Goal: Task Accomplishment & Management: Manage account settings

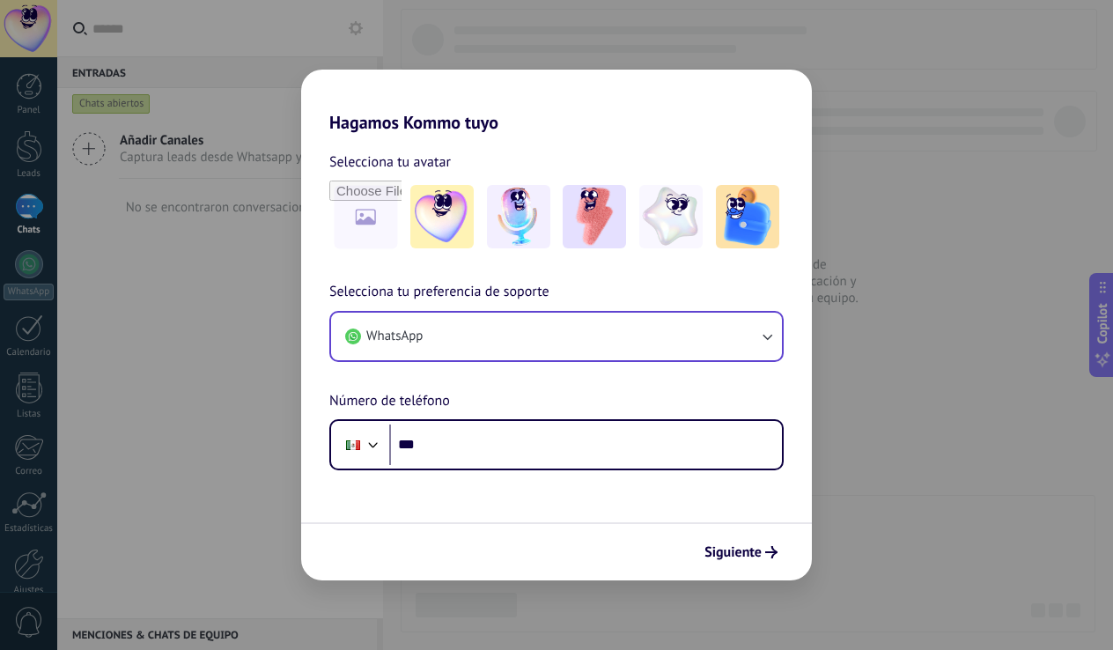
click at [531, 347] on button "WhatsApp" at bounding box center [556, 336] width 451 height 48
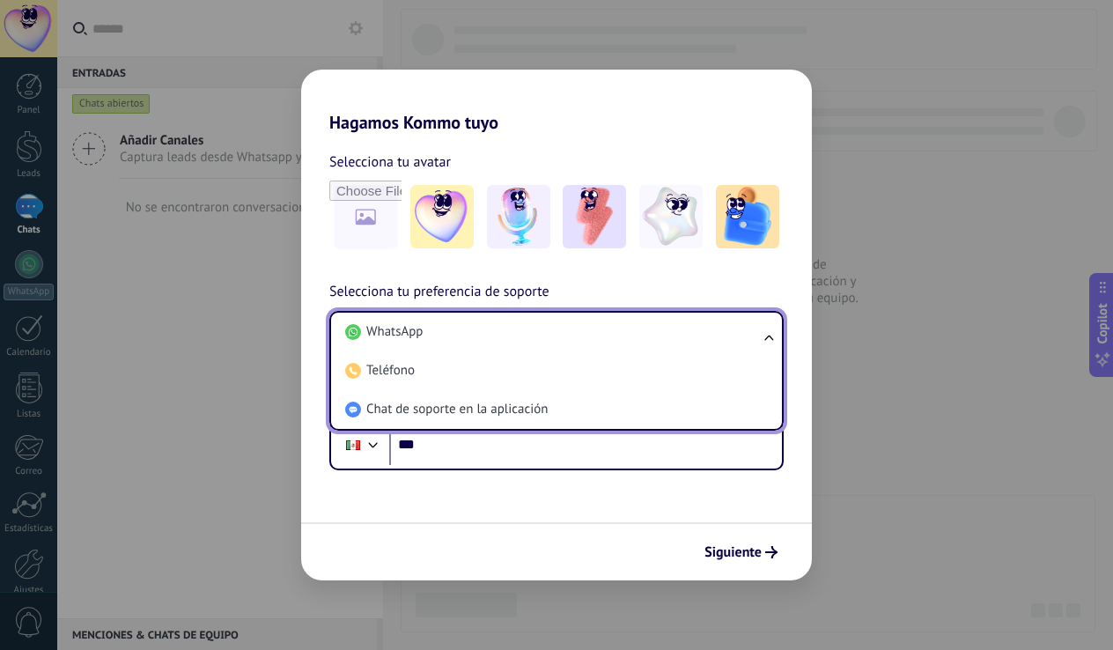
click at [301, 390] on div "Selecciona tu preferencia de soporte WhatsApp WhatsApp Teléfono Chat de soporte…" at bounding box center [556, 375] width 511 height 189
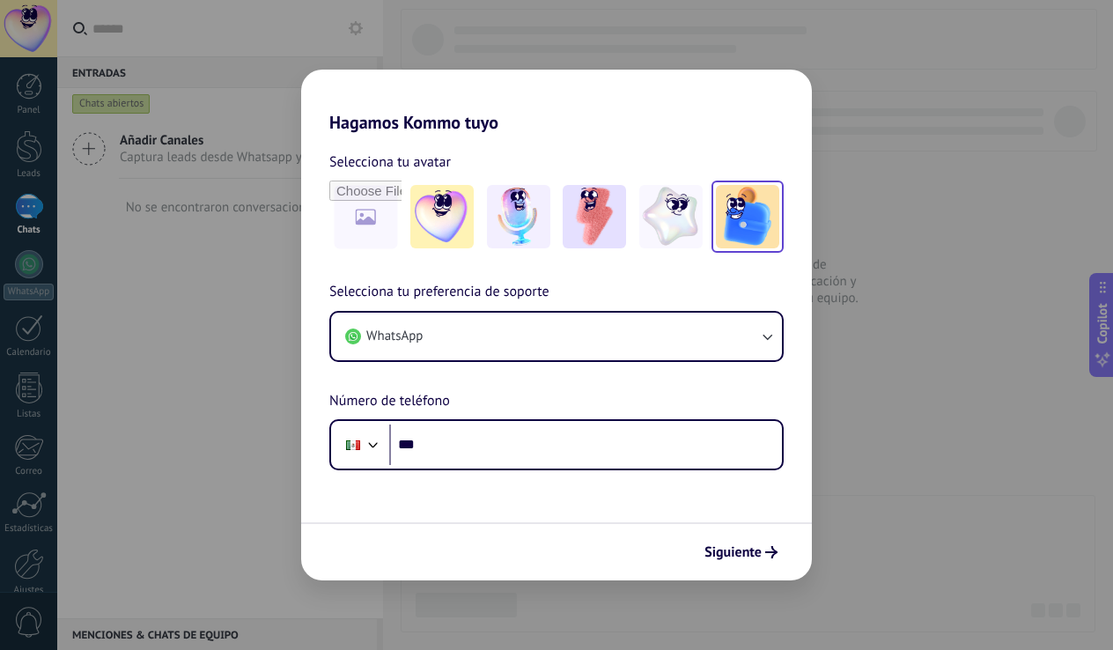
click at [745, 224] on img at bounding box center [747, 216] width 63 height 63
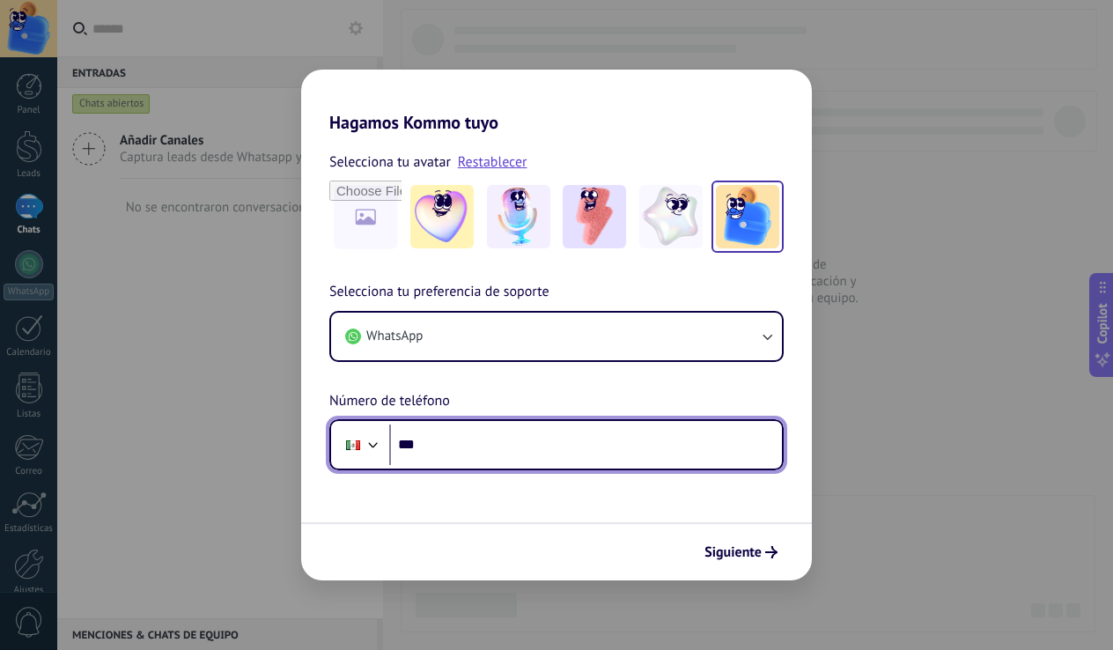
click at [467, 448] on input "***" at bounding box center [585, 444] width 393 height 40
type input "**********"
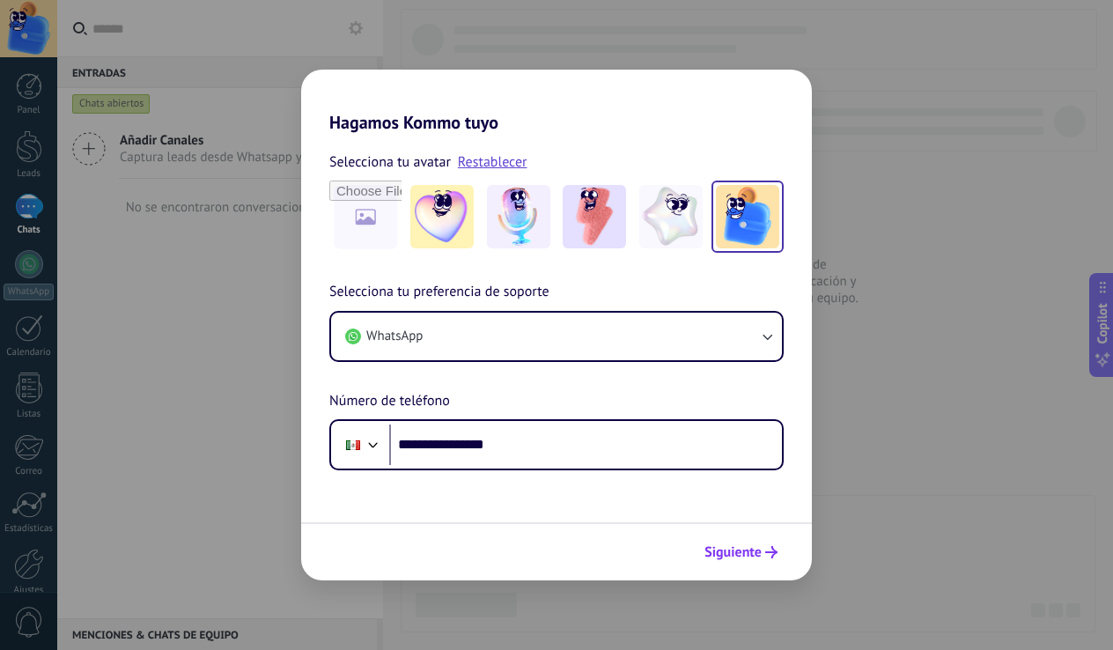
click at [767, 547] on icon "submit" at bounding box center [771, 552] width 12 height 12
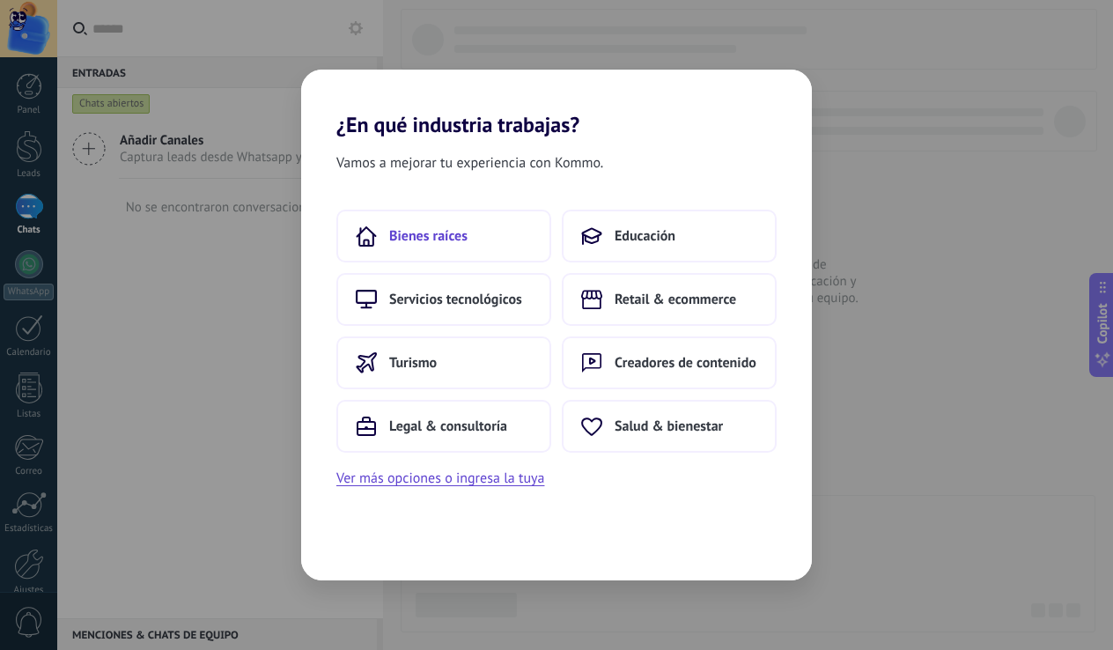
click at [481, 249] on button "Bienes raíces" at bounding box center [443, 235] width 215 height 53
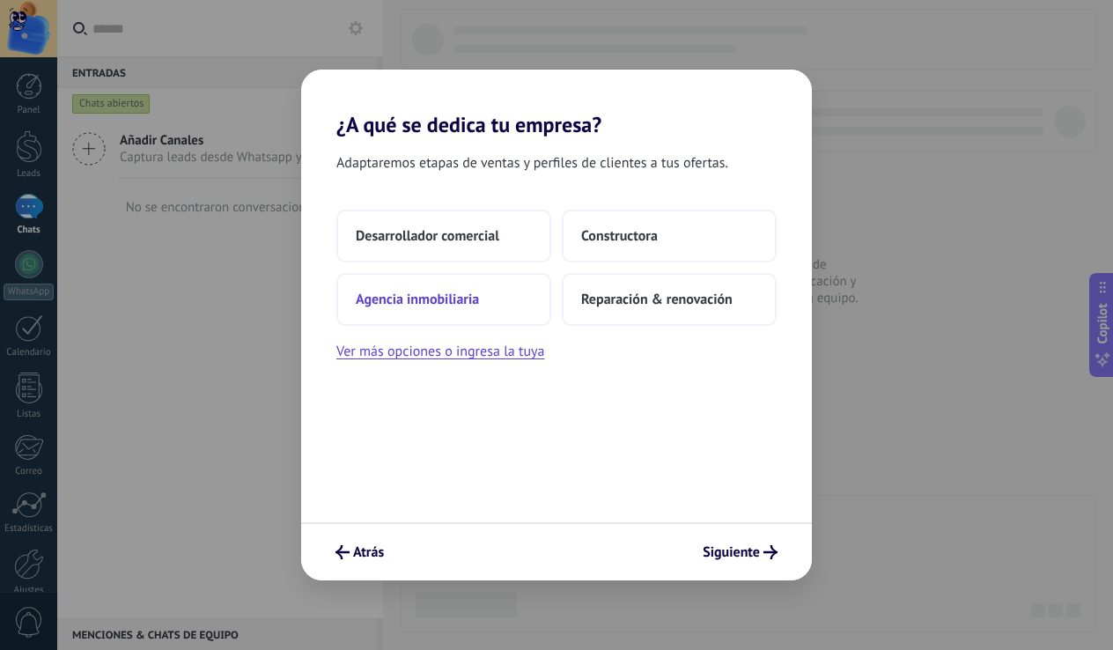
click at [468, 309] on button "Agencia inmobiliaria" at bounding box center [443, 299] width 215 height 53
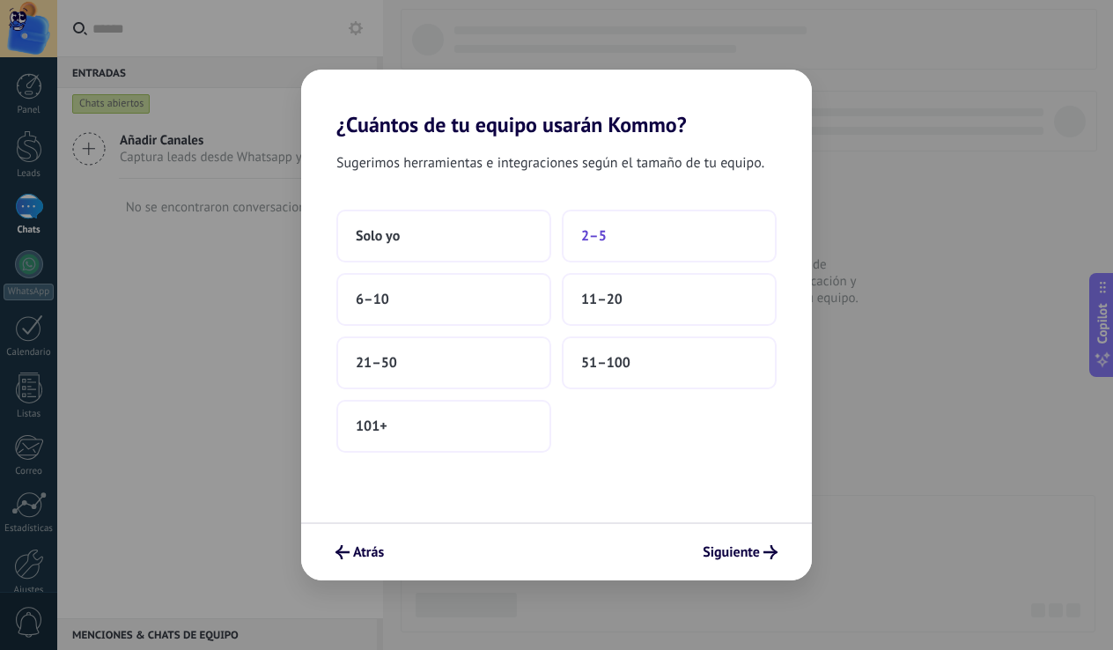
click at [620, 237] on button "2–5" at bounding box center [669, 235] width 215 height 53
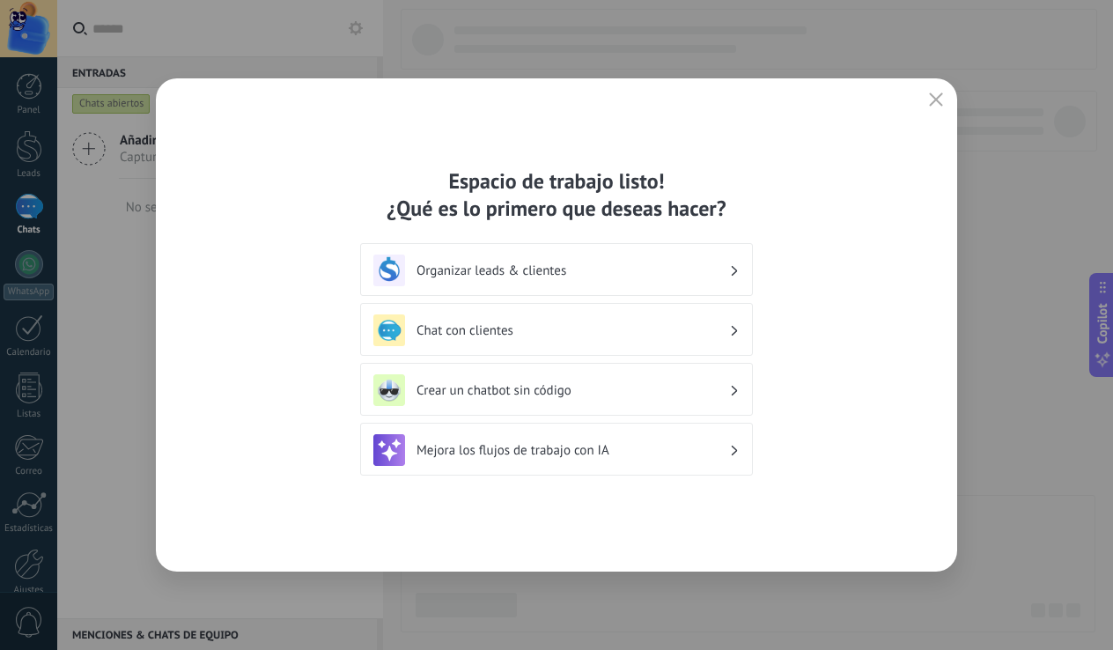
click at [687, 272] on h3 "Organizar leads & clientes" at bounding box center [572, 270] width 312 height 17
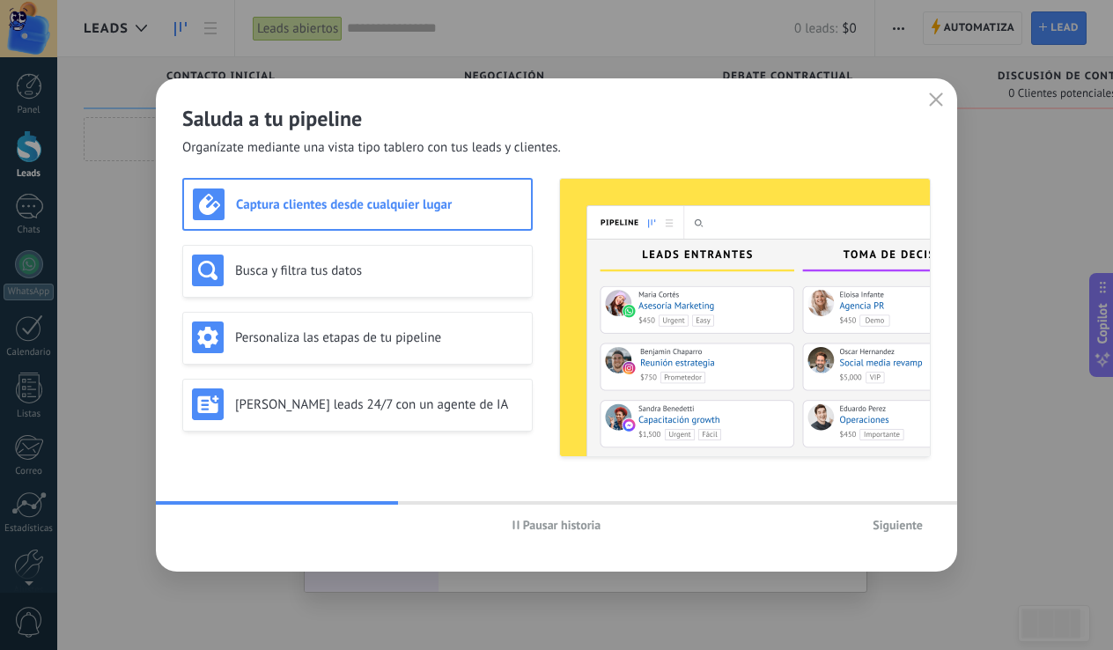
click at [911, 95] on div "Saluda a tu pipeline Organízate mediante una vista tipo tablero con tus leads y…" at bounding box center [556, 117] width 801 height 78
click at [926, 96] on button "button" at bounding box center [935, 100] width 23 height 25
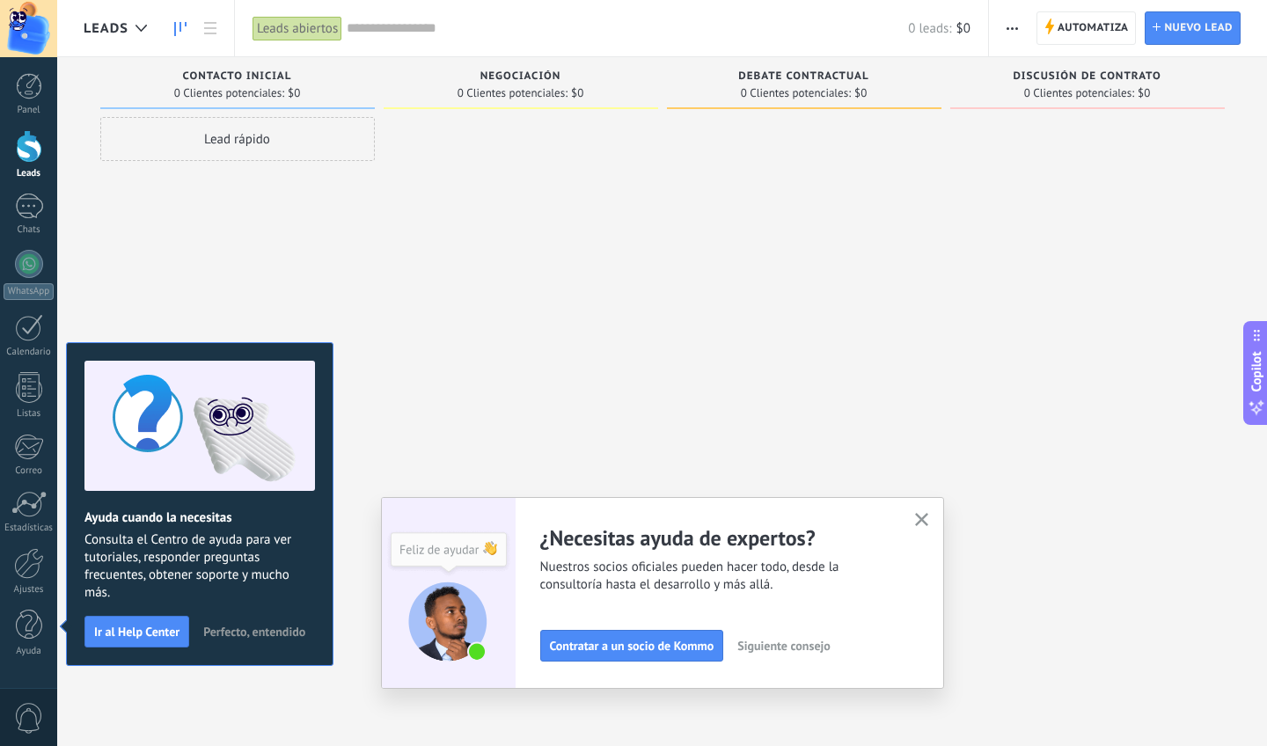
click at [276, 634] on span "Perfecto, entendido" at bounding box center [254, 632] width 102 height 12
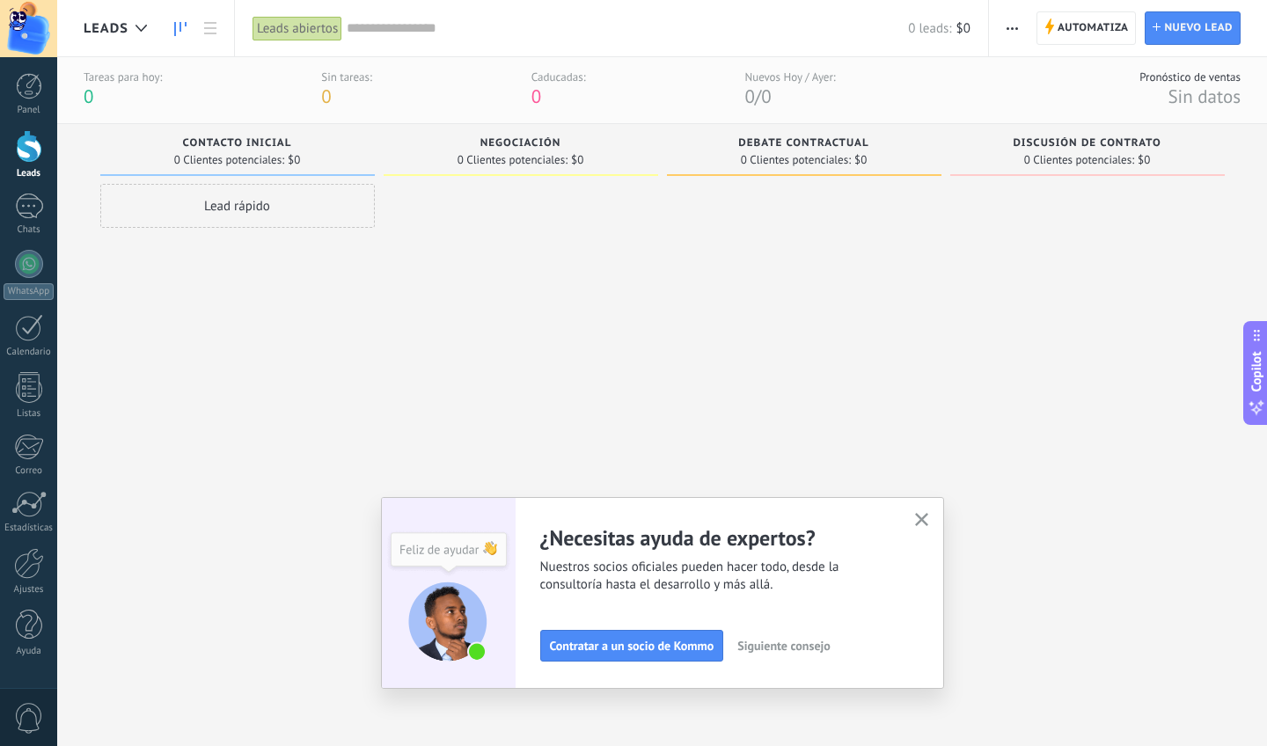
click at [923, 515] on icon "button" at bounding box center [921, 519] width 13 height 13
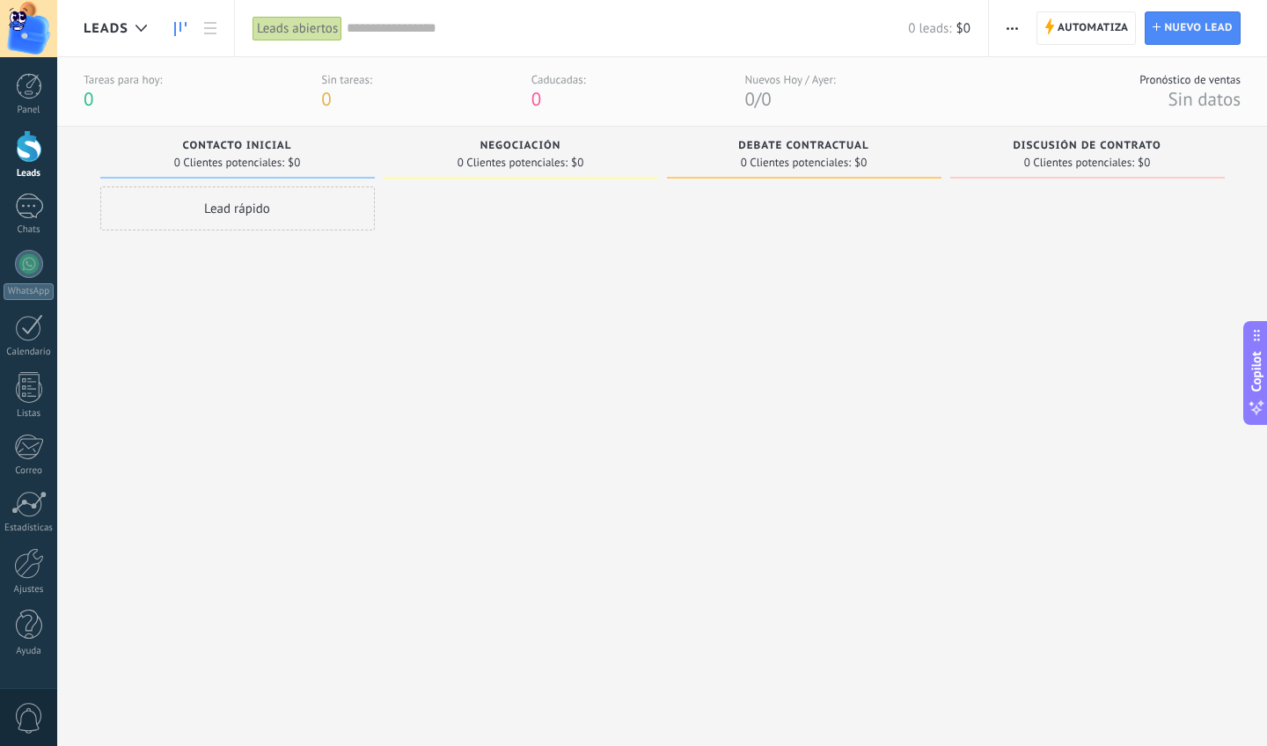
scroll to position [3, 0]
click at [412, 146] on div "Negociación" at bounding box center [521, 145] width 257 height 15
drag, startPoint x: 353, startPoint y: 149, endPoint x: 258, endPoint y: 141, distance: 95.4
click at [314, 144] on div "Contacto inicial" at bounding box center [237, 145] width 257 height 15
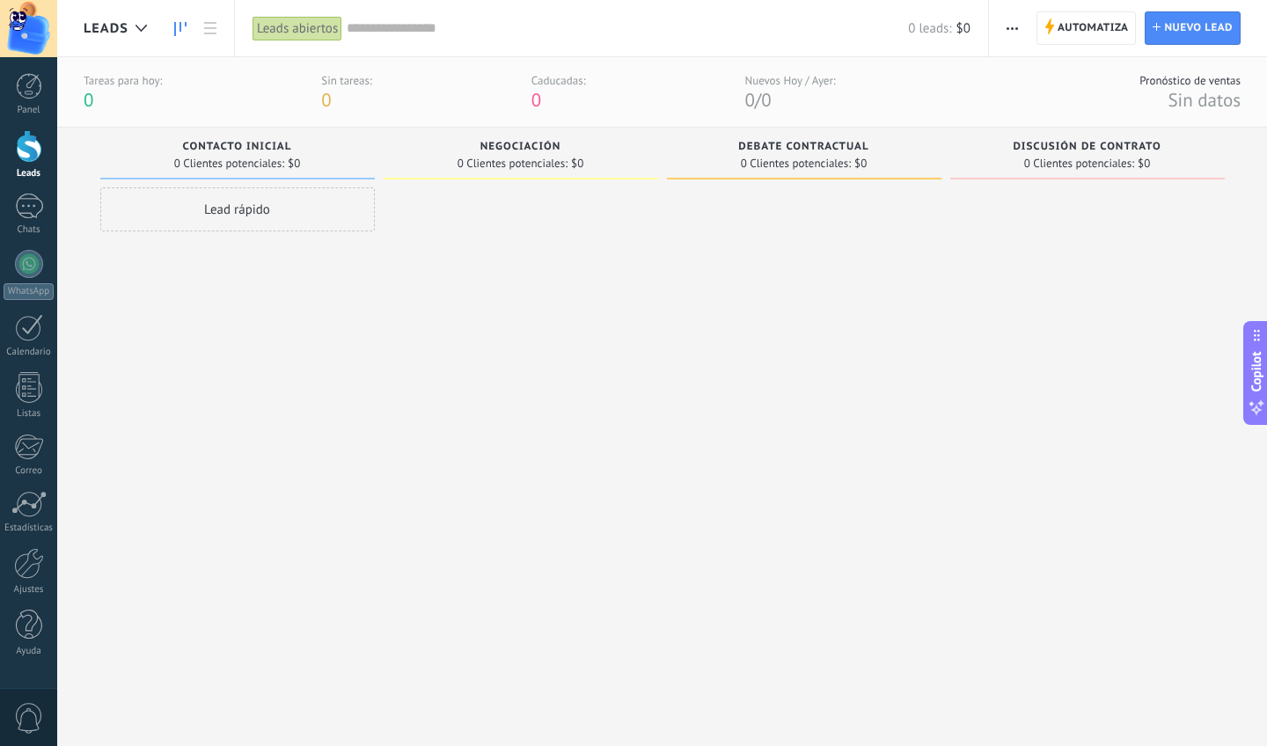
drag, startPoint x: 372, startPoint y: 143, endPoint x: 372, endPoint y: 155, distance: 12.3
click at [372, 149] on div "Contacto inicial 0 Clientes potenciales: $0" at bounding box center [237, 154] width 275 height 52
drag, startPoint x: 384, startPoint y: 176, endPoint x: 389, endPoint y: 189, distance: 14.2
click at [385, 178] on div "Negociación 0 Clientes potenciales: $0" at bounding box center [521, 154] width 275 height 52
drag, startPoint x: 207, startPoint y: 162, endPoint x: 348, endPoint y: 162, distance: 140.8
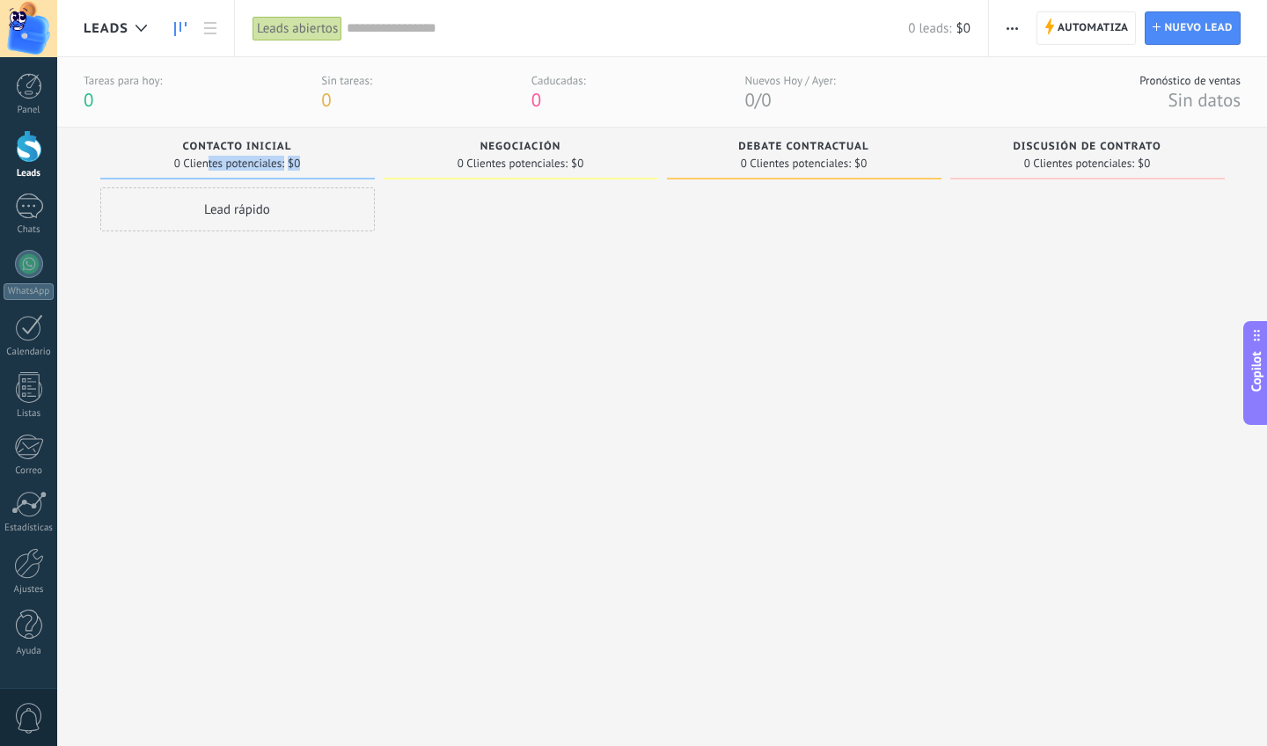
click at [334, 165] on div "0 Clientes potenciales: $0" at bounding box center [237, 163] width 257 height 15
drag, startPoint x: 349, startPoint y: 152, endPoint x: 272, endPoint y: 144, distance: 77.0
click at [272, 144] on div "Contacto inicial" at bounding box center [237, 148] width 257 height 15
click at [1018, 32] on span "button" at bounding box center [1012, 27] width 11 height 33
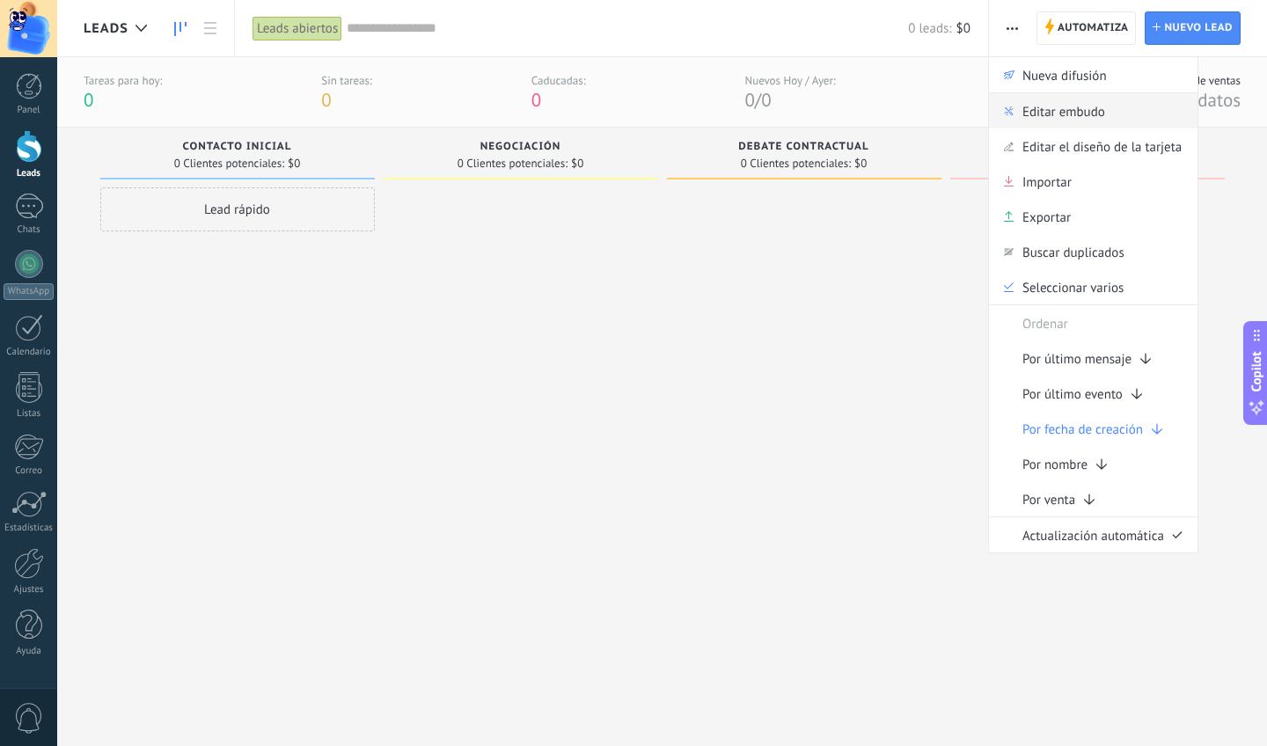
click at [1053, 114] on span "Editar embudo" at bounding box center [1064, 110] width 83 height 35
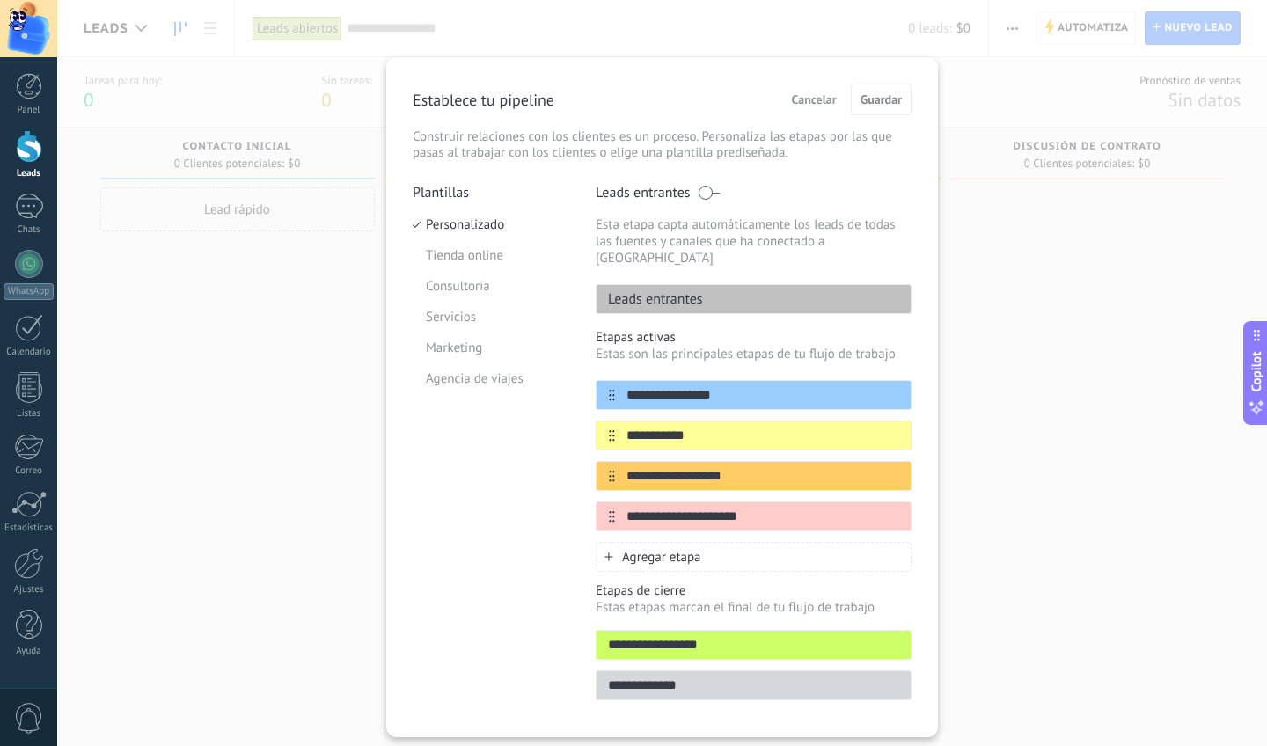
click at [817, 102] on span "Cancelar" at bounding box center [814, 99] width 45 height 12
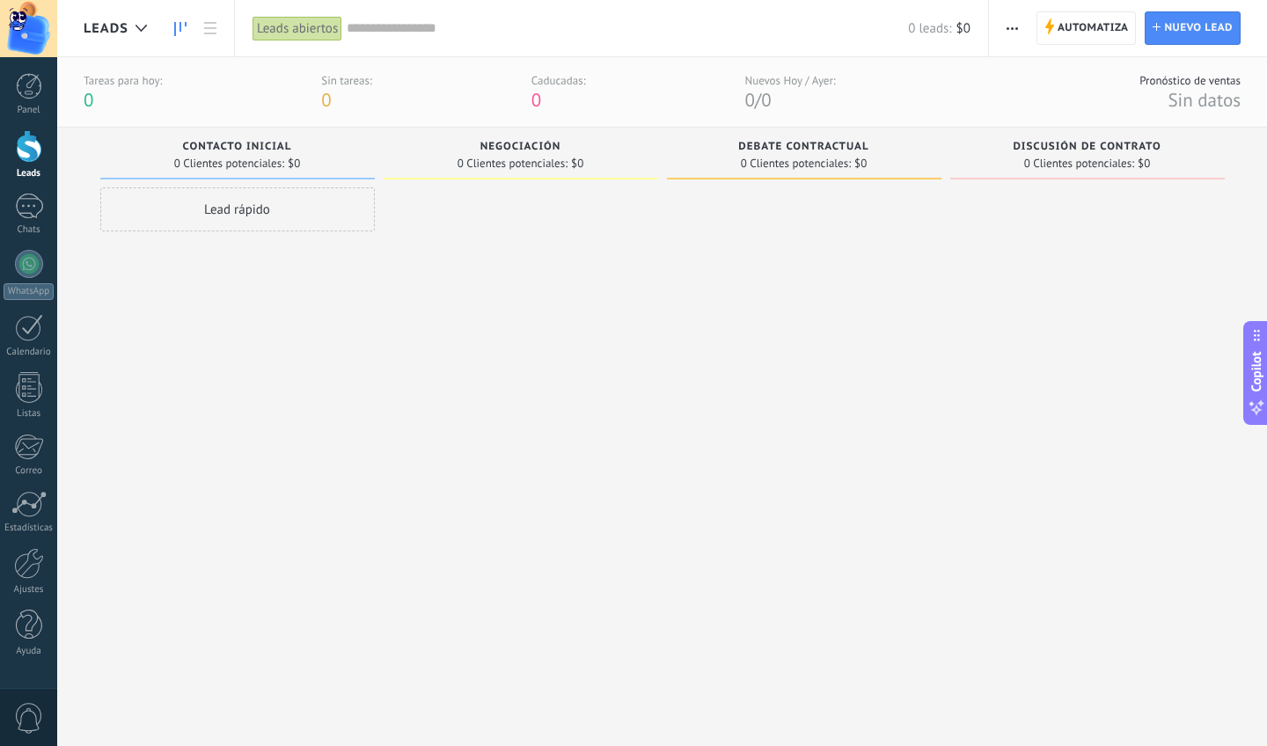
drag, startPoint x: 318, startPoint y: 133, endPoint x: 346, endPoint y: 151, distance: 33.2
click at [338, 148] on div "Contacto inicial 0 Clientes potenciales: $0" at bounding box center [237, 154] width 275 height 52
drag, startPoint x: 360, startPoint y: 152, endPoint x: 415, endPoint y: 157, distance: 54.7
click at [415, 157] on div "Leads Entrantes Solicitudes: [PHONE_NUMBER] Contacto inicial 0 Clientes potenci…" at bounding box center [676, 416] width 1184 height 577
click at [1013, 35] on span "button" at bounding box center [1012, 27] width 11 height 33
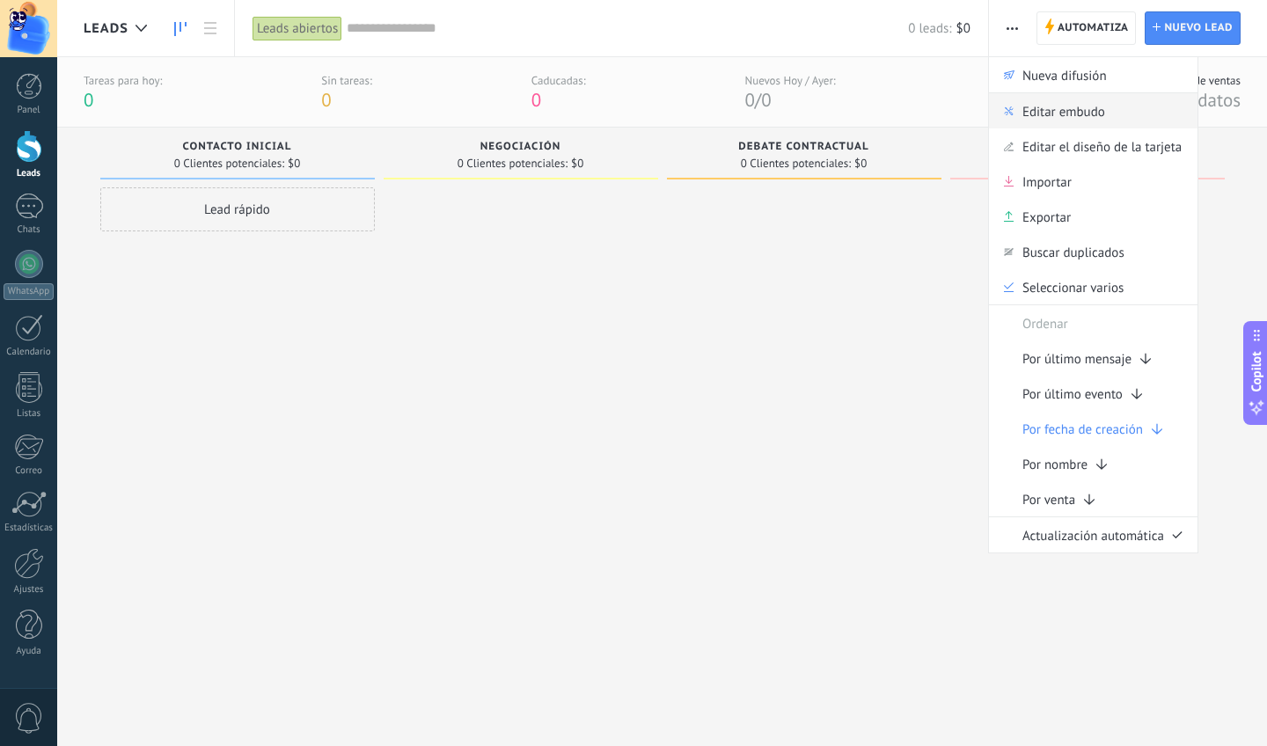
click at [1072, 106] on span "Editar embudo" at bounding box center [1064, 110] width 83 height 35
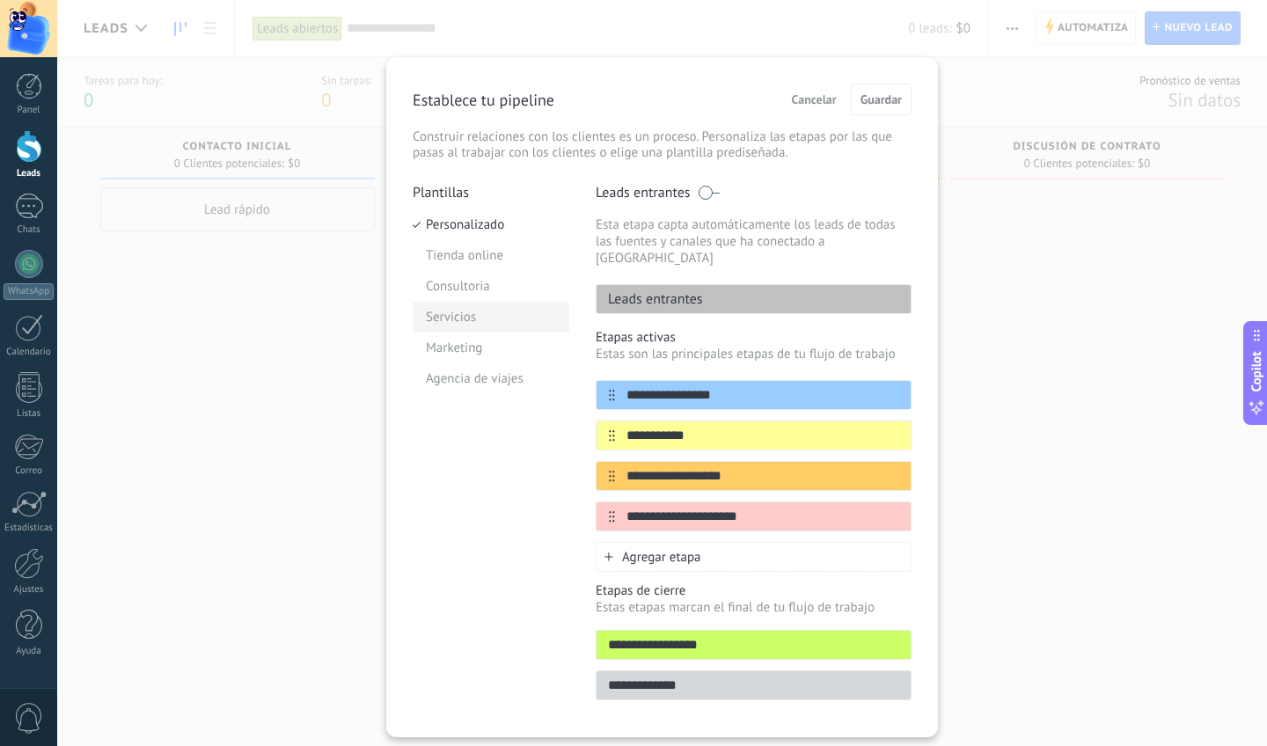
click at [452, 315] on li "Servicios" at bounding box center [491, 317] width 157 height 31
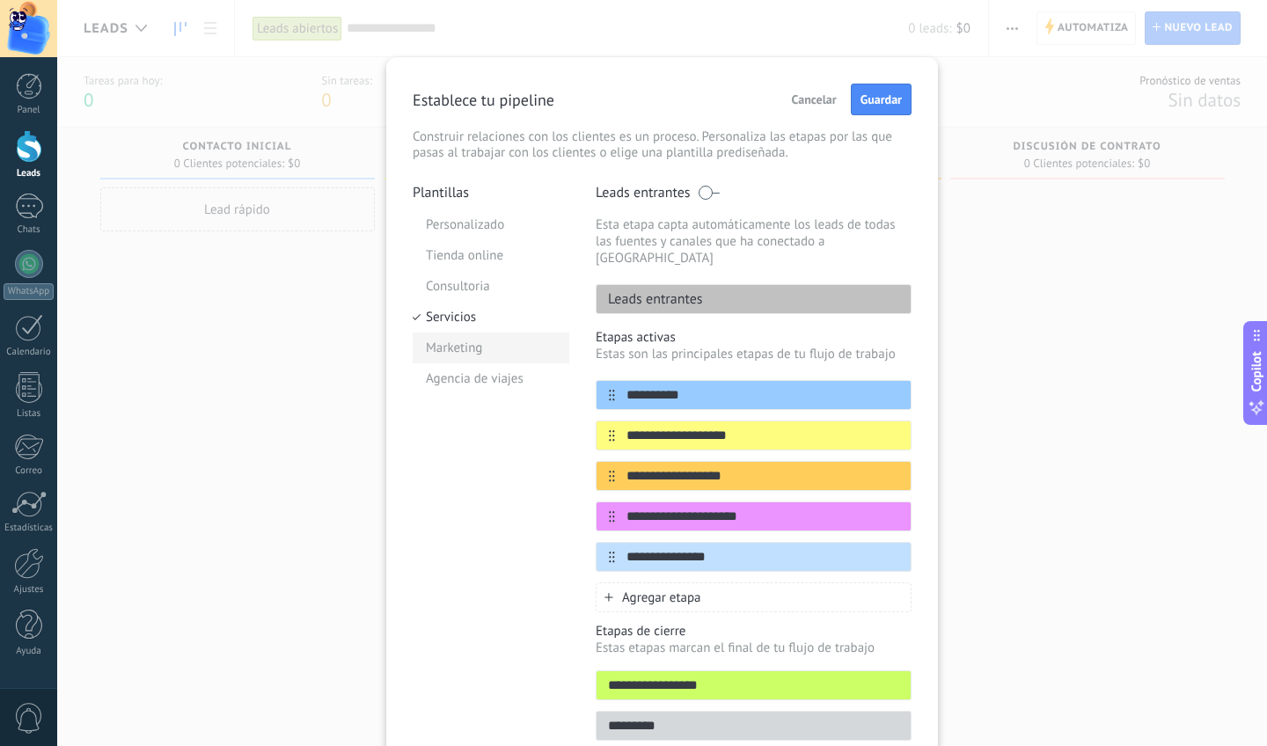
click at [467, 342] on li "Marketing" at bounding box center [491, 348] width 157 height 31
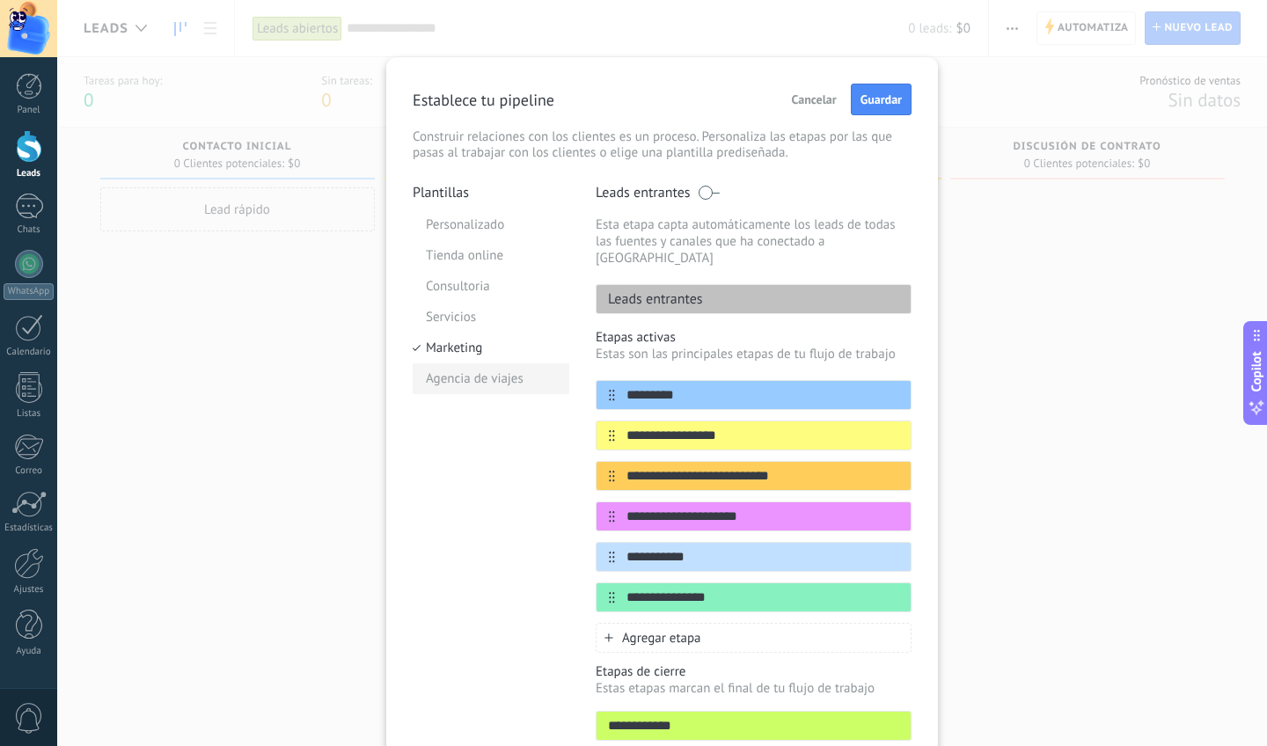
click at [459, 371] on li "Agencia de viajes" at bounding box center [491, 379] width 157 height 31
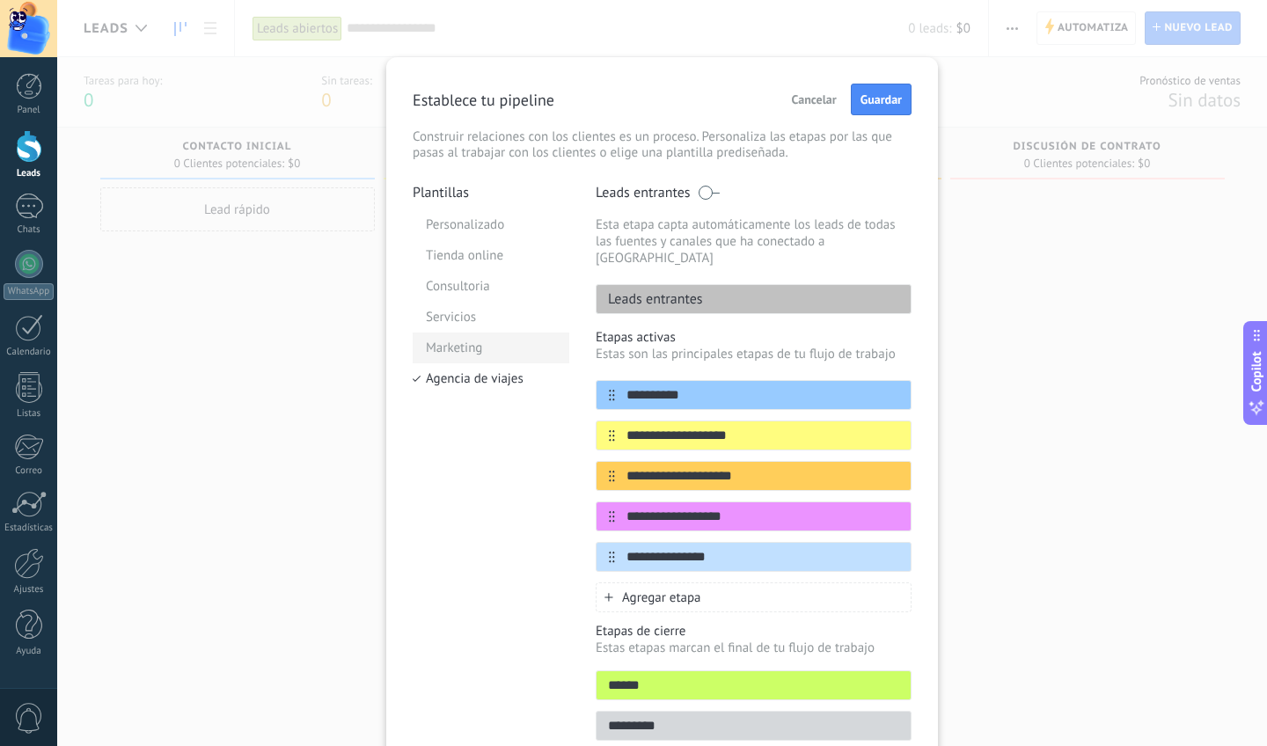
click at [463, 348] on li "Marketing" at bounding box center [491, 348] width 157 height 31
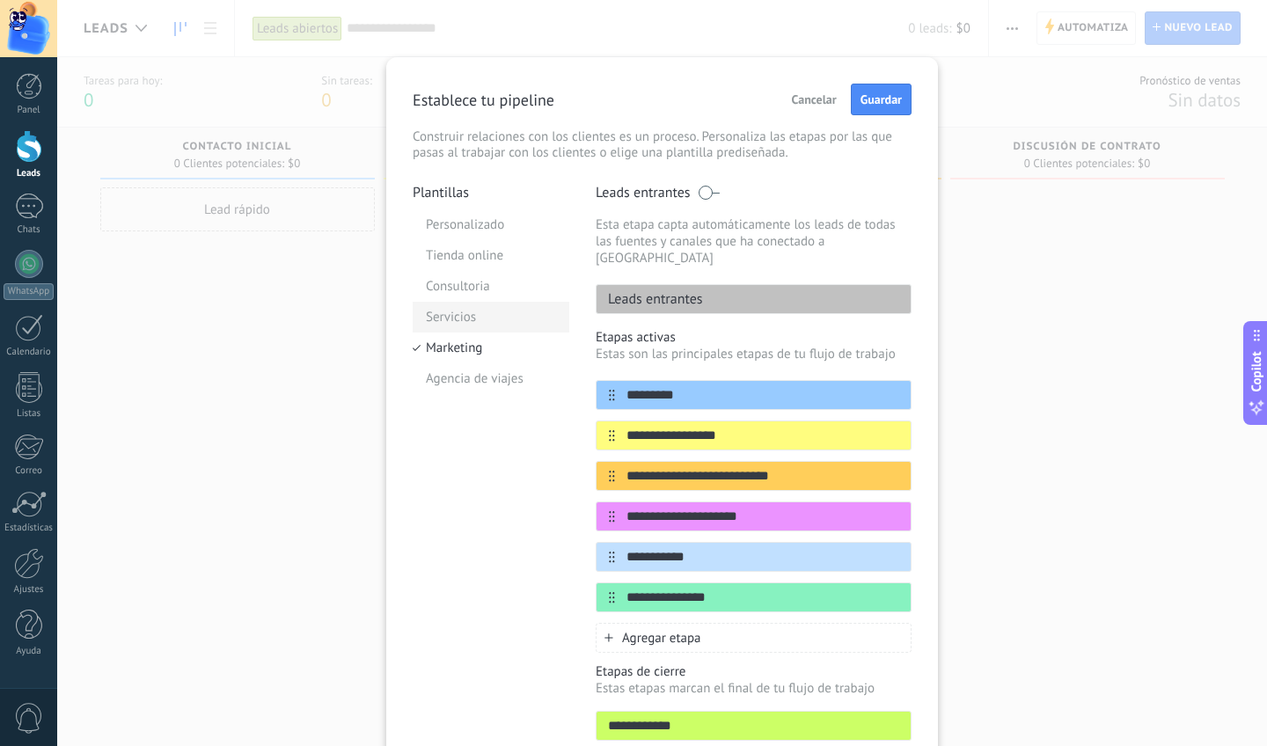
click at [465, 325] on li "Servicios" at bounding box center [491, 317] width 157 height 31
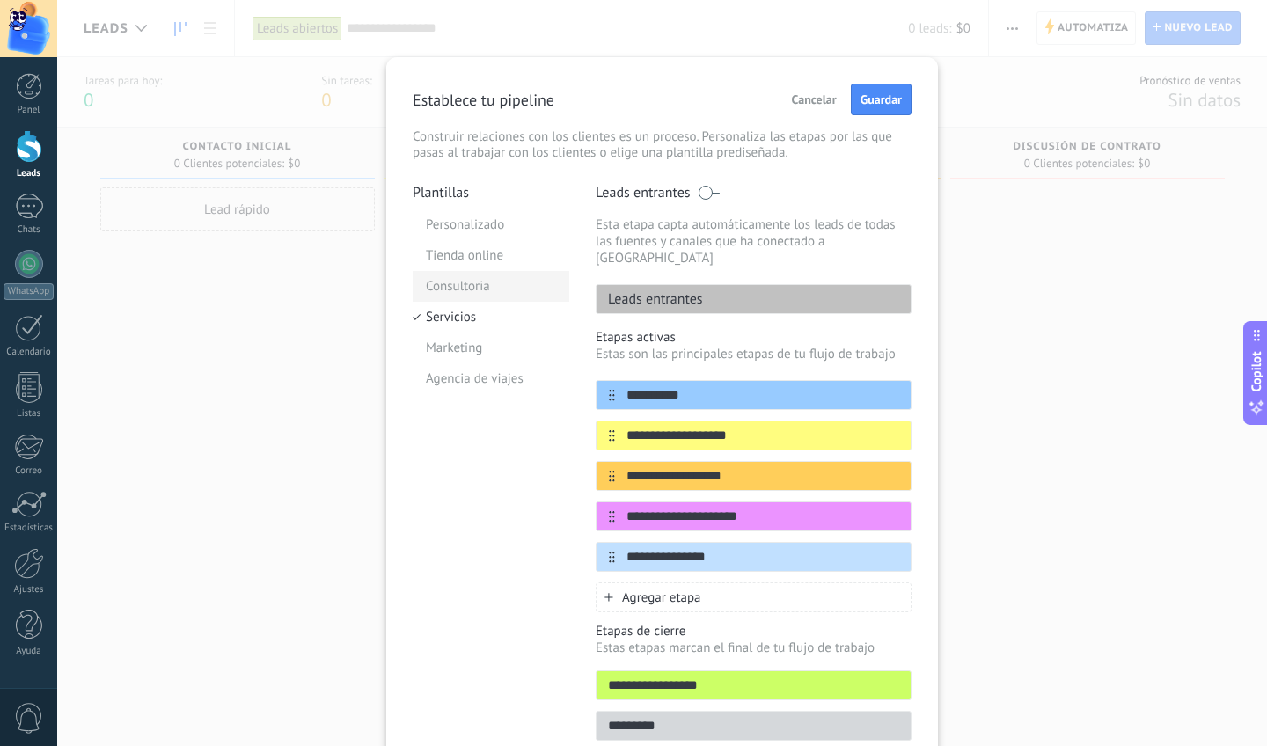
click at [467, 275] on li "Consultoria" at bounding box center [491, 286] width 157 height 31
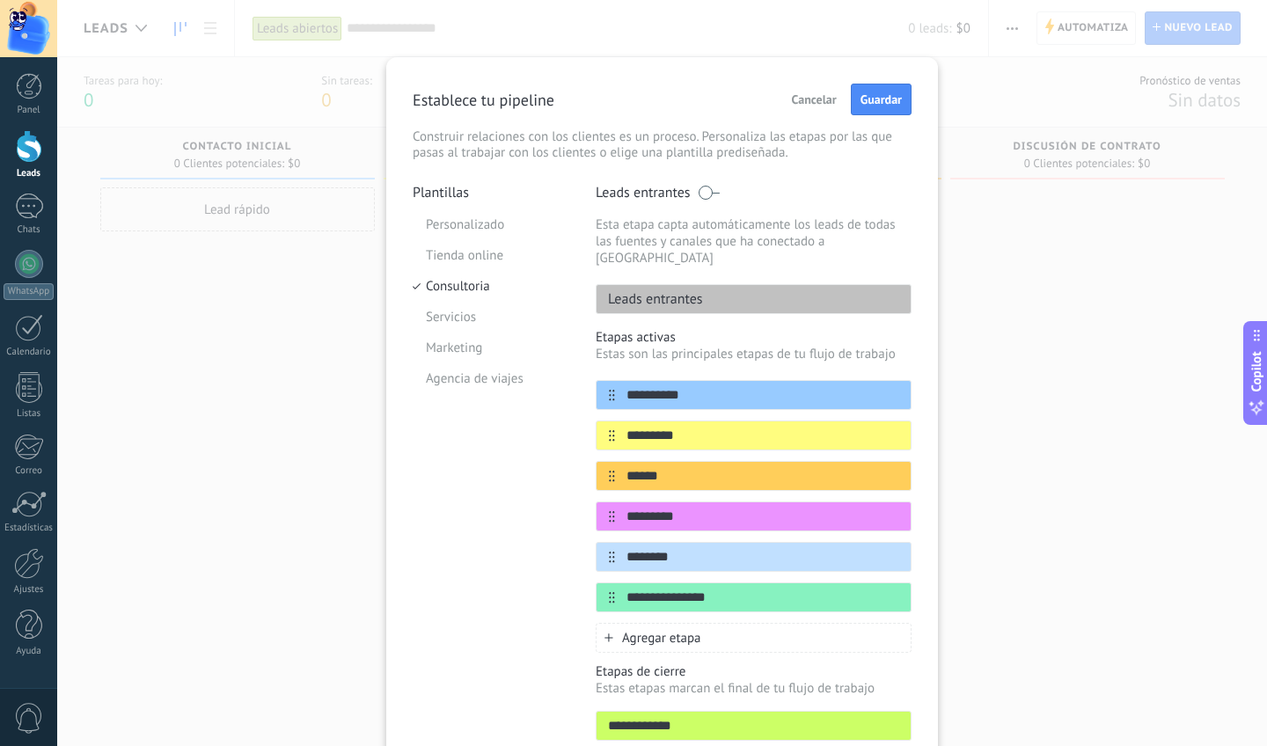
click at [472, 258] on li "Tienda online" at bounding box center [491, 255] width 157 height 31
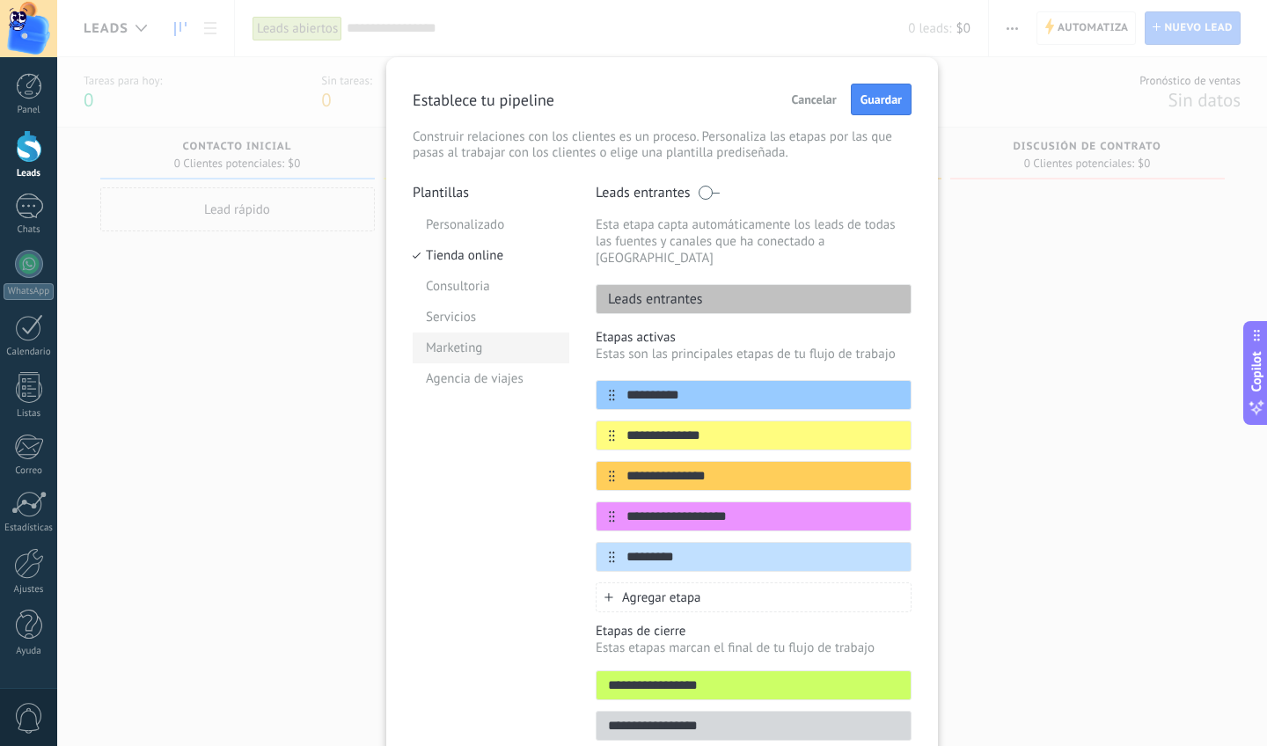
click at [462, 349] on li "Marketing" at bounding box center [491, 348] width 157 height 31
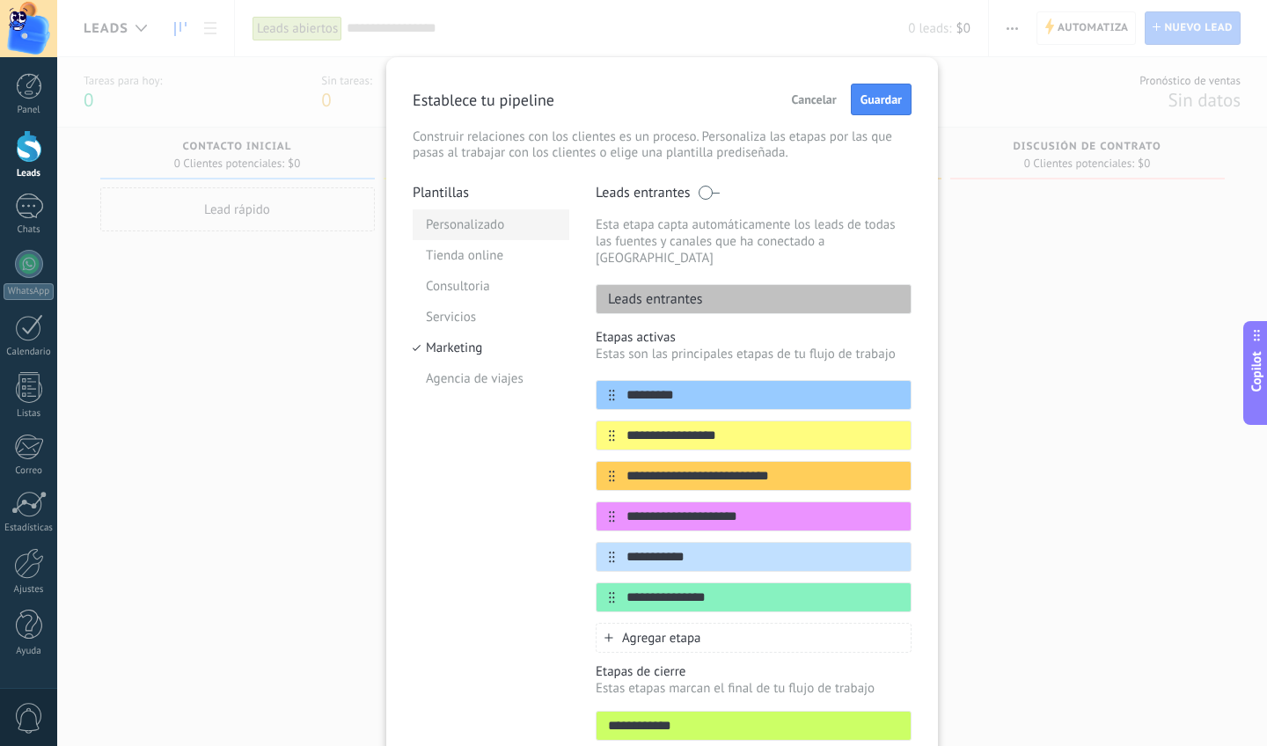
click at [450, 230] on li "Personalizado" at bounding box center [491, 224] width 157 height 31
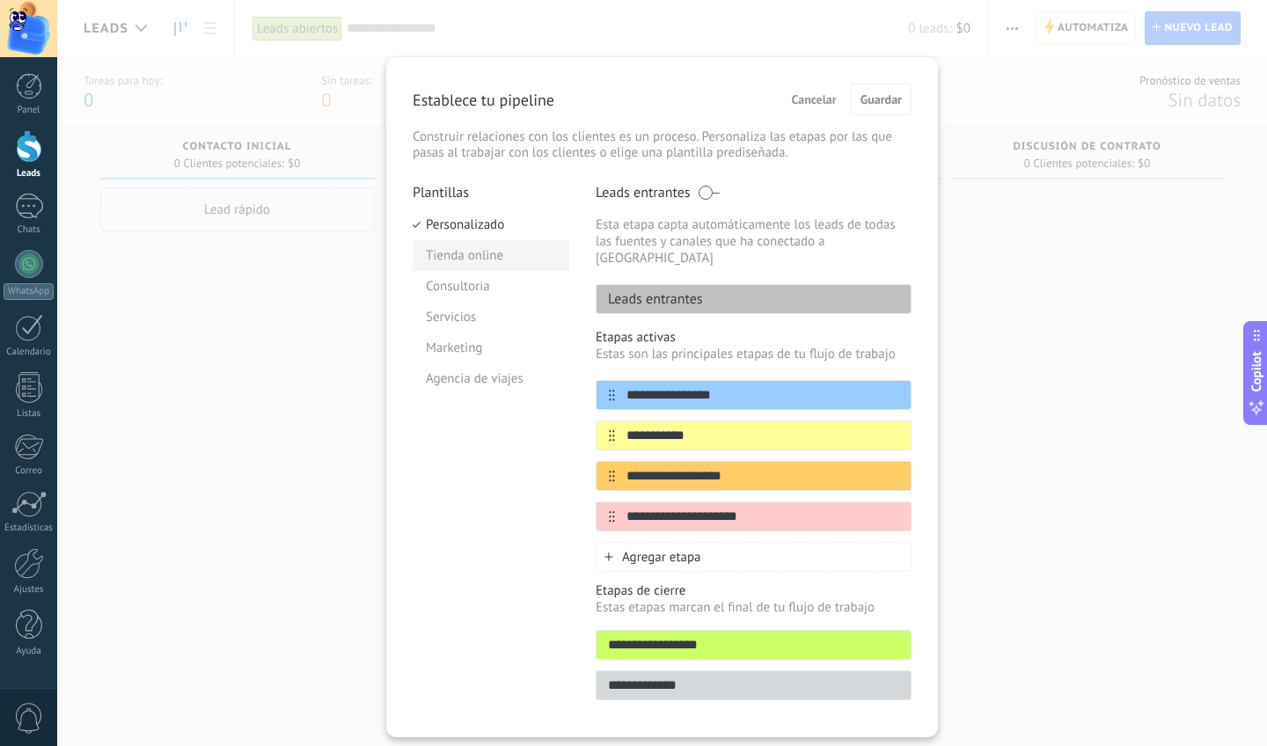
click at [452, 250] on li "Tienda online" at bounding box center [491, 255] width 157 height 31
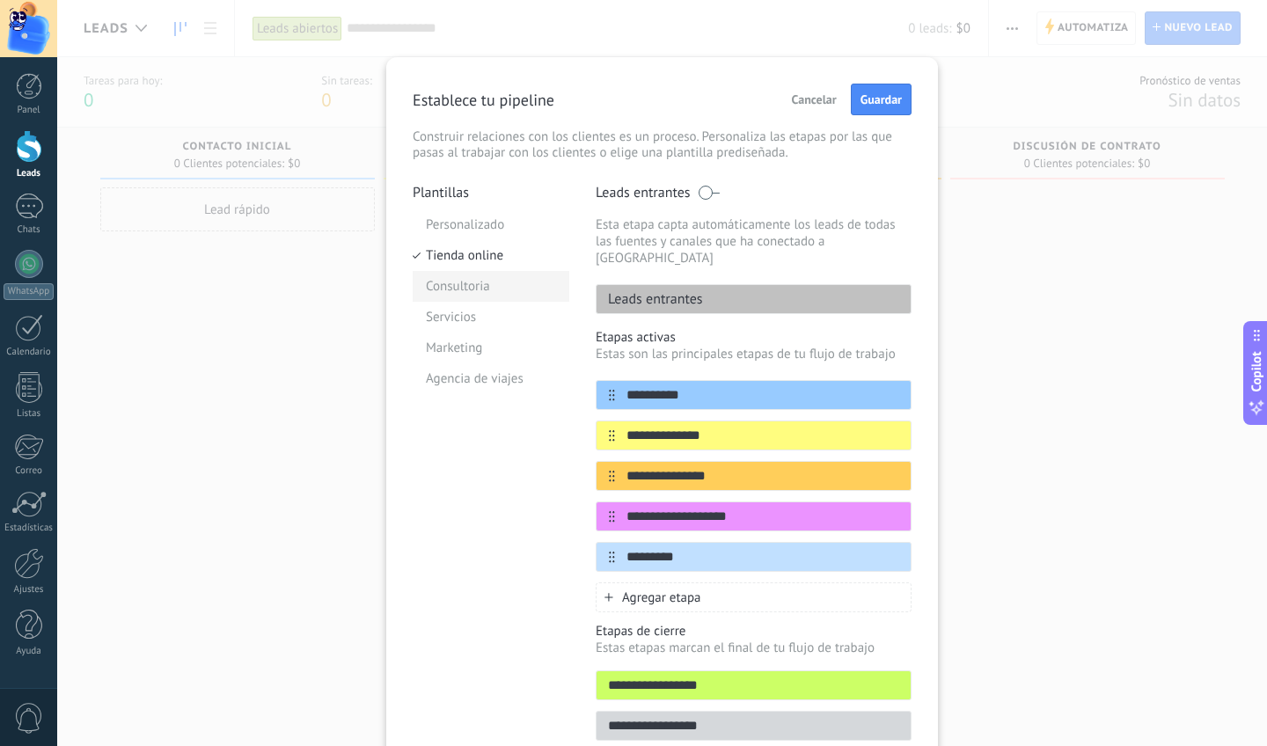
click at [475, 288] on li "Consultoria" at bounding box center [491, 286] width 157 height 31
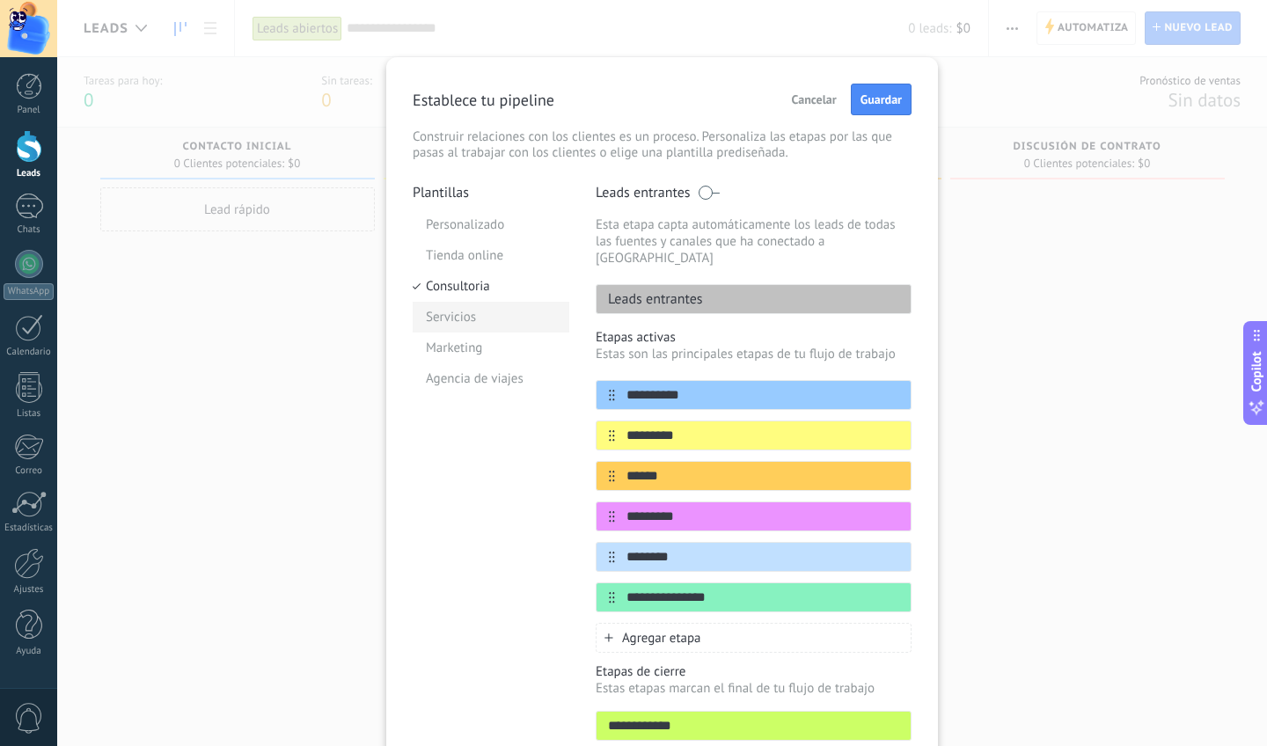
click at [477, 305] on li "Servicios" at bounding box center [491, 317] width 157 height 31
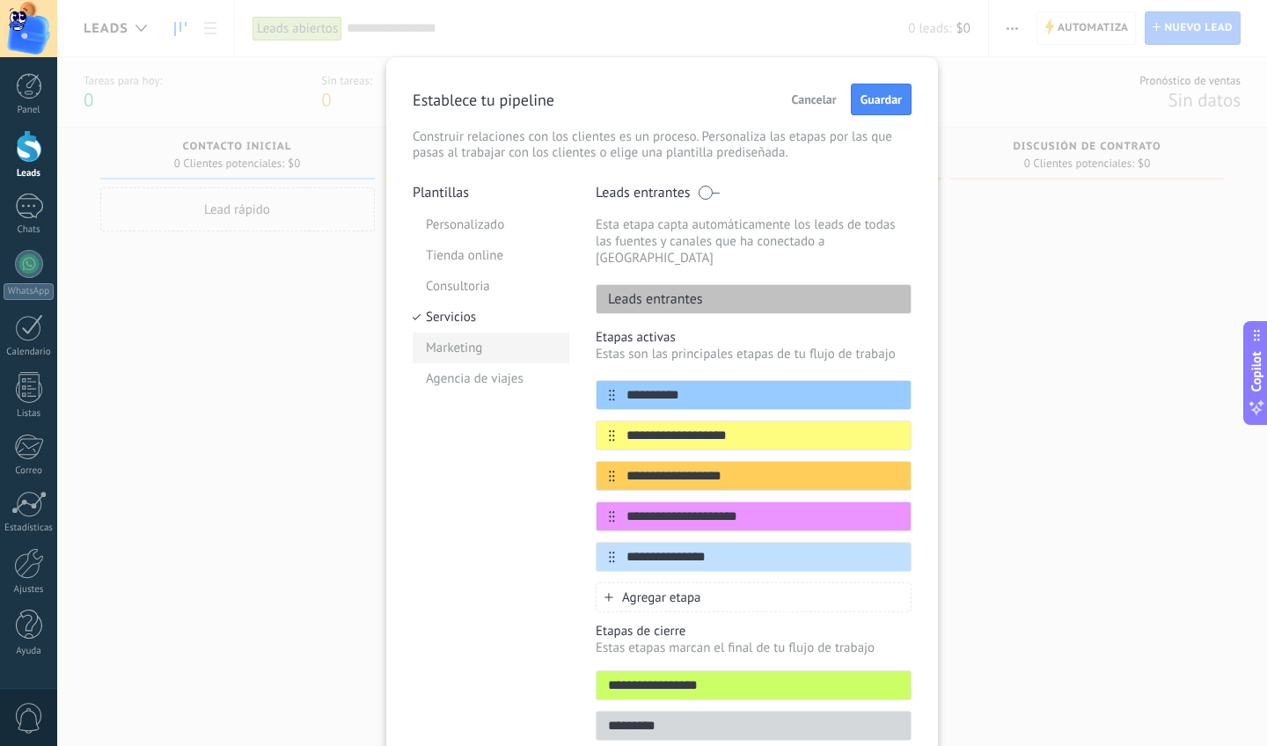
click at [480, 342] on li "Marketing" at bounding box center [491, 348] width 157 height 31
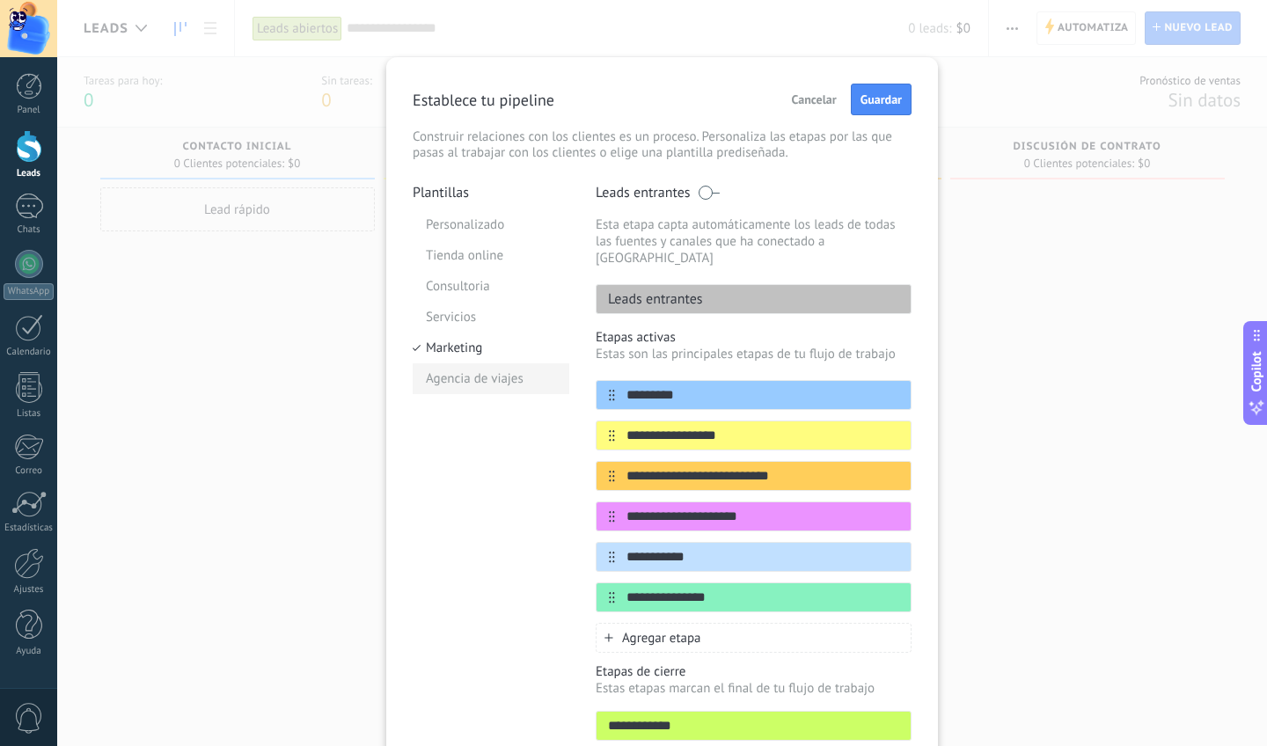
click at [486, 382] on li "Agencia de viajes" at bounding box center [491, 379] width 157 height 31
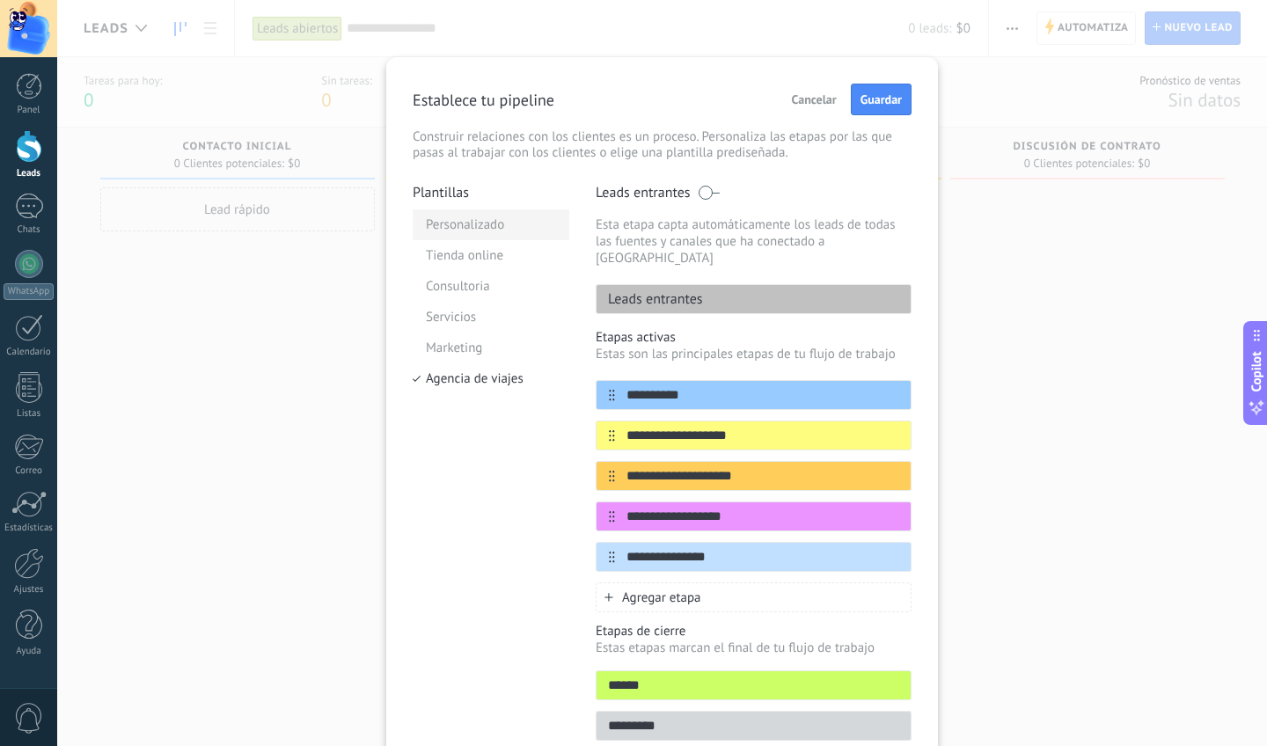
click at [452, 220] on li "Personalizado" at bounding box center [491, 224] width 157 height 31
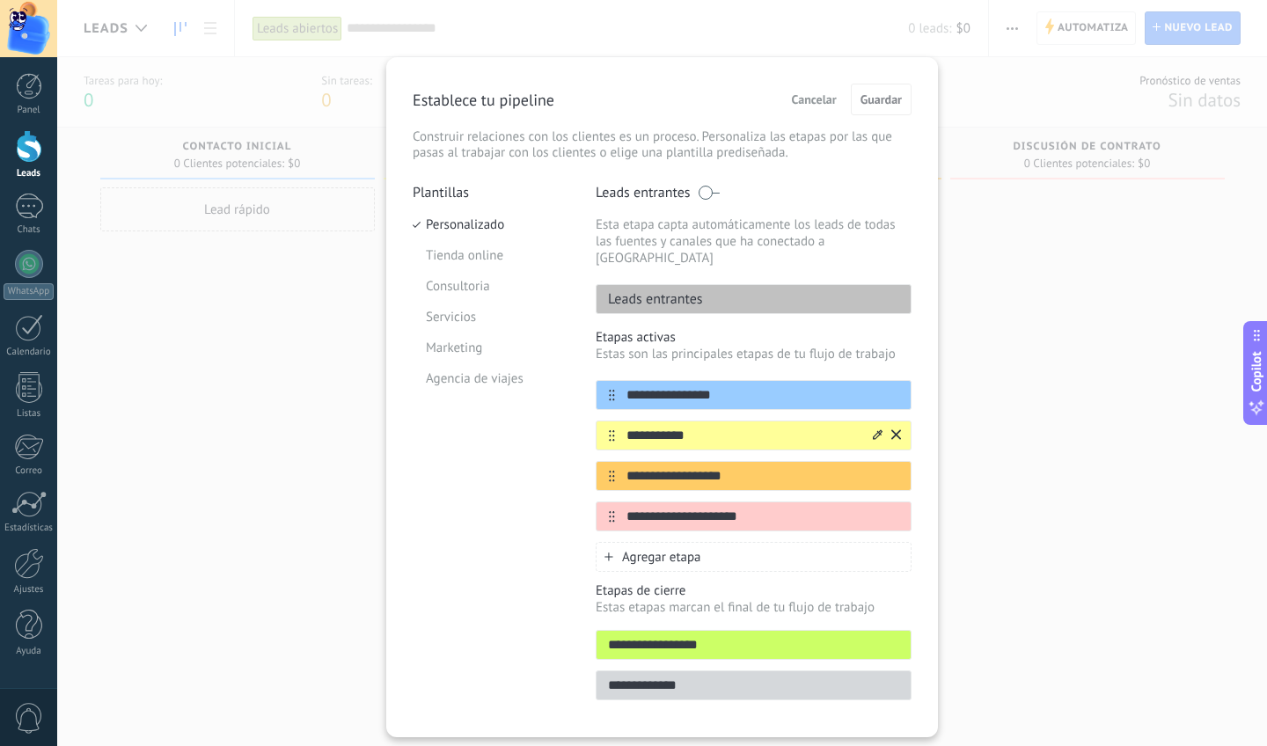
click at [843, 421] on div "**********" at bounding box center [754, 436] width 316 height 30
click at [631, 549] on span "Agregar etapa" at bounding box center [661, 557] width 79 height 17
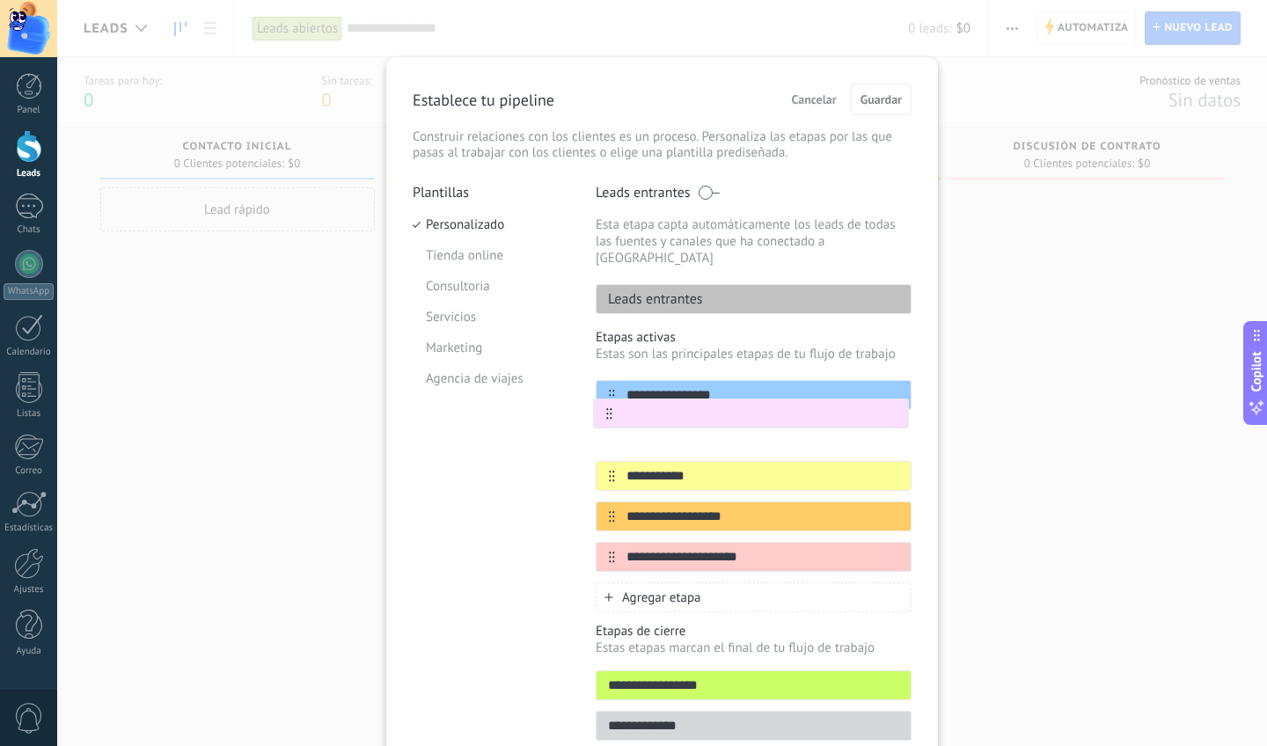
drag, startPoint x: 609, startPoint y: 544, endPoint x: 610, endPoint y: 413, distance: 131.2
click at [610, 413] on div "**********" at bounding box center [754, 476] width 316 height 192
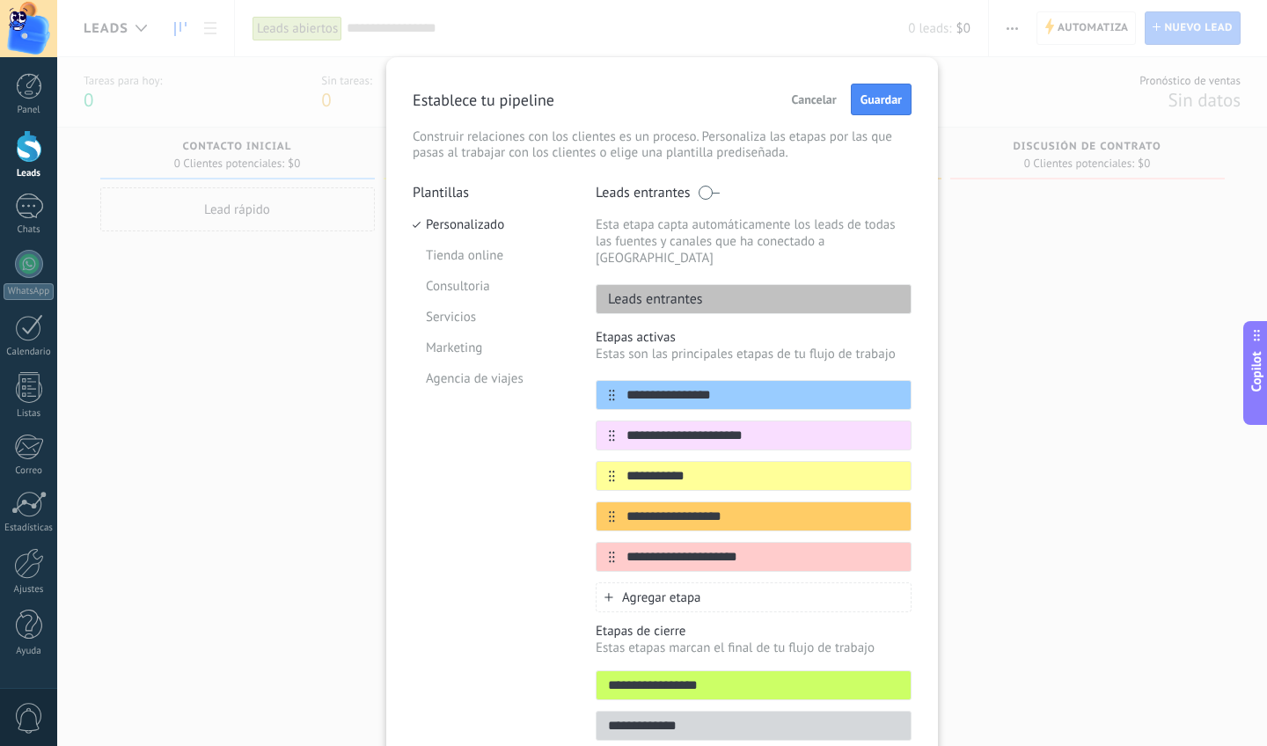
type input "**********"
click at [973, 349] on div "**********" at bounding box center [662, 373] width 1210 height 746
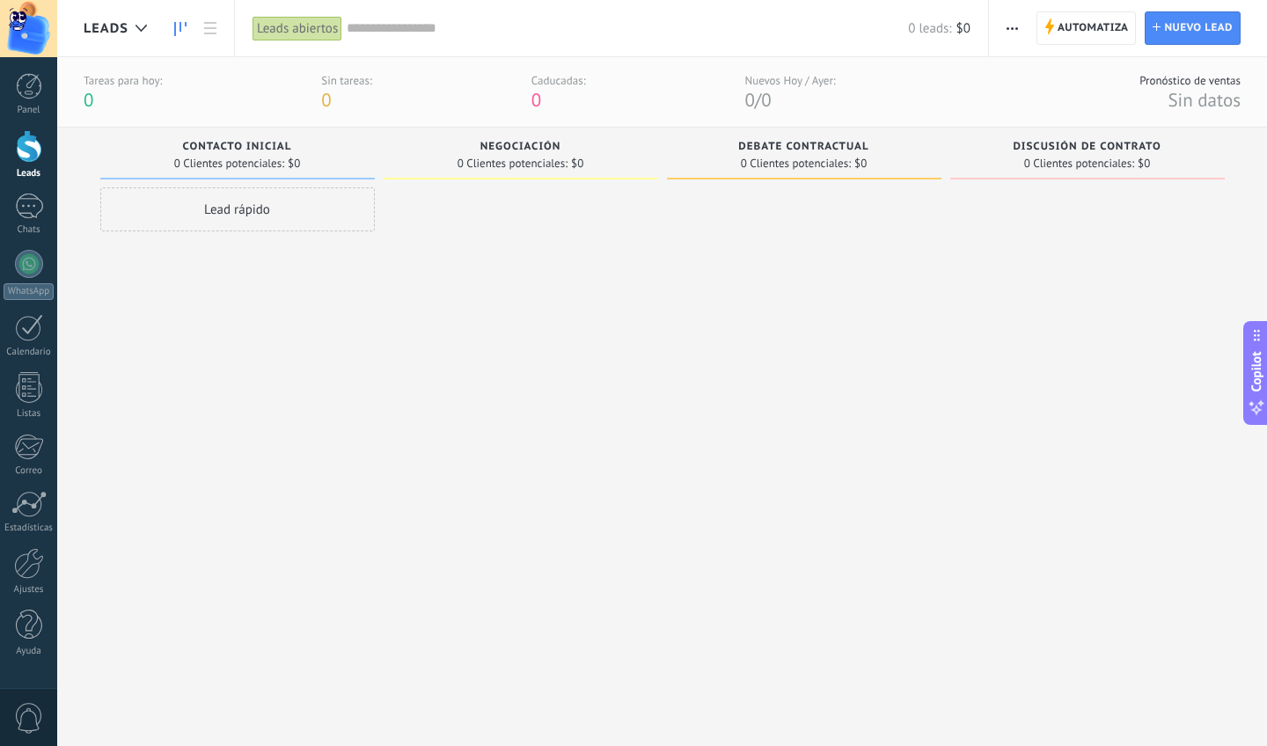
click at [1007, 32] on span "button" at bounding box center [1012, 27] width 11 height 33
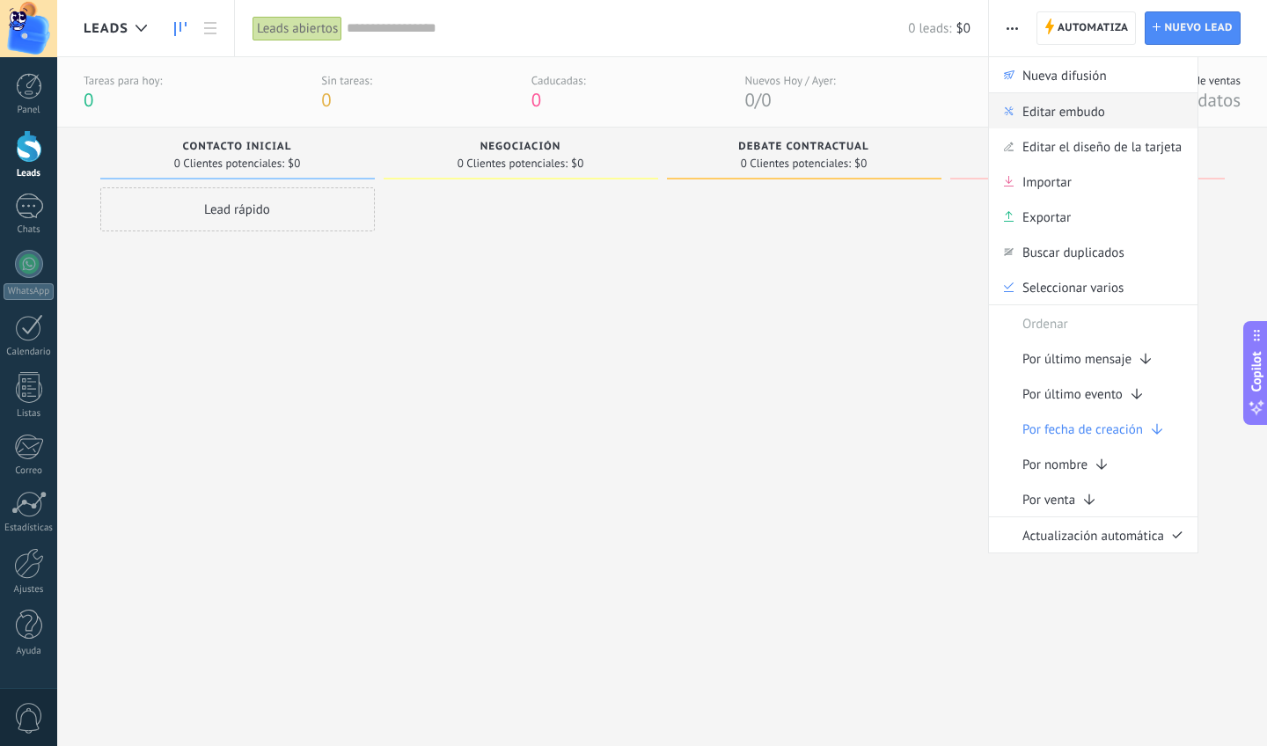
click at [1054, 116] on span "Editar embudo" at bounding box center [1064, 110] width 83 height 35
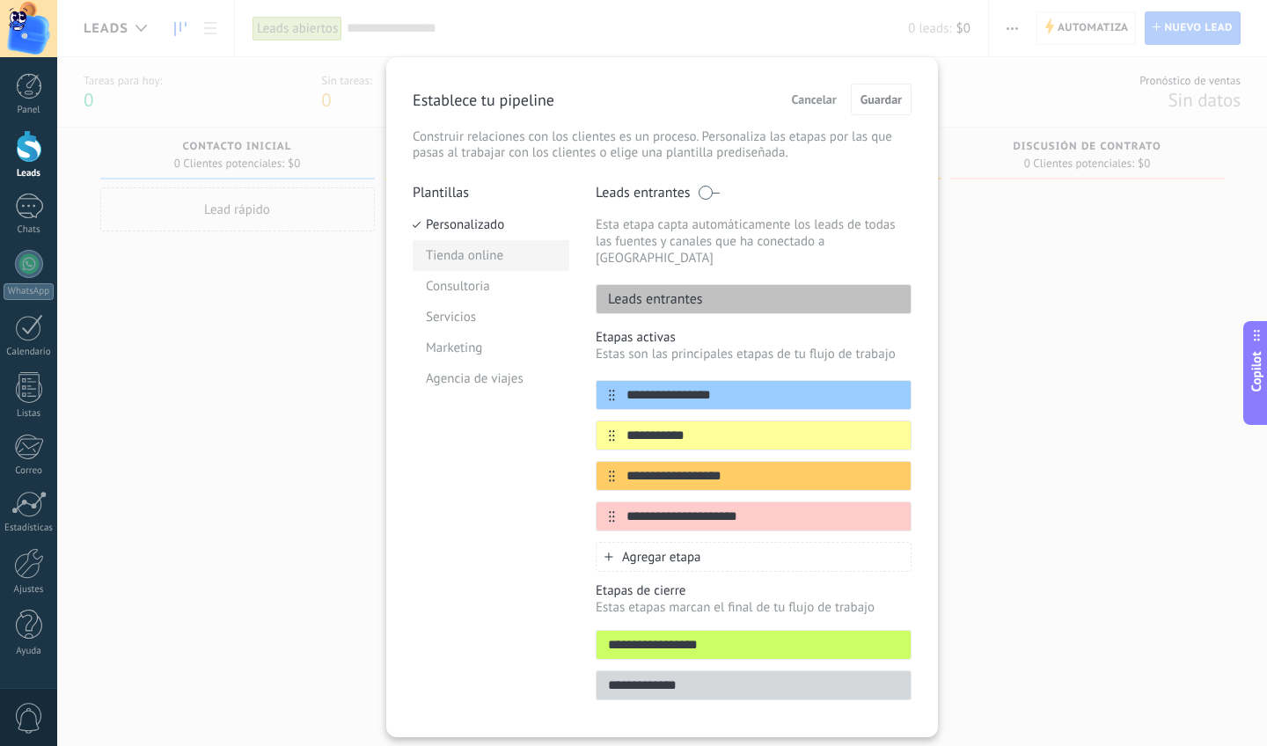
click at [485, 270] on li "Tienda online" at bounding box center [491, 255] width 157 height 31
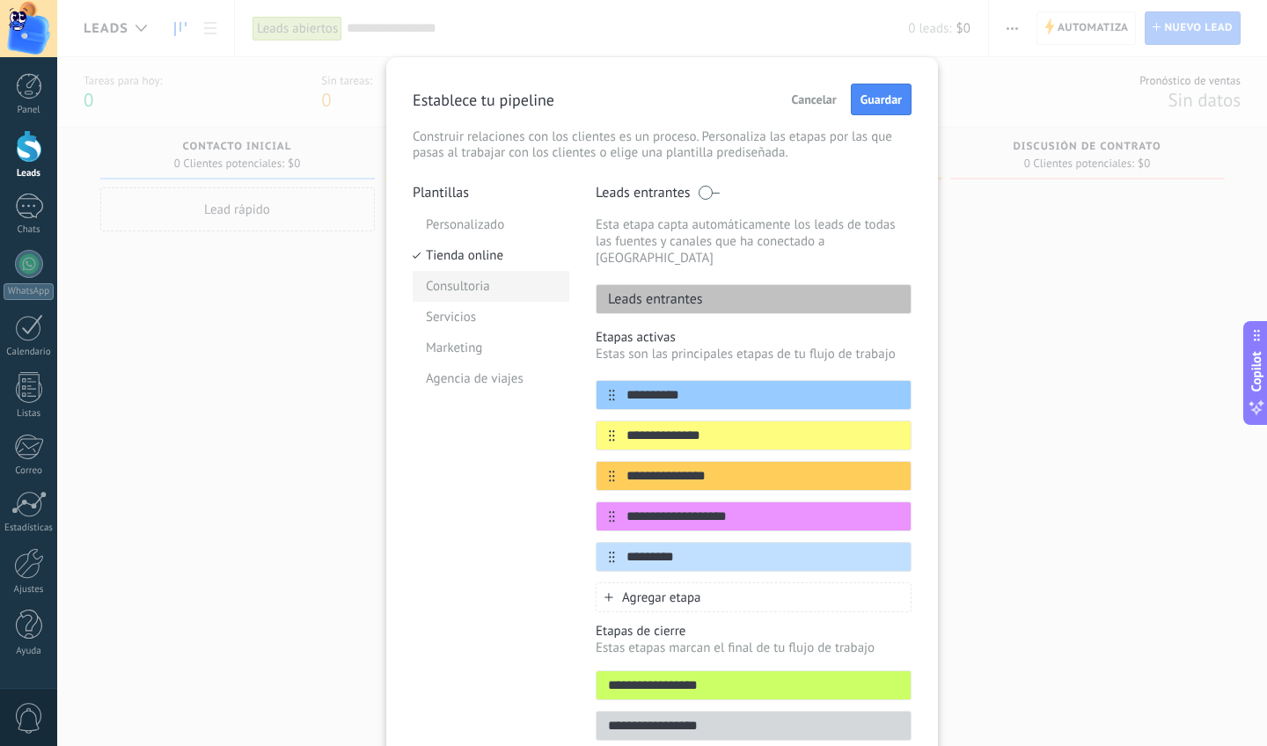
click at [483, 286] on li "Consultoria" at bounding box center [491, 286] width 157 height 31
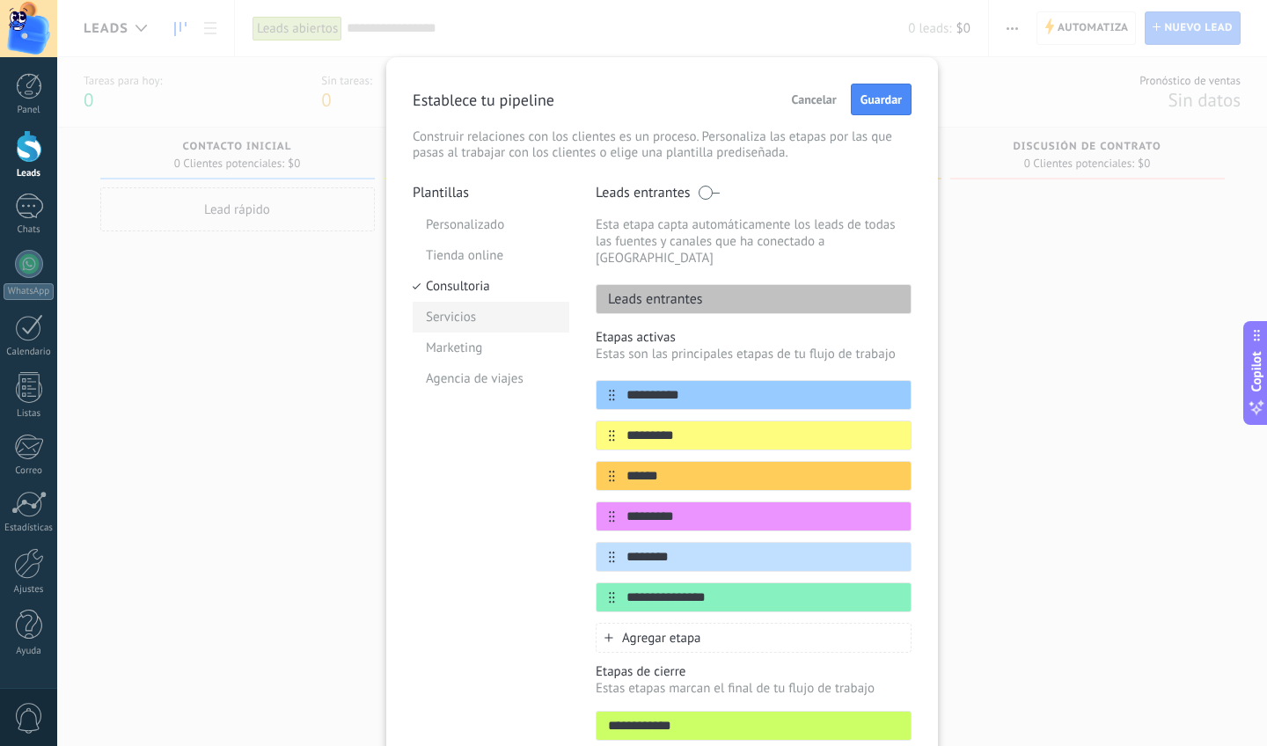
click at [482, 316] on li "Servicios" at bounding box center [491, 317] width 157 height 31
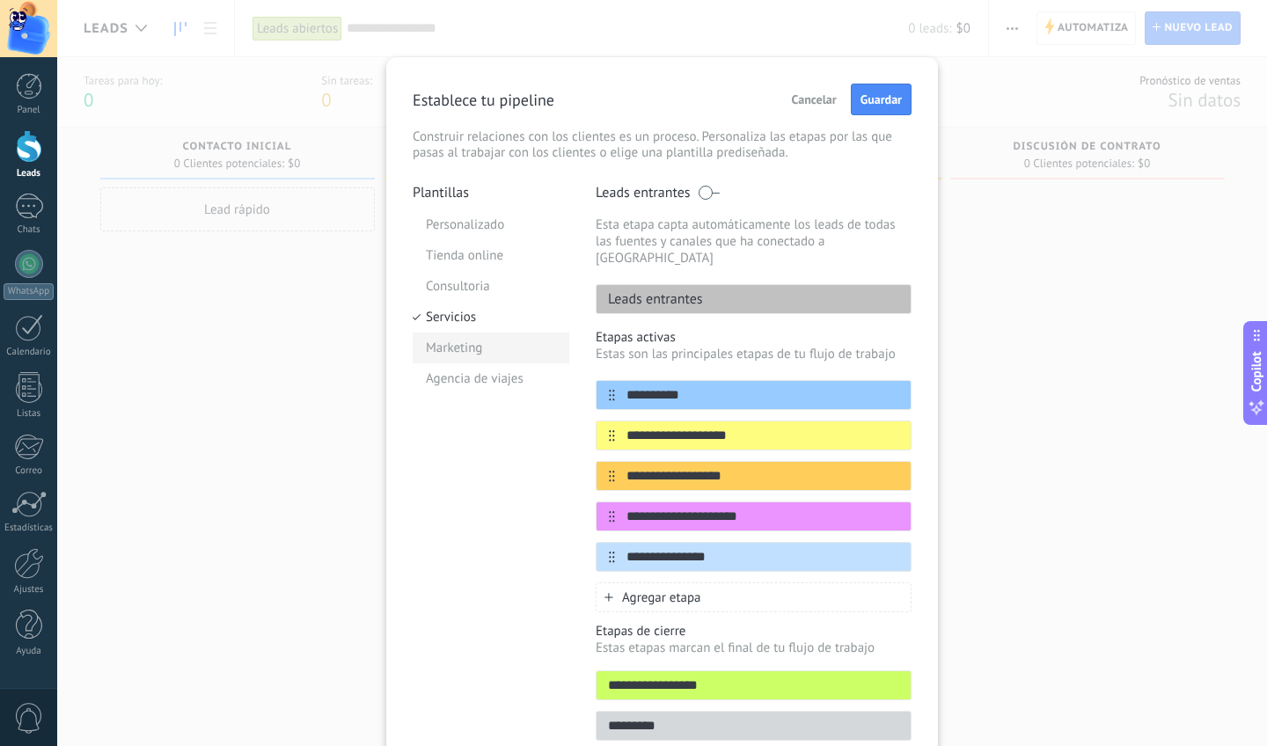
click at [488, 352] on li "Marketing" at bounding box center [491, 348] width 157 height 31
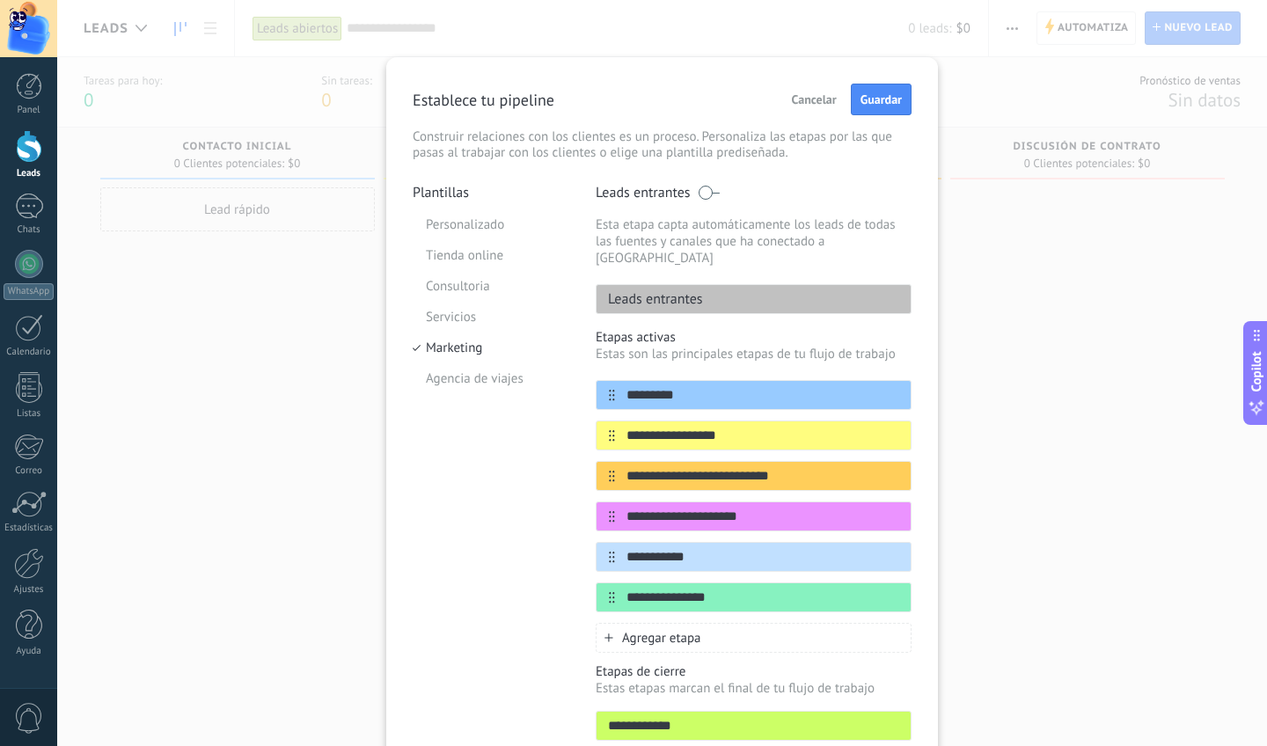
click at [493, 395] on div "Plantillas Personalizado Tienda online Consultoria Servicios Marketing Agencia …" at bounding box center [491, 488] width 157 height 608
click at [501, 383] on li "Agencia de viajes" at bounding box center [491, 379] width 157 height 31
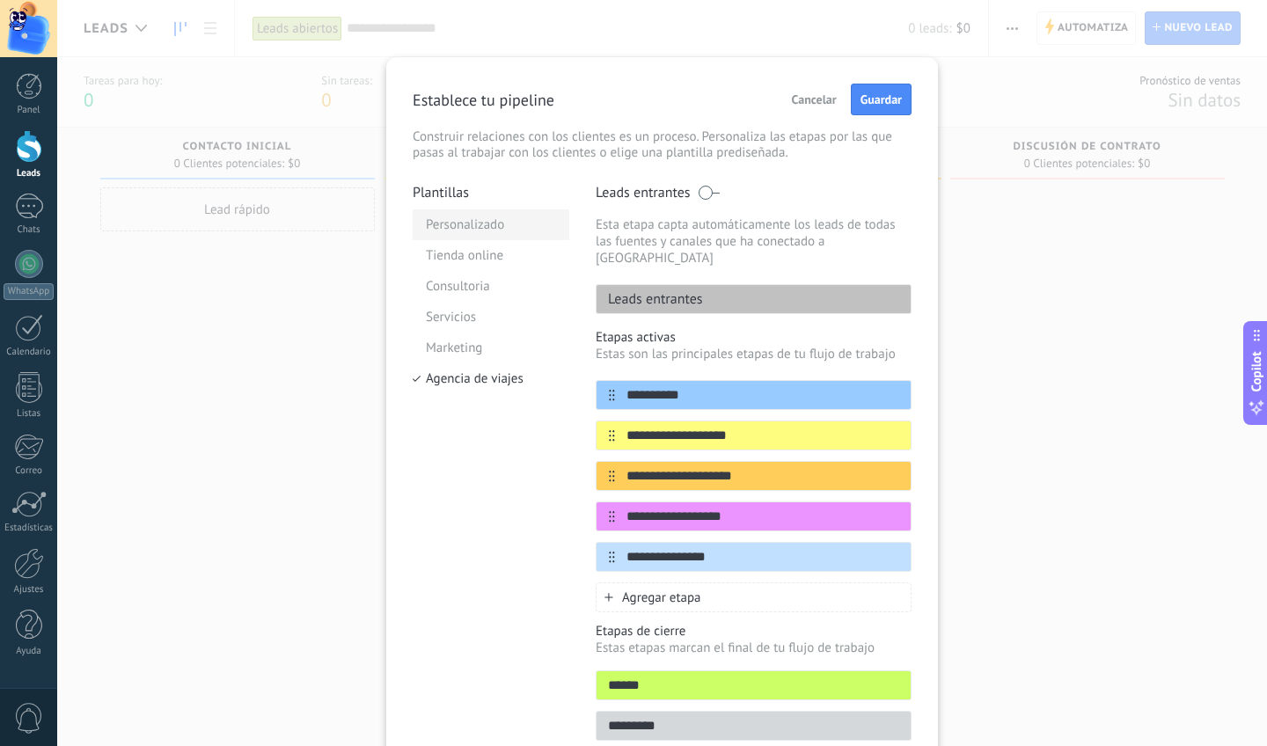
click at [477, 224] on li "Personalizado" at bounding box center [491, 224] width 157 height 31
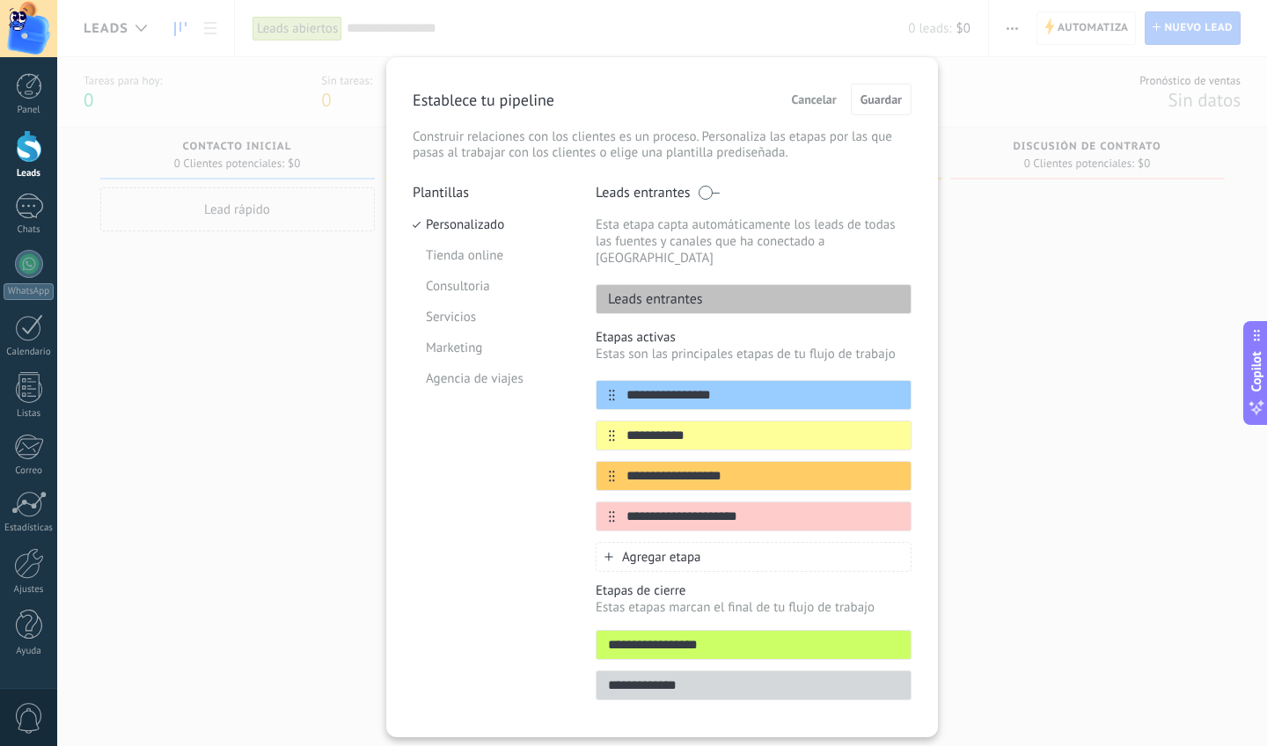
click at [799, 101] on span "Cancelar" at bounding box center [814, 99] width 45 height 12
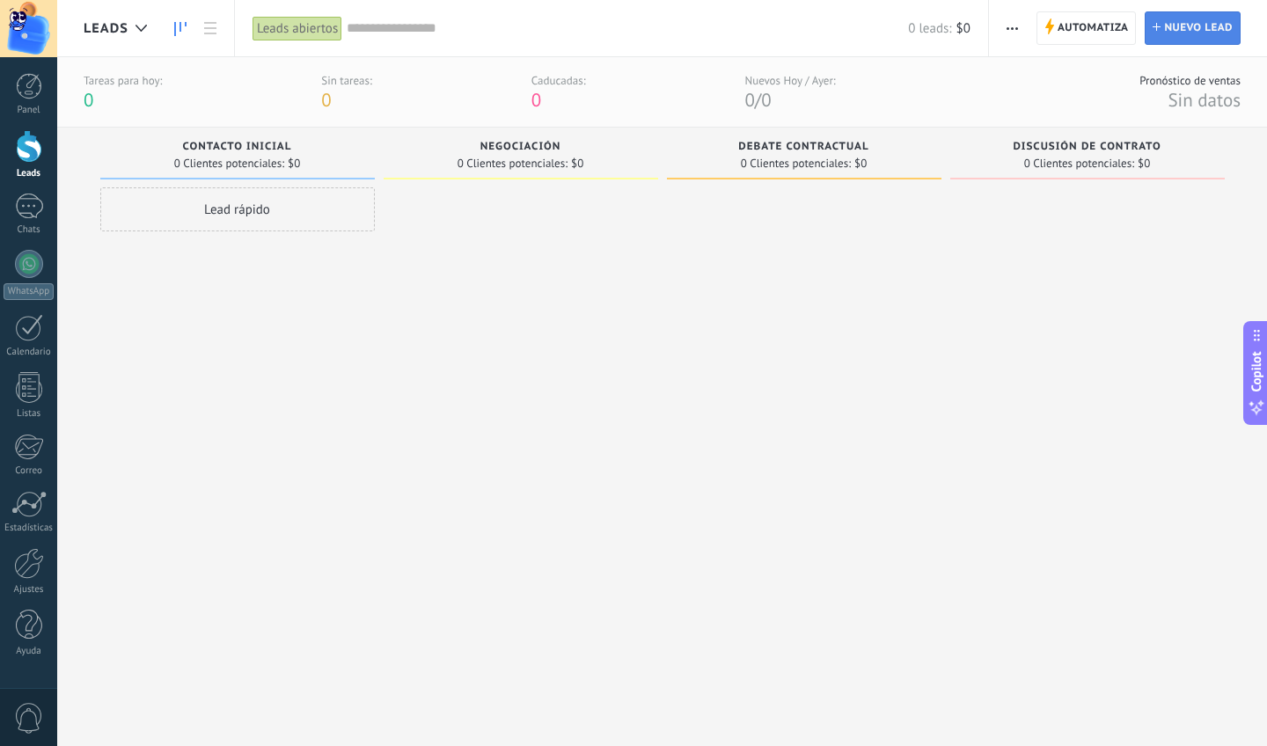
click at [1112, 40] on span "Nuevo lead" at bounding box center [1199, 28] width 69 height 32
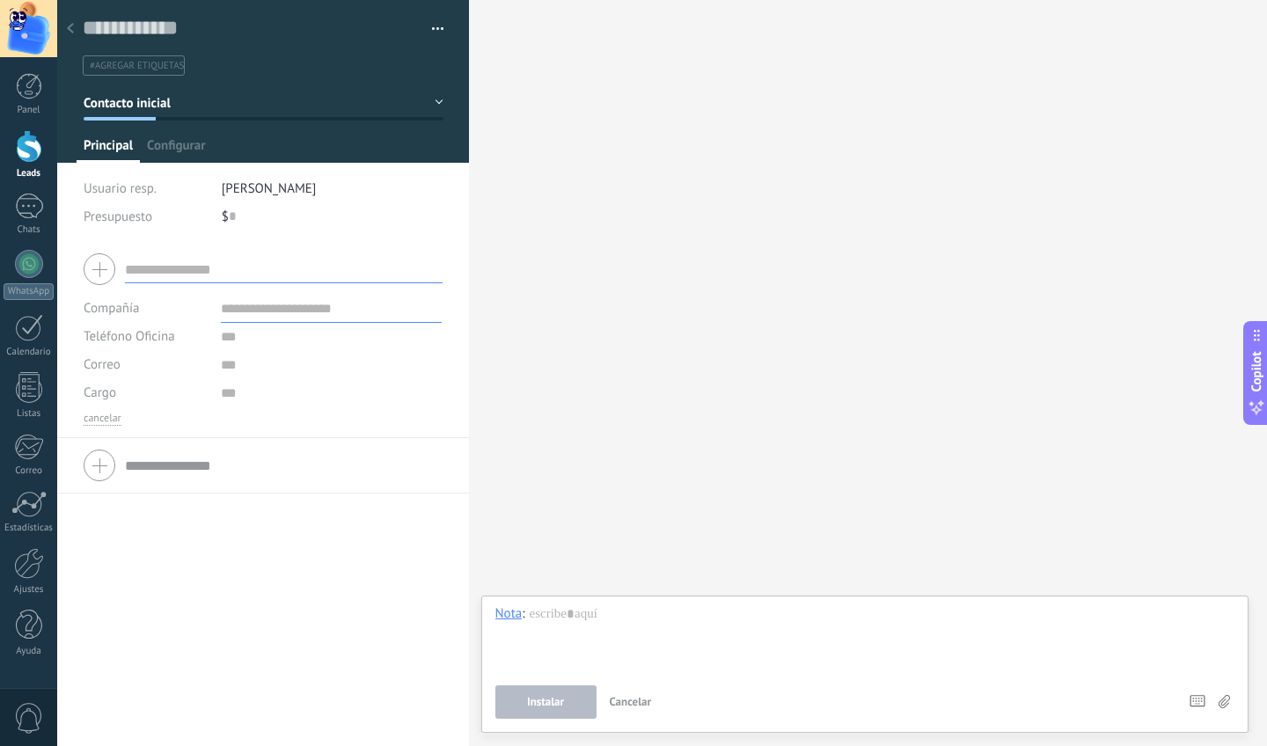
click at [74, 29] on div at bounding box center [70, 29] width 25 height 34
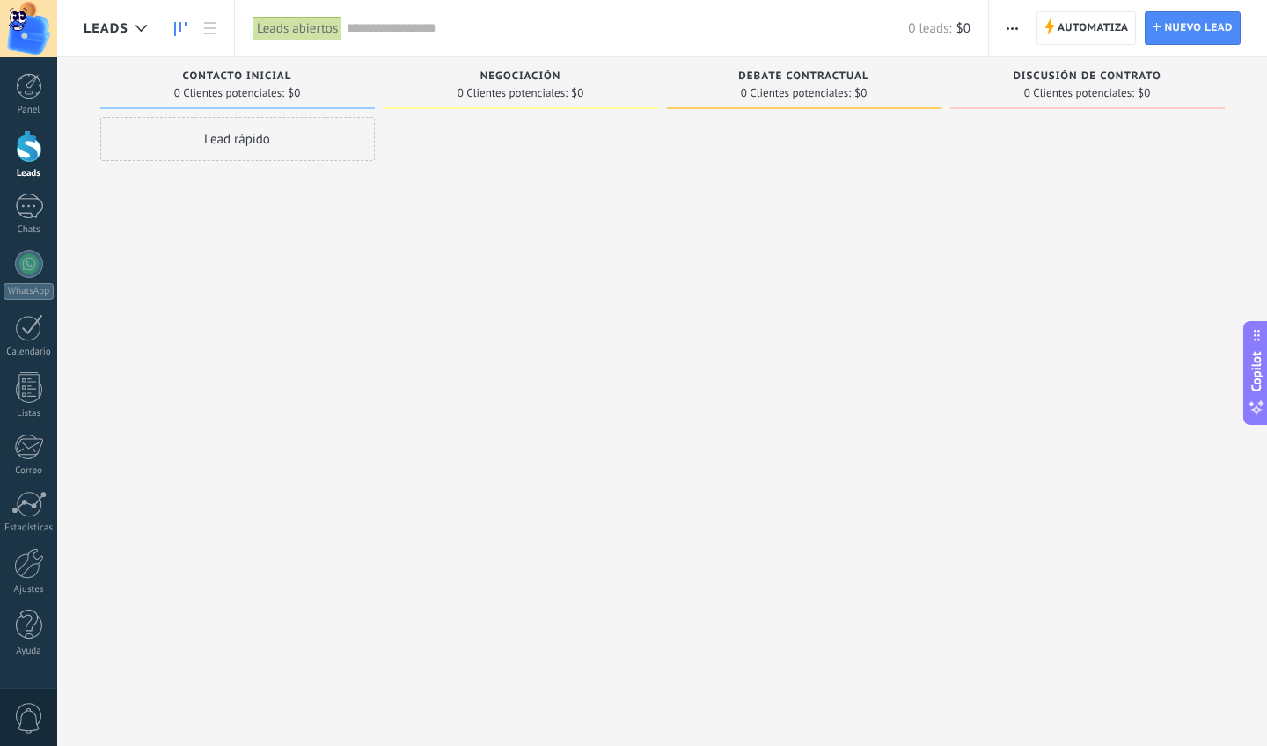
click at [1012, 28] on use "button" at bounding box center [1012, 28] width 11 height 3
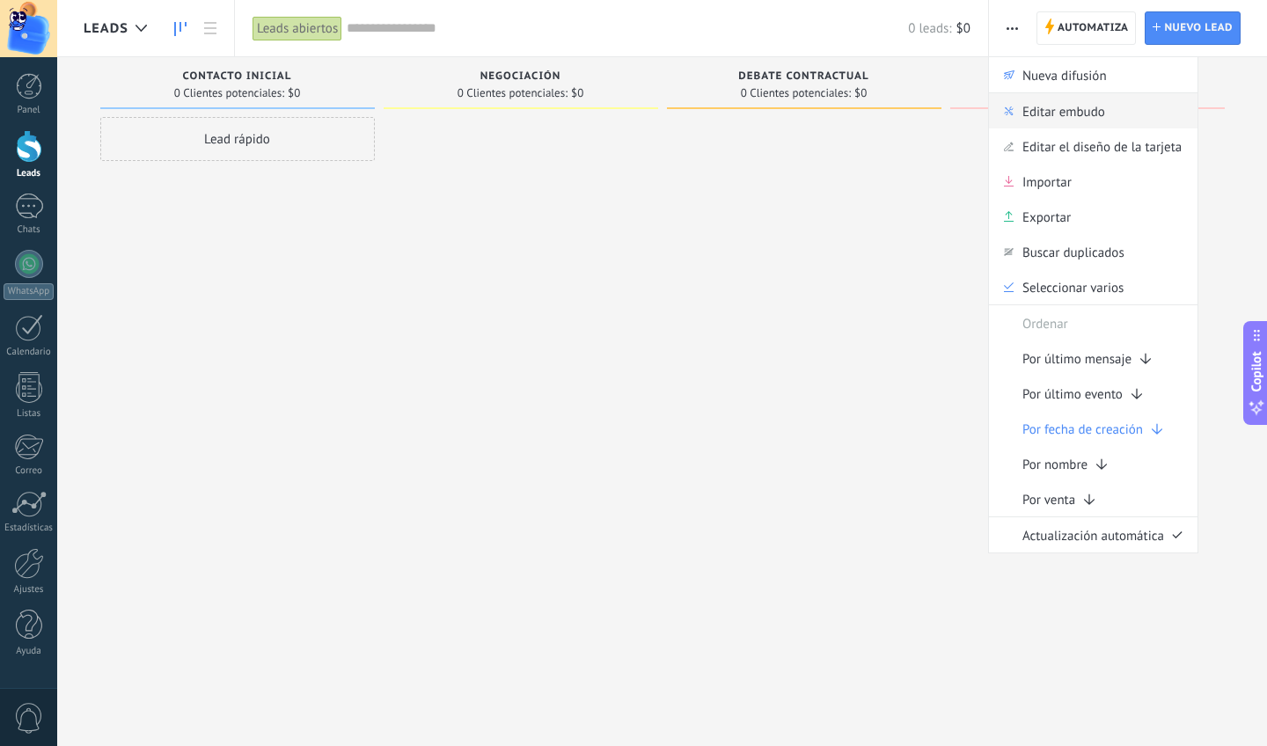
click at [1062, 120] on span "Editar embudo" at bounding box center [1064, 110] width 83 height 35
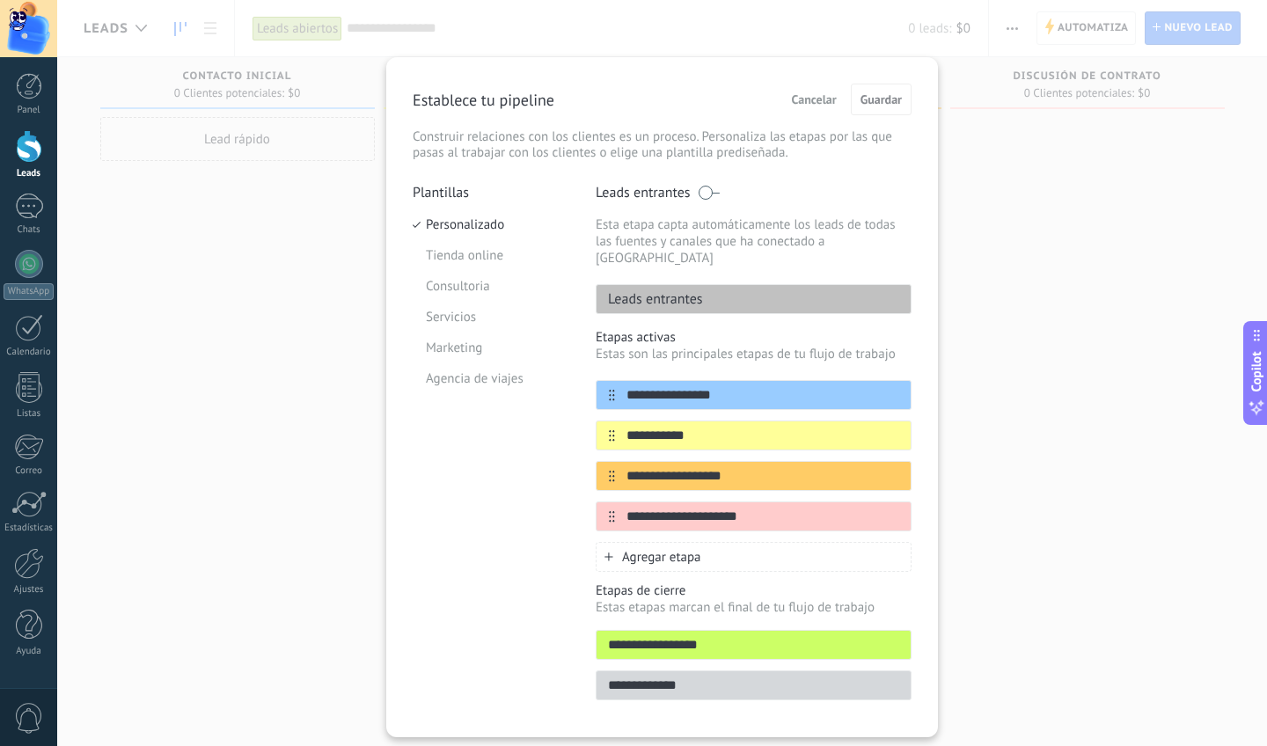
click at [680, 549] on span "Agregar etapa" at bounding box center [661, 557] width 79 height 17
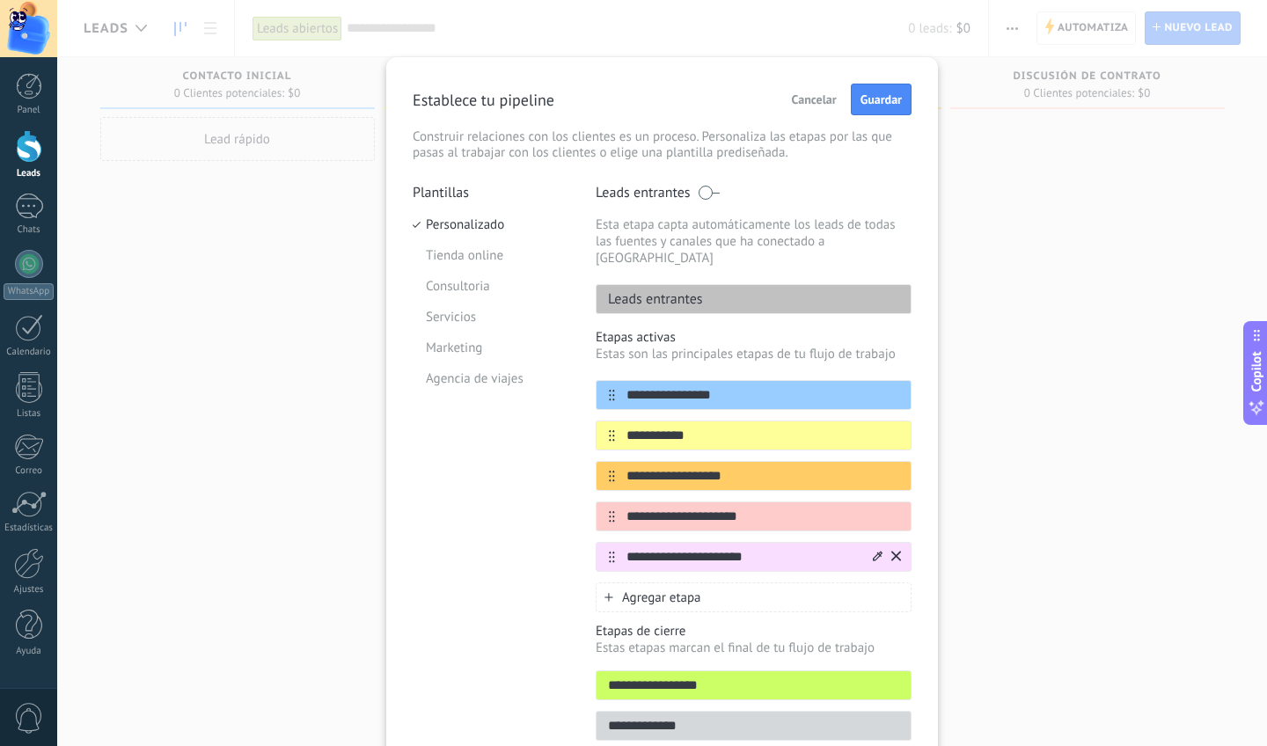
type input "**********"
click at [873, 551] on icon at bounding box center [878, 556] width 10 height 11
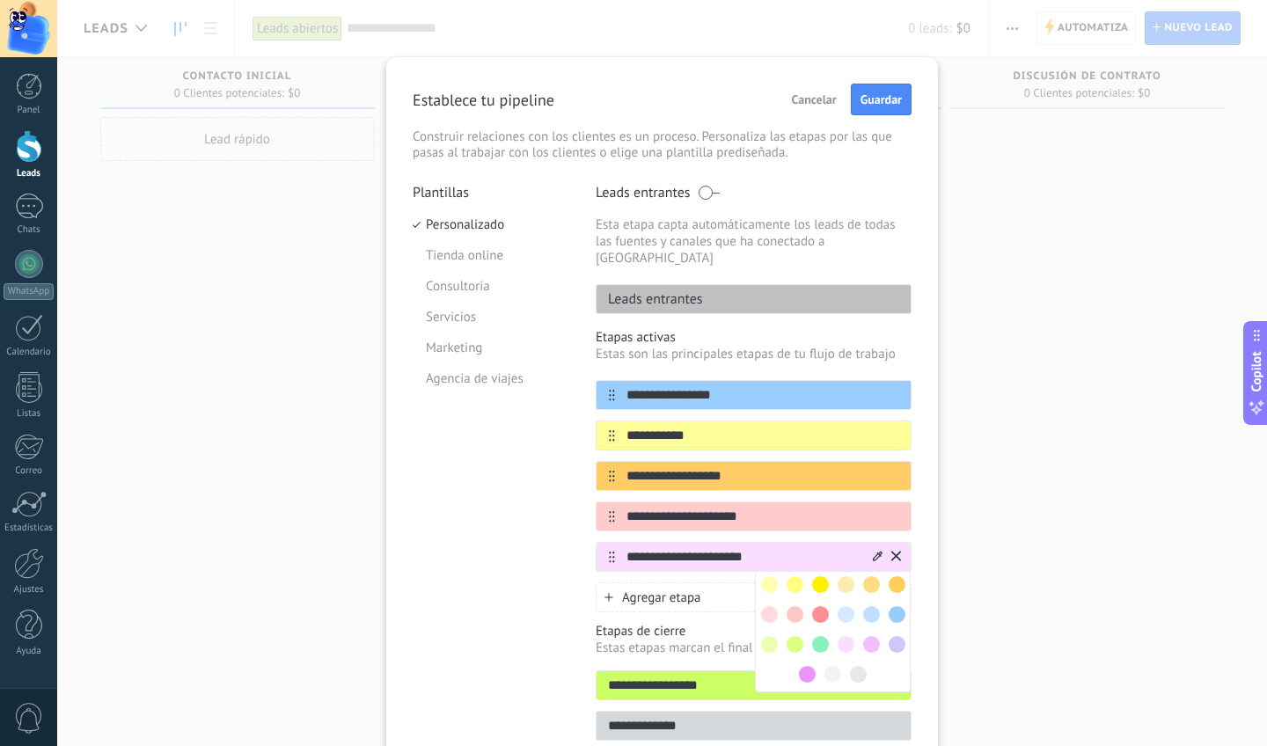
click at [821, 606] on span at bounding box center [820, 614] width 17 height 17
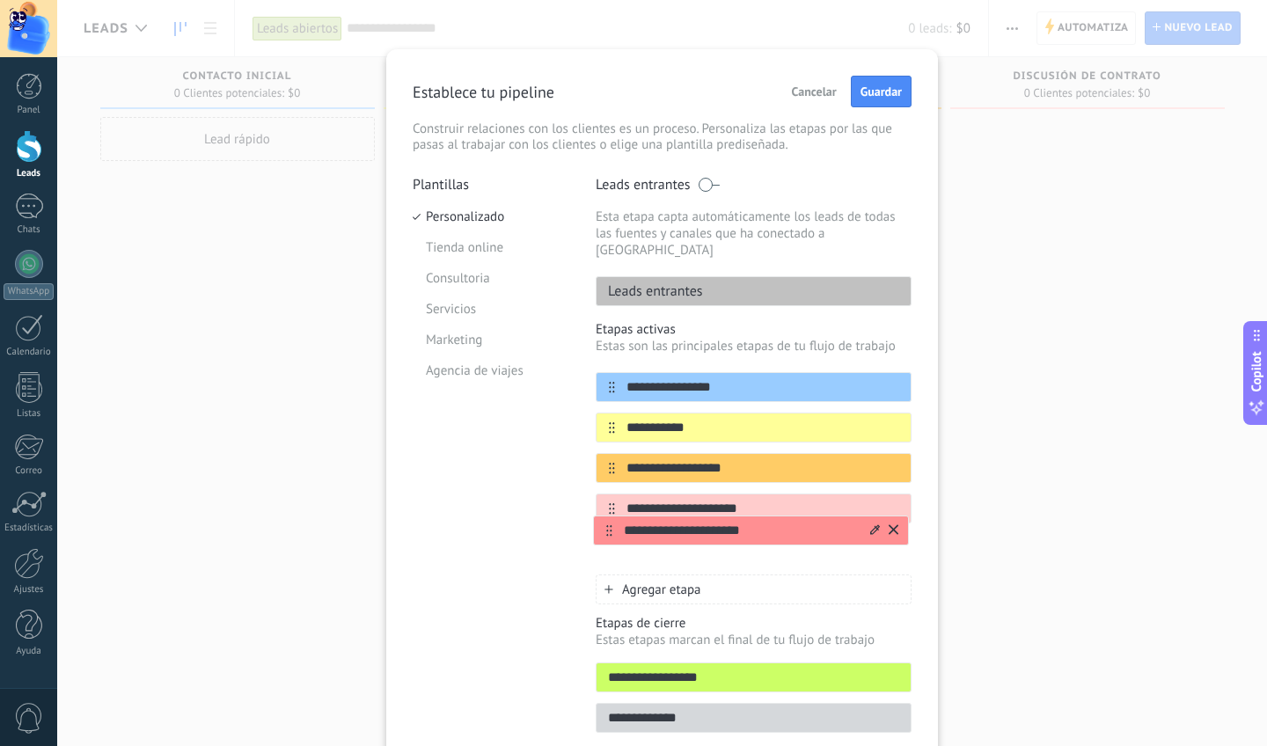
scroll to position [11, 0]
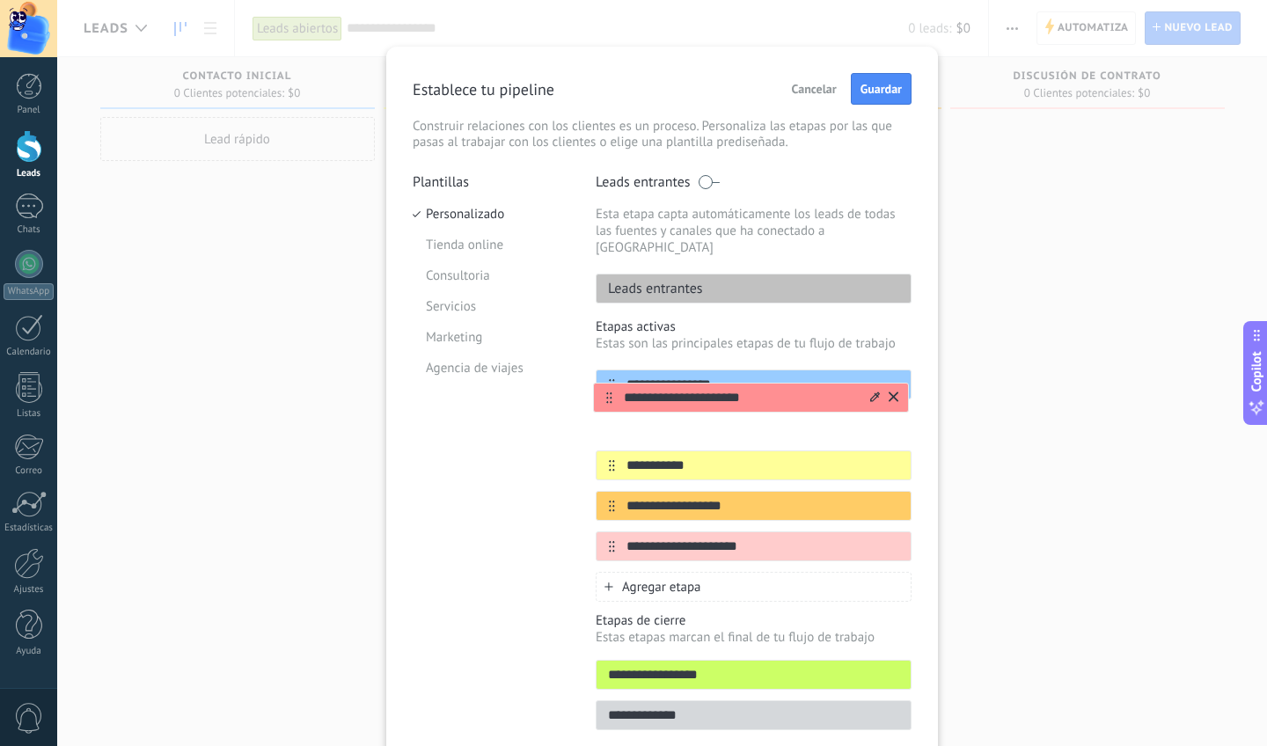
drag, startPoint x: 606, startPoint y: 543, endPoint x: 607, endPoint y: 401, distance: 141.7
click at [607, 401] on div "**********" at bounding box center [754, 466] width 316 height 192
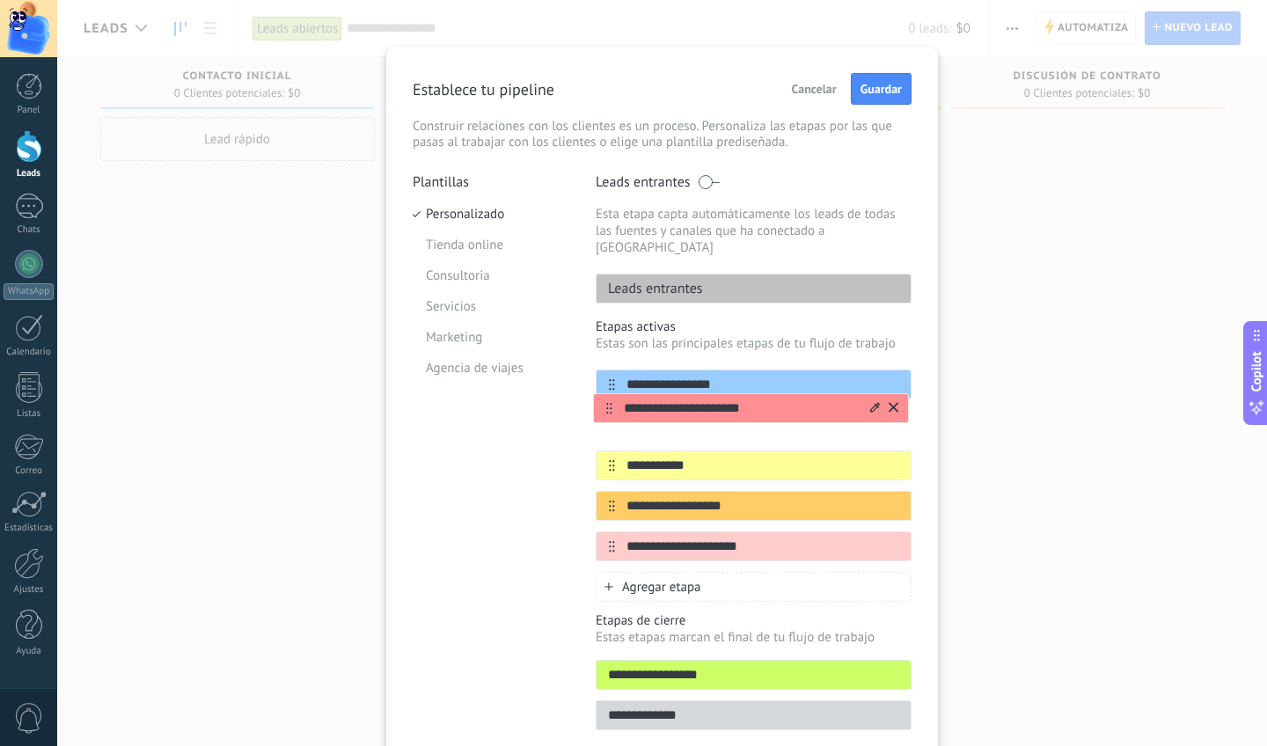
scroll to position [14, 0]
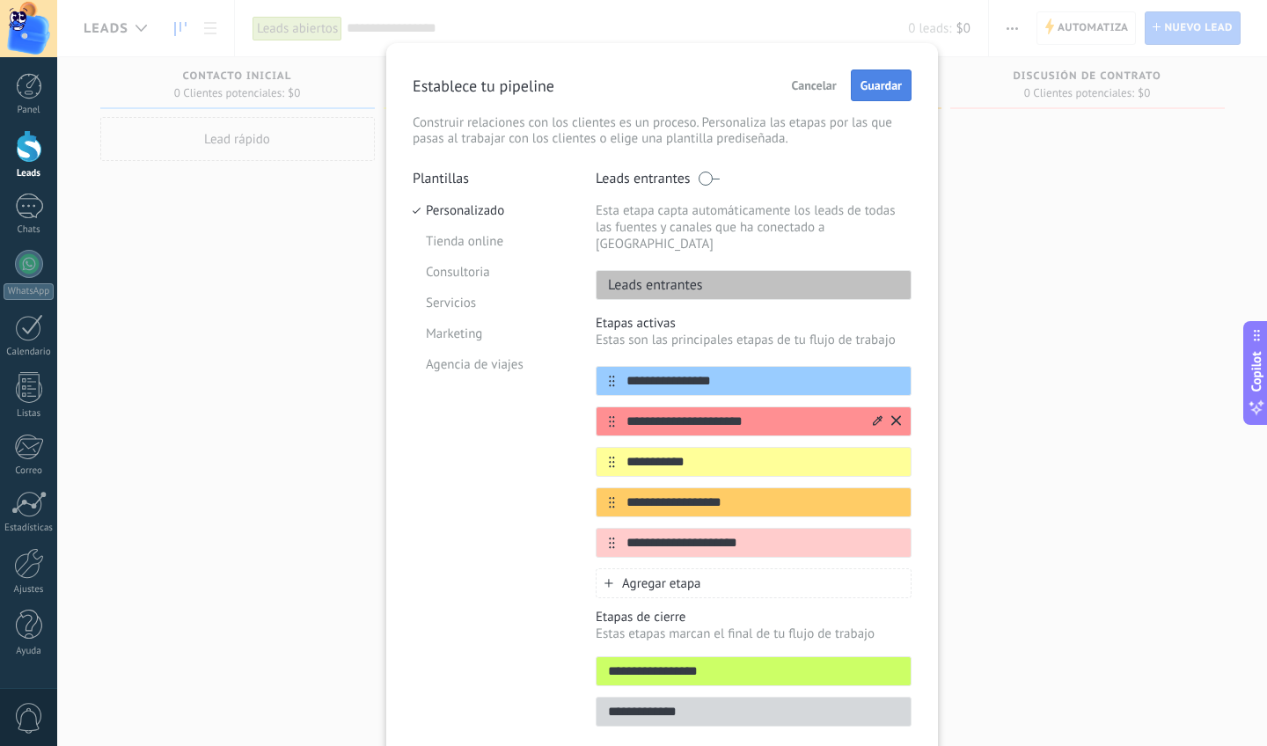
click at [870, 83] on span "Guardar" at bounding box center [881, 85] width 41 height 12
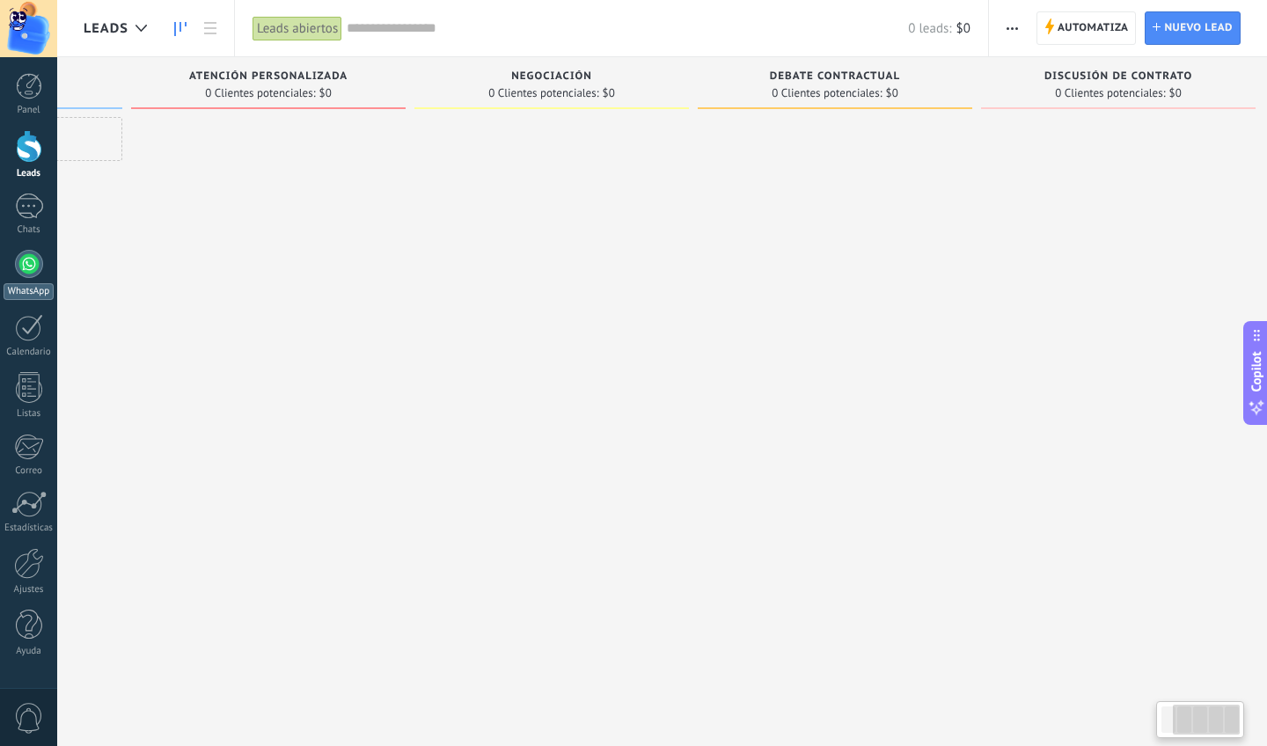
scroll to position [0, 251]
click at [1098, 77] on span "Discusión de contrato" at bounding box center [1104, 76] width 148 height 12
click at [1112, 77] on span "Discusión de contrato" at bounding box center [1104, 76] width 148 height 12
click at [1112, 77] on div "Discusión de contrato" at bounding box center [1103, 77] width 257 height 15
click at [1006, 26] on button "button" at bounding box center [1013, 27] width 26 height 33
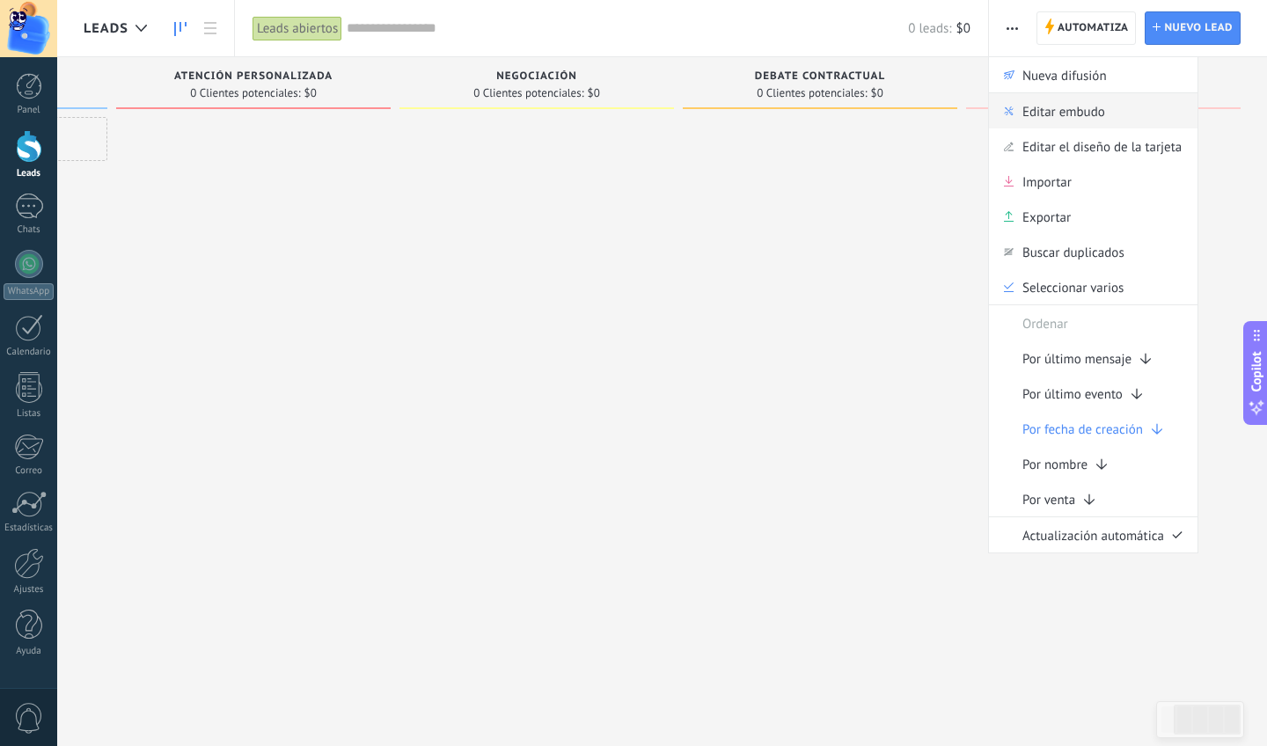
click at [1071, 123] on span "Editar embudo" at bounding box center [1064, 110] width 83 height 35
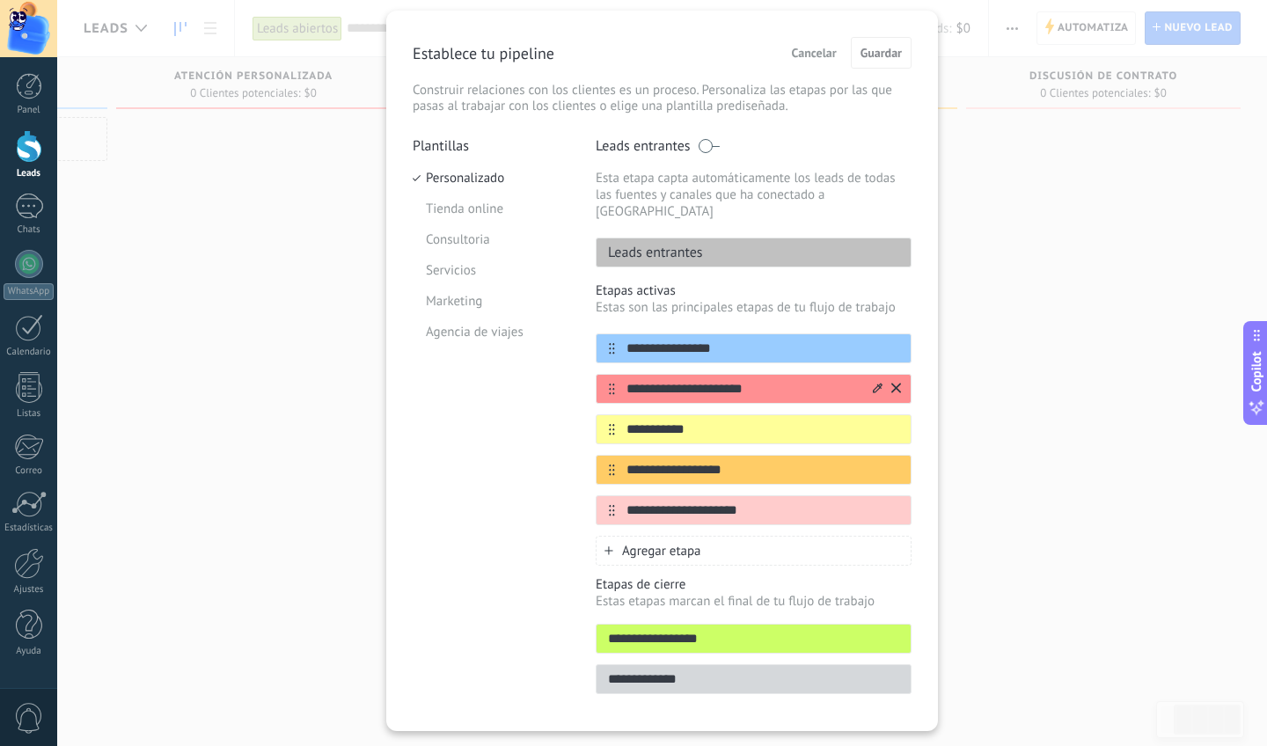
scroll to position [52, 0]
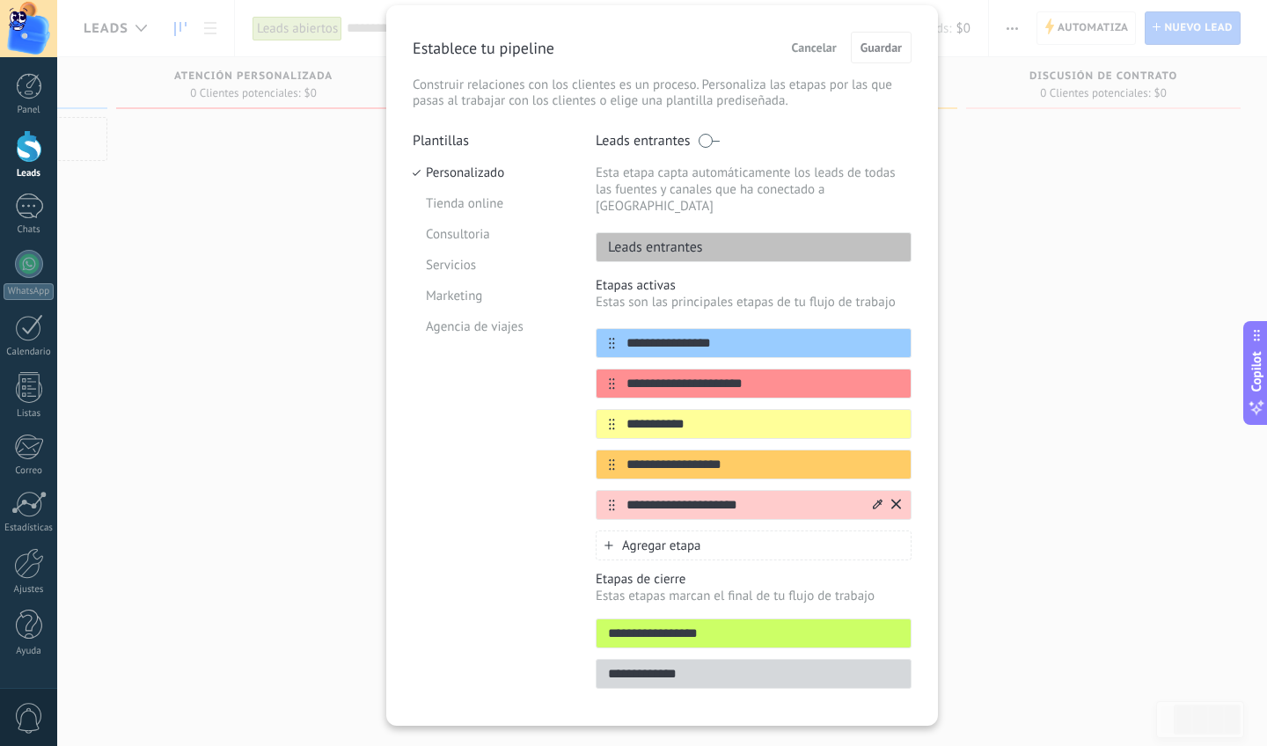
click at [897, 499] on icon at bounding box center [897, 504] width 10 height 10
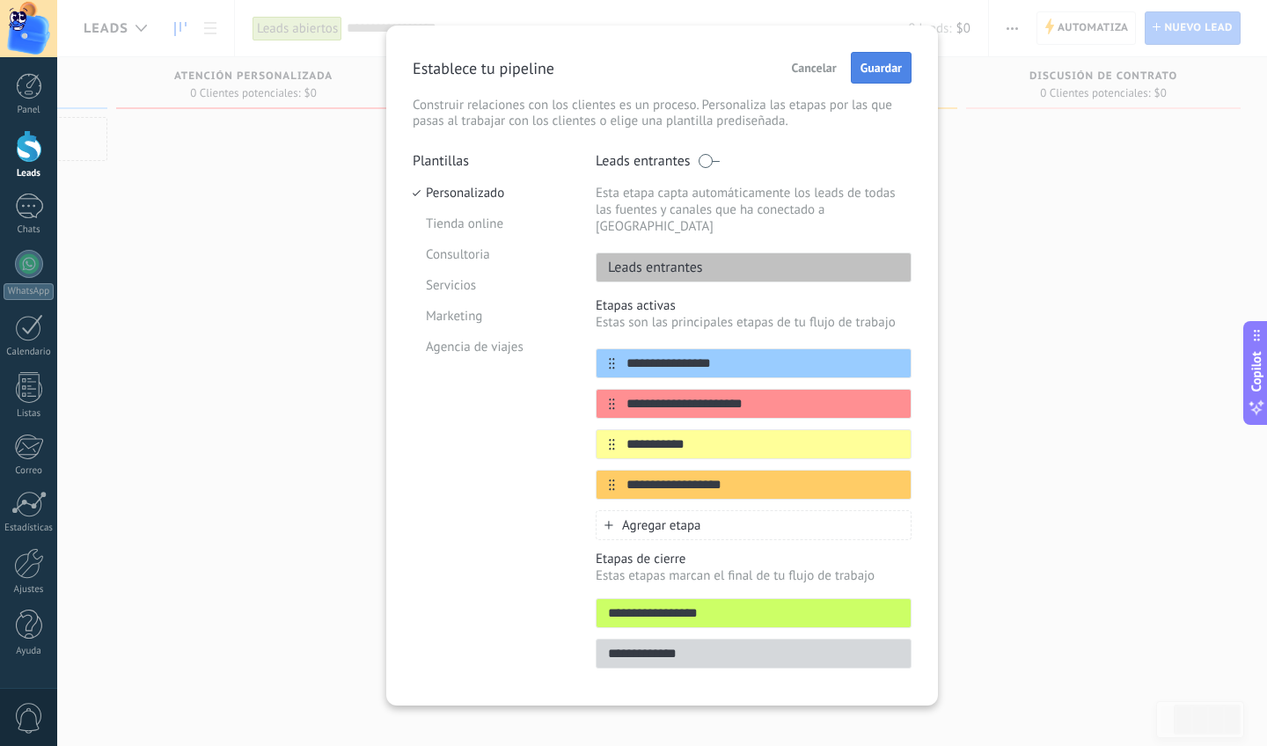
click at [862, 70] on span "Guardar" at bounding box center [881, 68] width 41 height 12
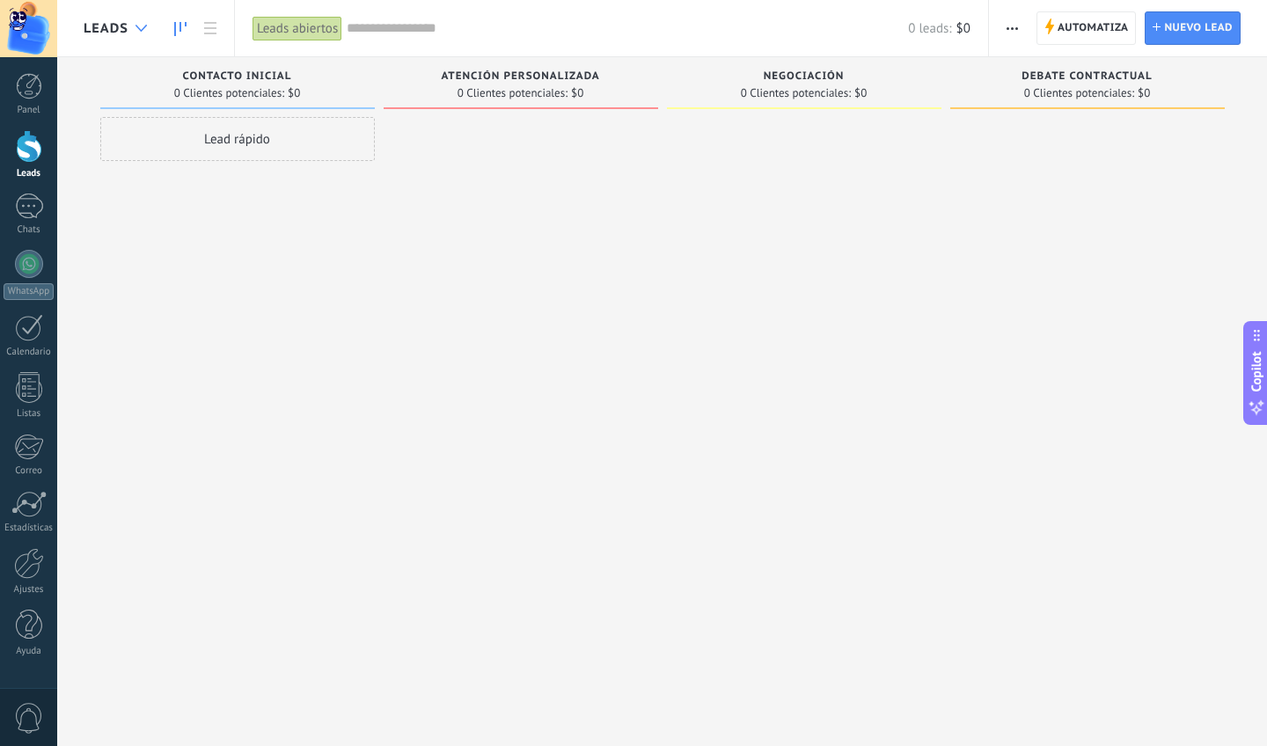
click at [129, 24] on div at bounding box center [141, 28] width 29 height 34
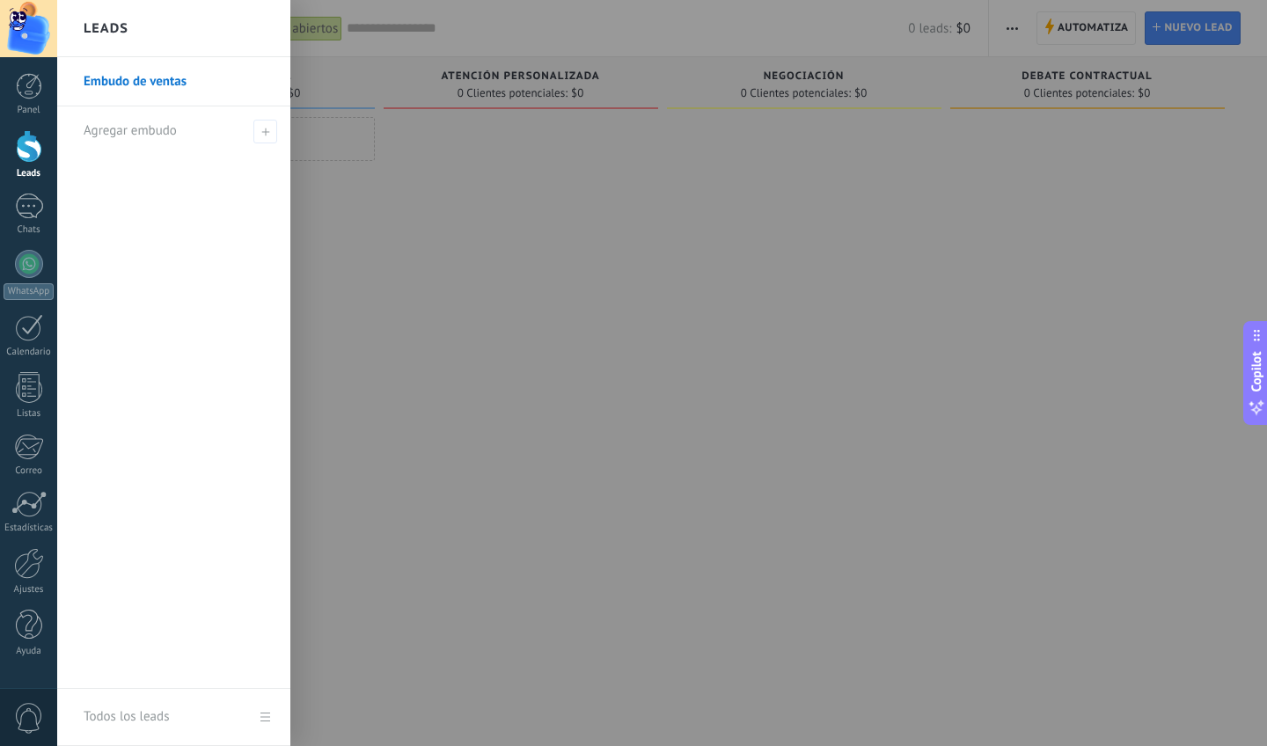
click at [152, 78] on link "Embudo de ventas" at bounding box center [178, 81] width 189 height 49
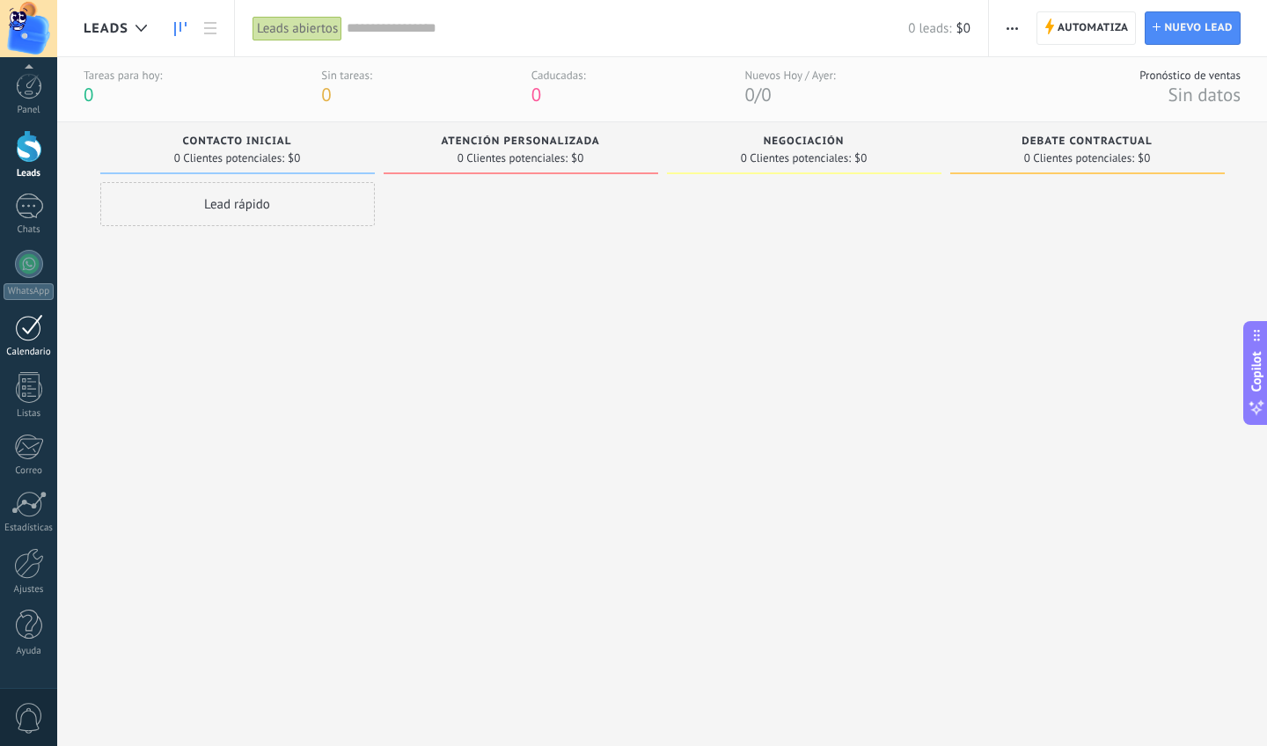
scroll to position [19, 0]
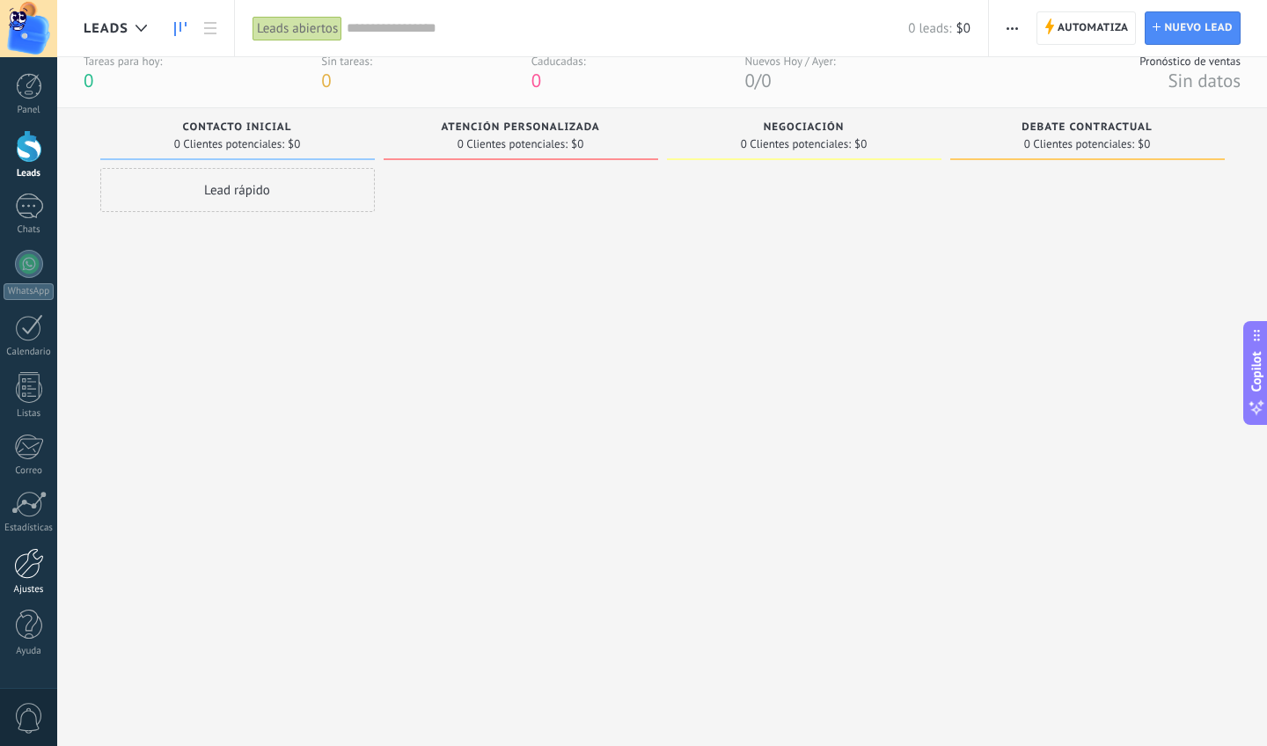
click at [40, 577] on div at bounding box center [29, 563] width 30 height 31
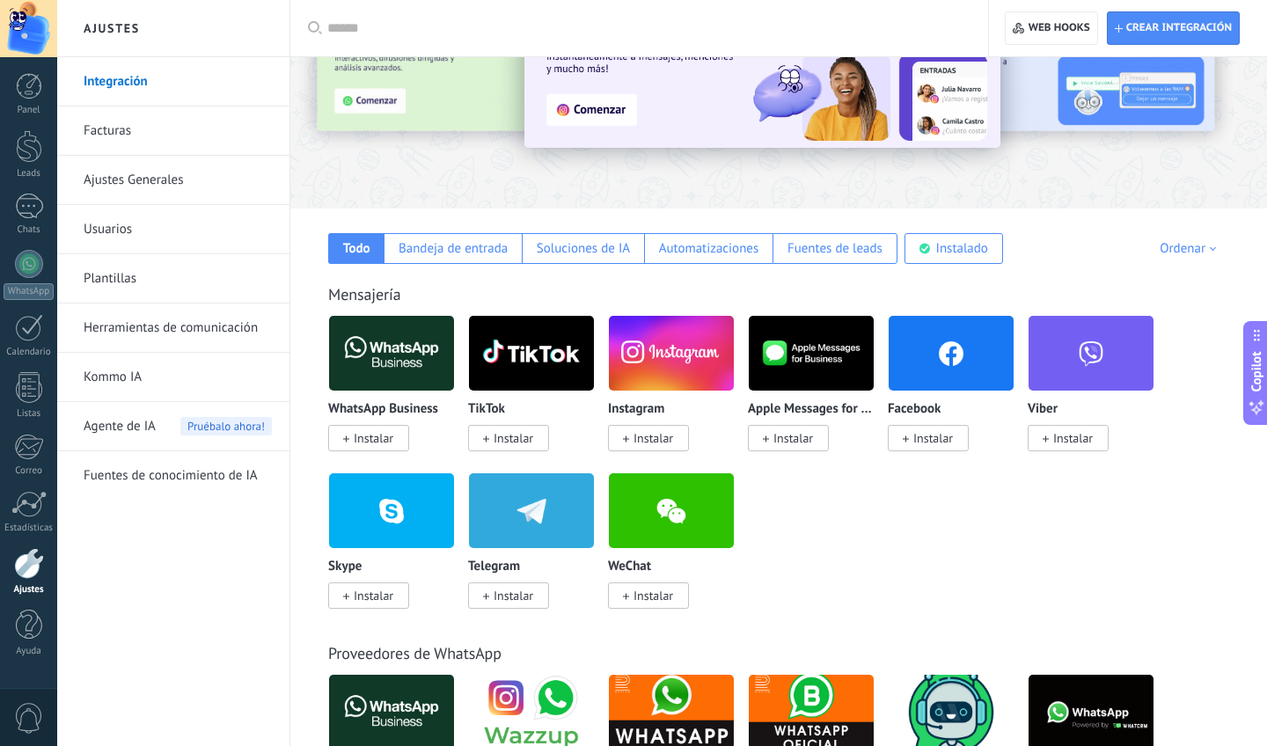
scroll to position [130, 0]
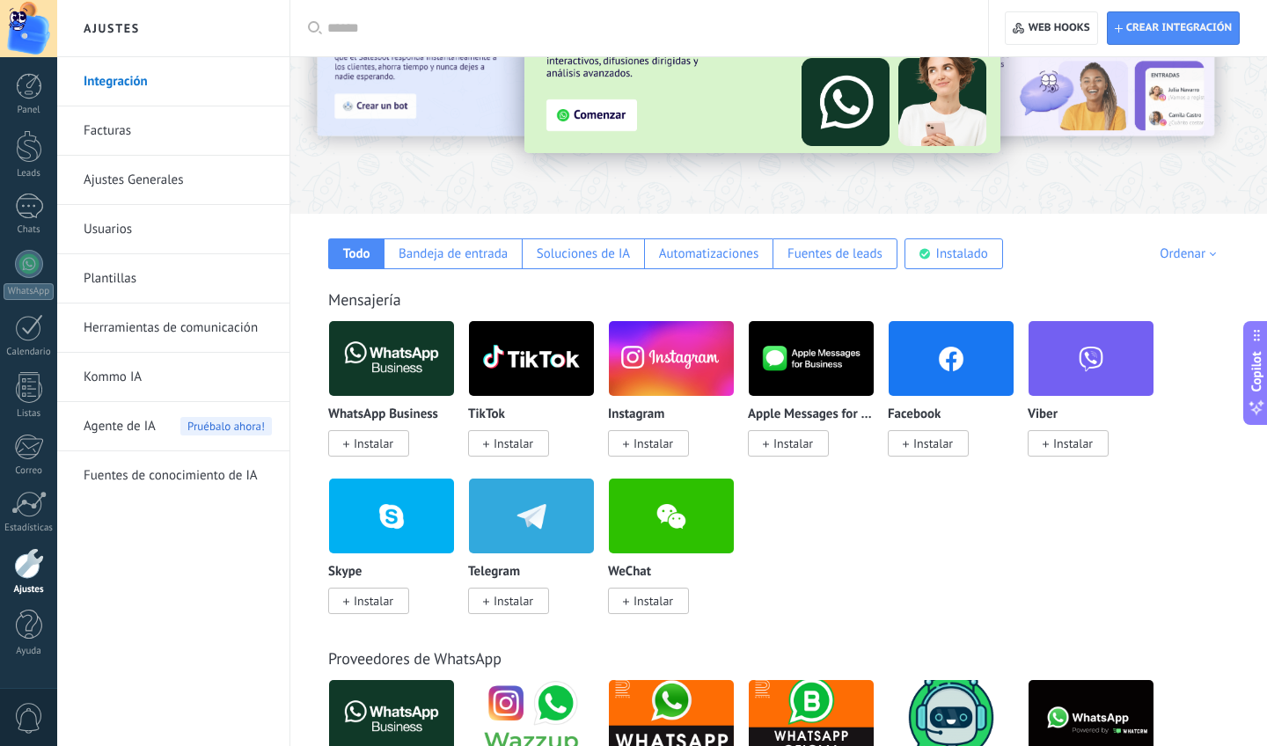
click at [532, 603] on span "Instalar" at bounding box center [514, 601] width 40 height 16
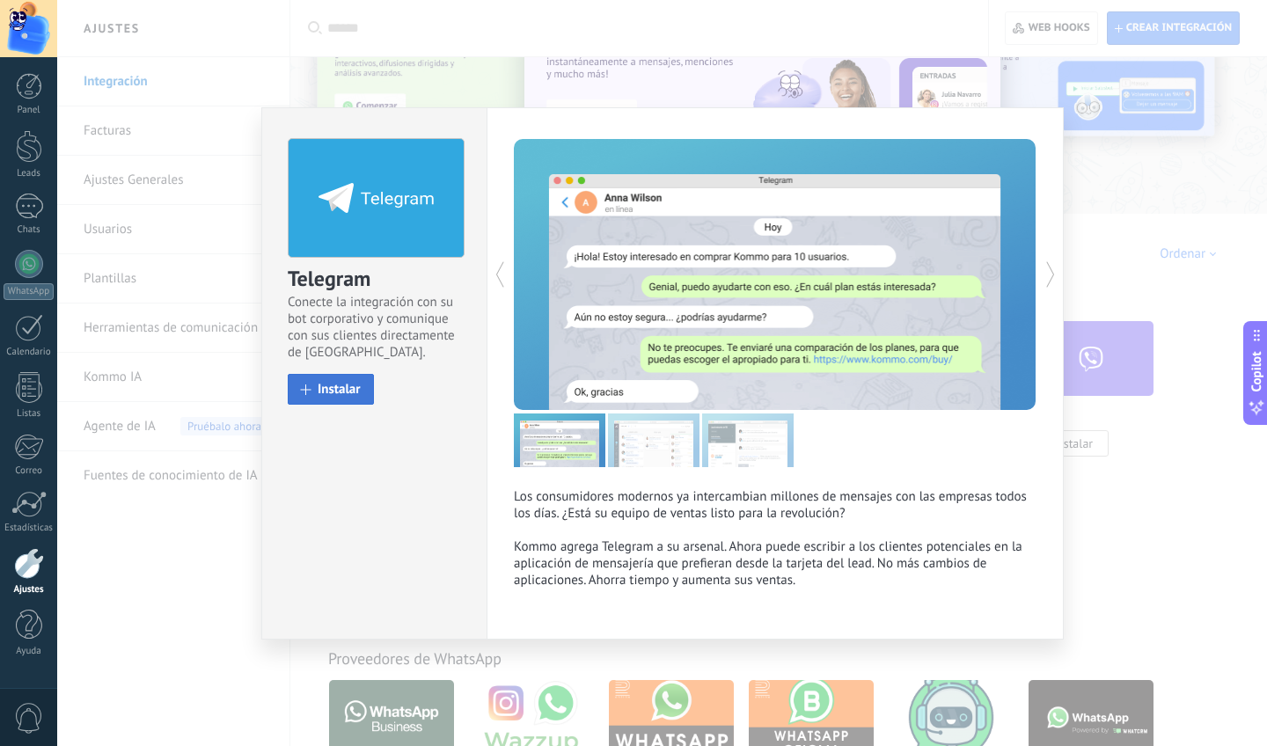
click at [345, 385] on span "Instalar" at bounding box center [339, 389] width 43 height 13
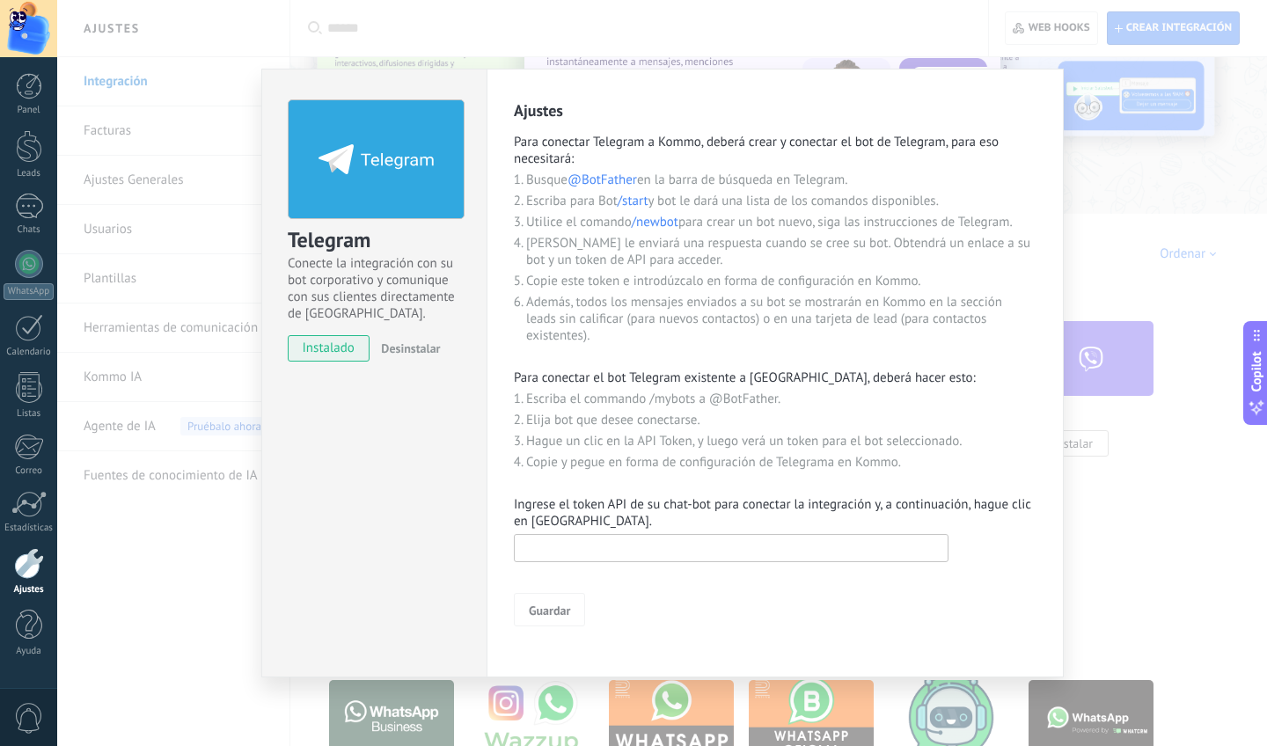
click at [693, 547] on input "text" at bounding box center [731, 548] width 435 height 28
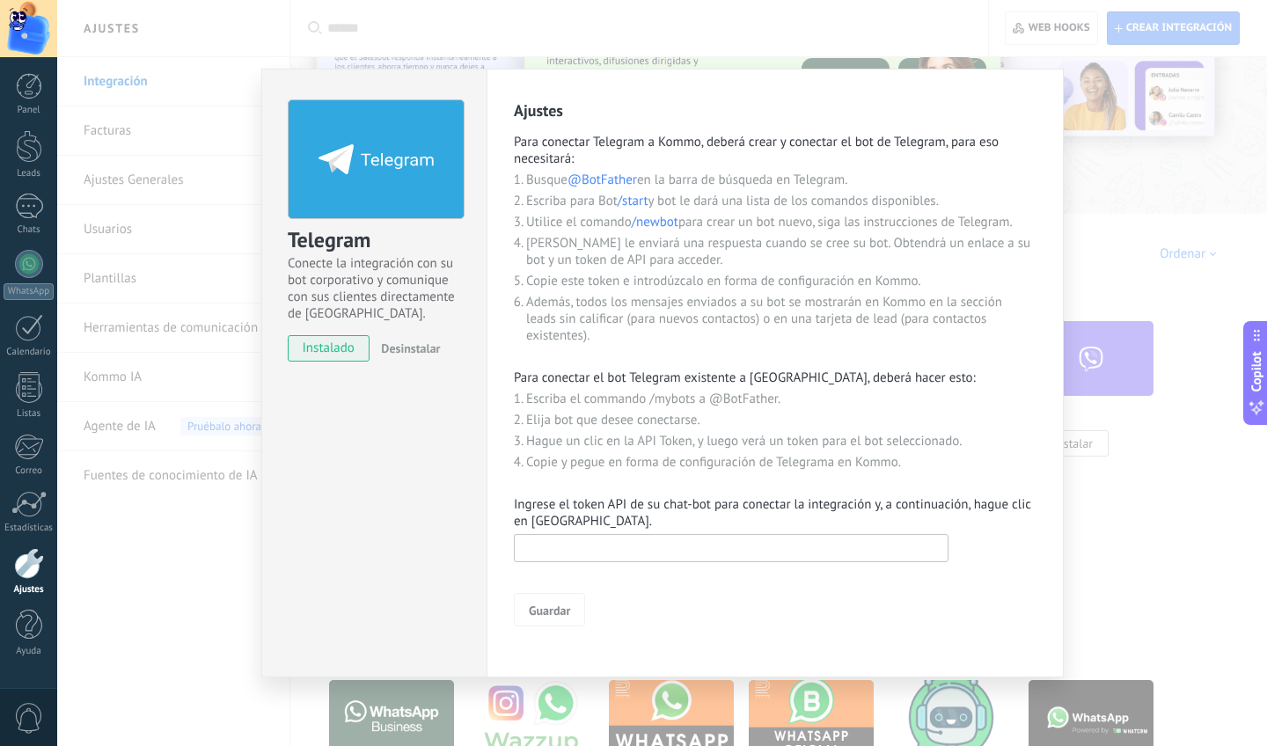
paste input "**********"
type input "**********"
click at [527, 609] on button "Guardar" at bounding box center [549, 609] width 71 height 33
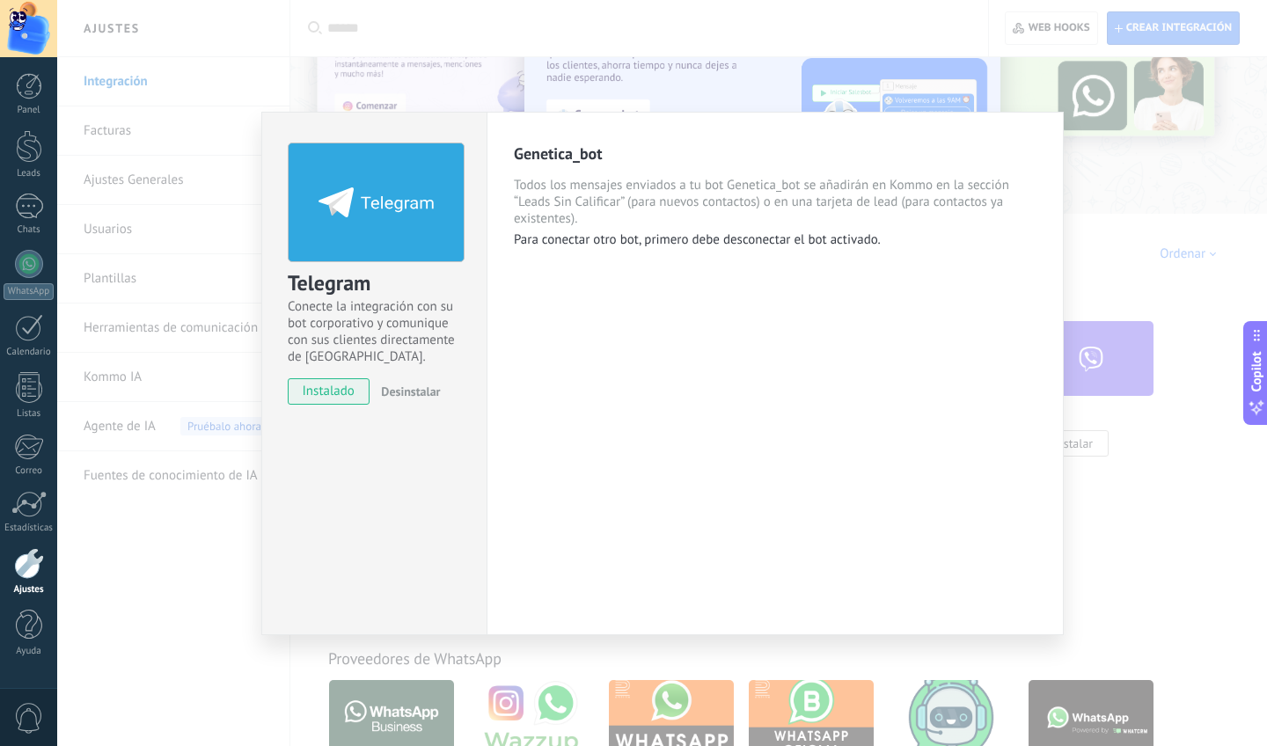
click at [178, 343] on div "Telegram Conecte la integración con su bot corporativo y comunique con sus clie…" at bounding box center [662, 373] width 1210 height 746
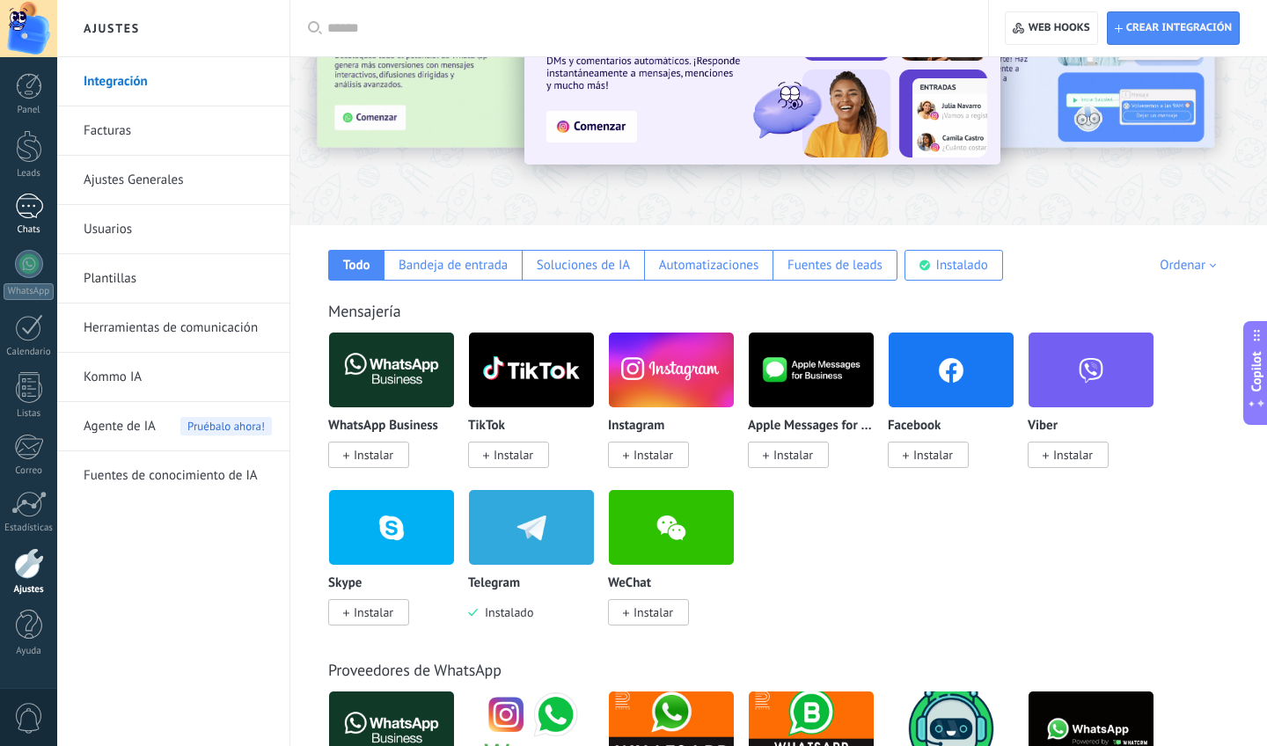
scroll to position [114, 0]
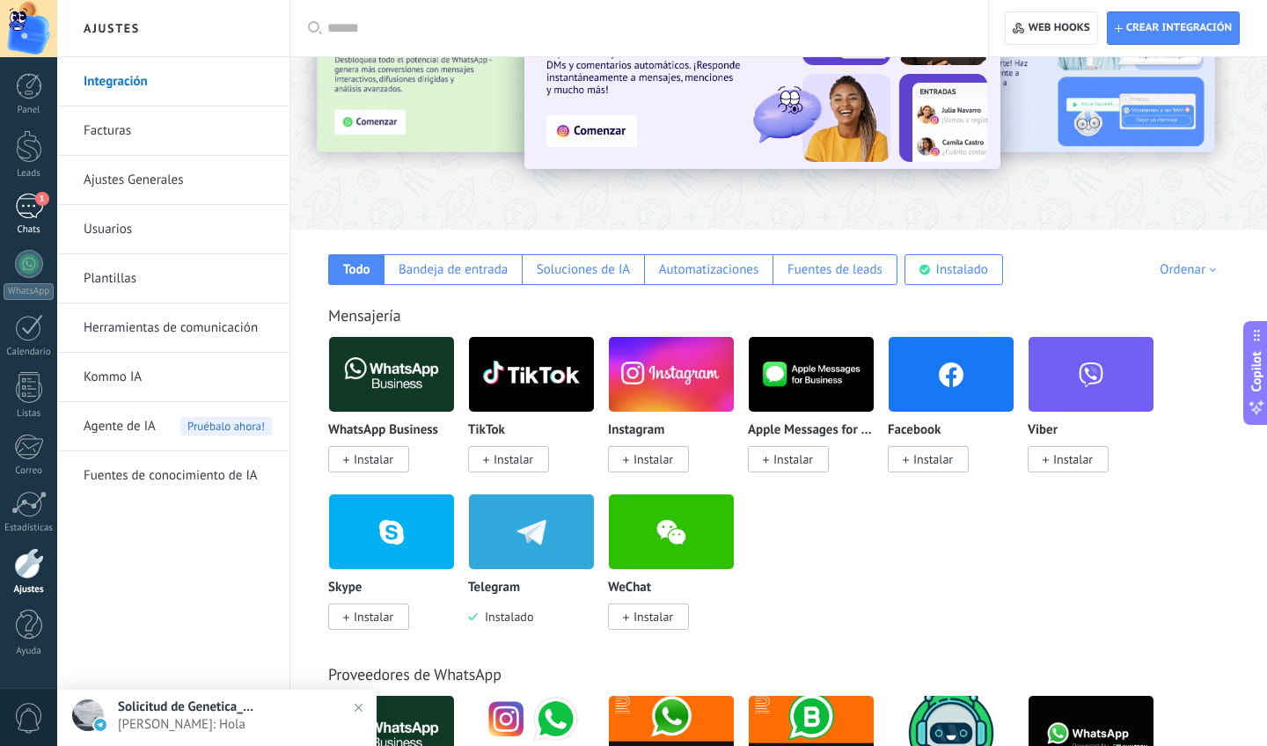
drag, startPoint x: 56, startPoint y: 191, endPoint x: 44, endPoint y: 199, distance: 14.6
click at [50, 195] on div "Panel Leads 1 Chats WhatsApp Clientes" at bounding box center [28, 374] width 57 height 602
click at [38, 204] on span "1" at bounding box center [42, 199] width 14 height 14
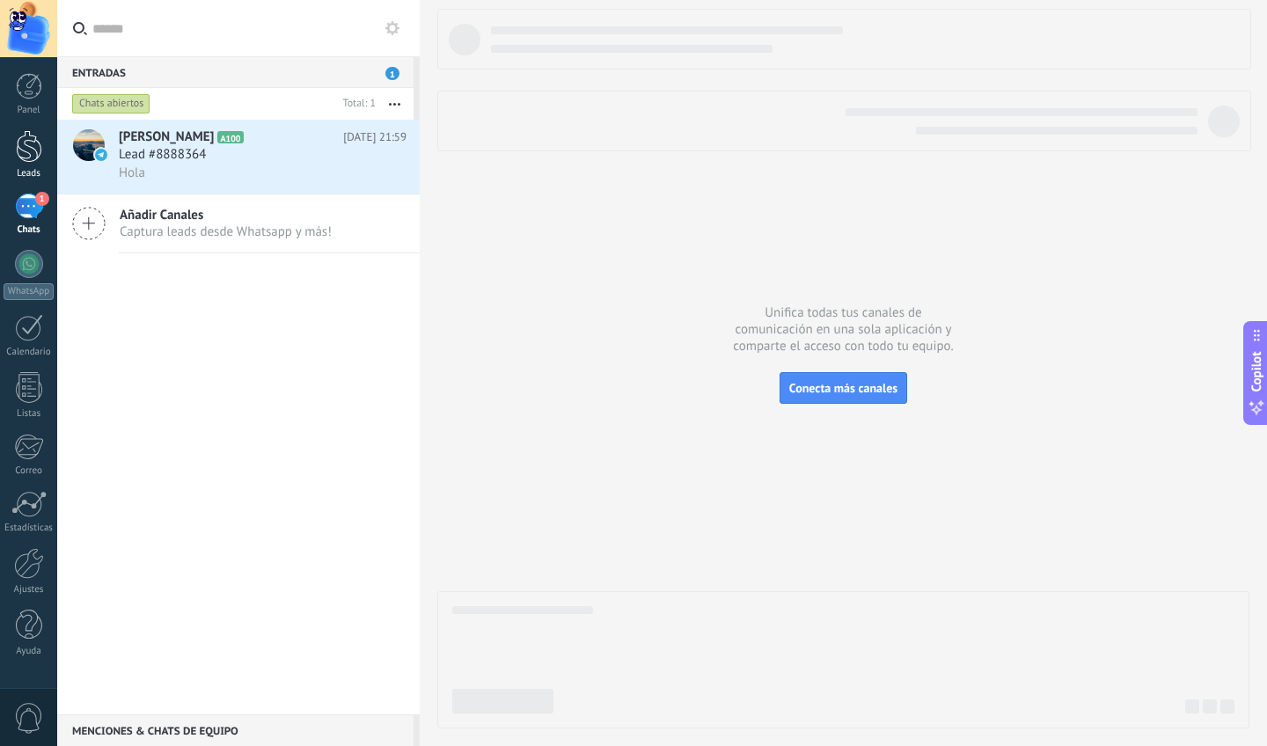
click at [16, 148] on div at bounding box center [29, 146] width 26 height 33
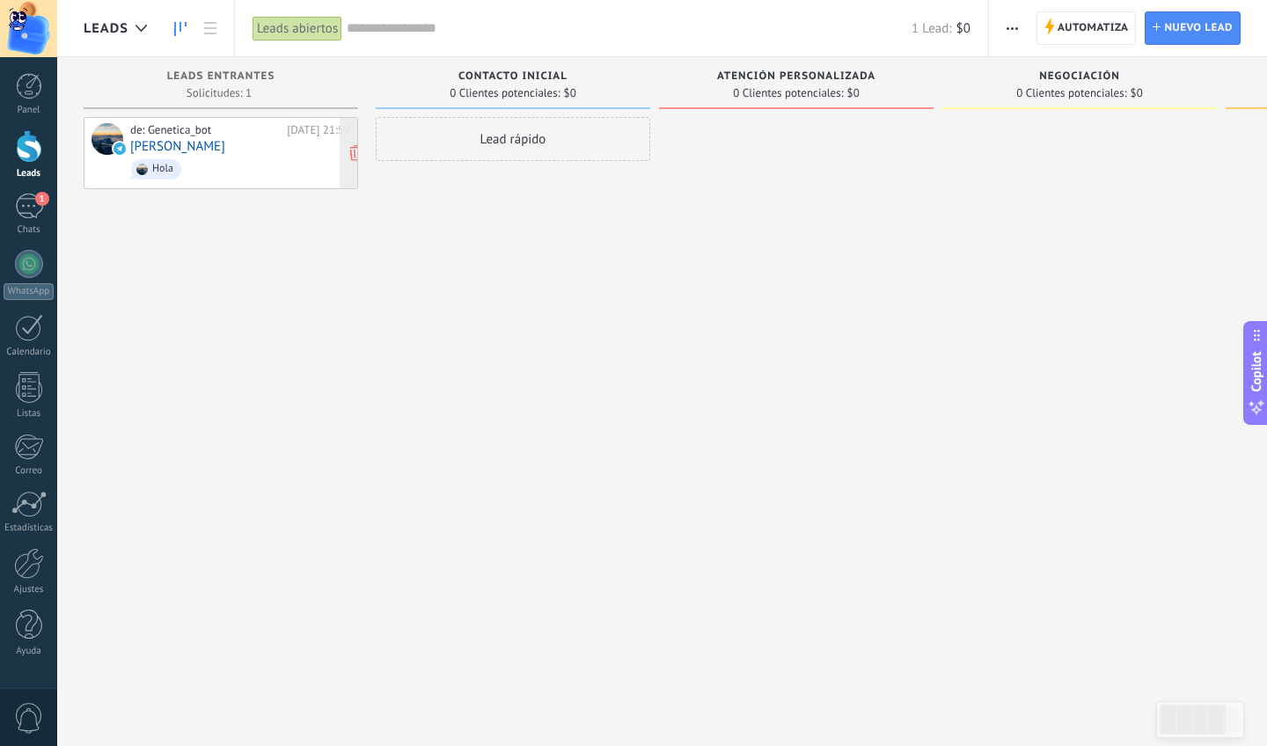
click at [265, 170] on span "Hola" at bounding box center [240, 169] width 220 height 27
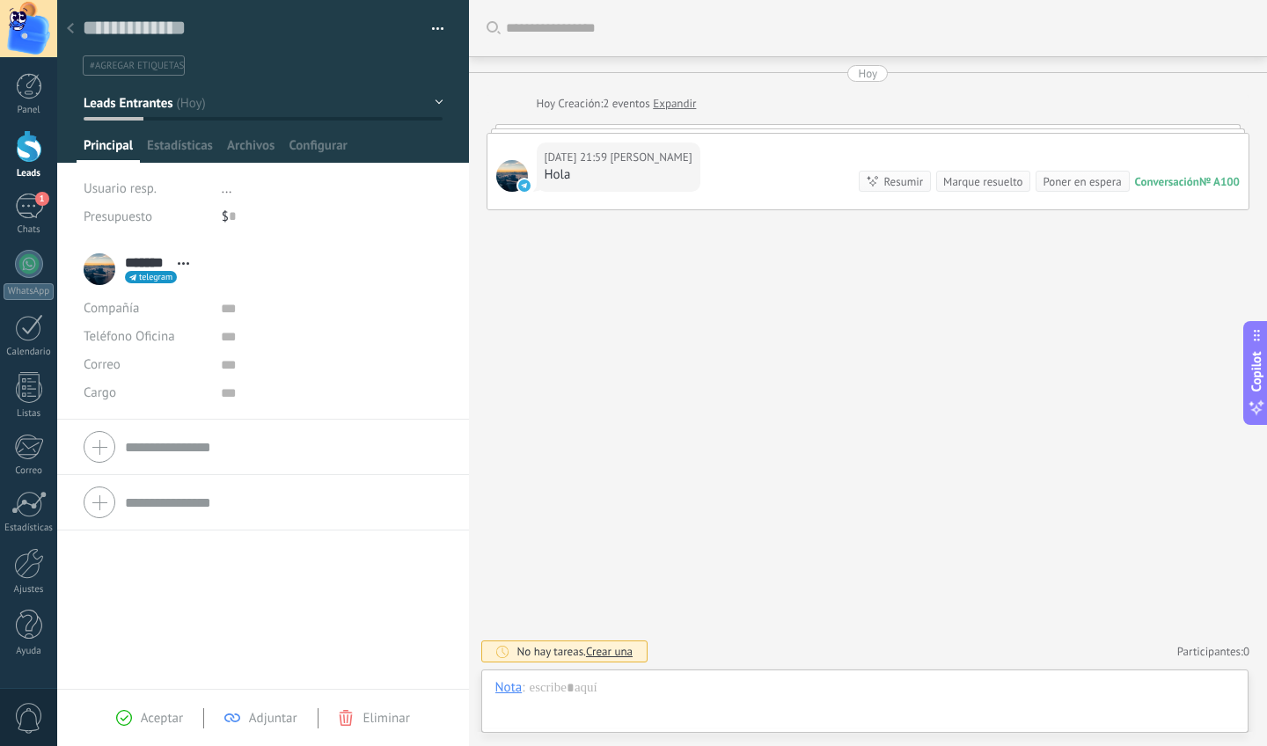
scroll to position [26, 0]
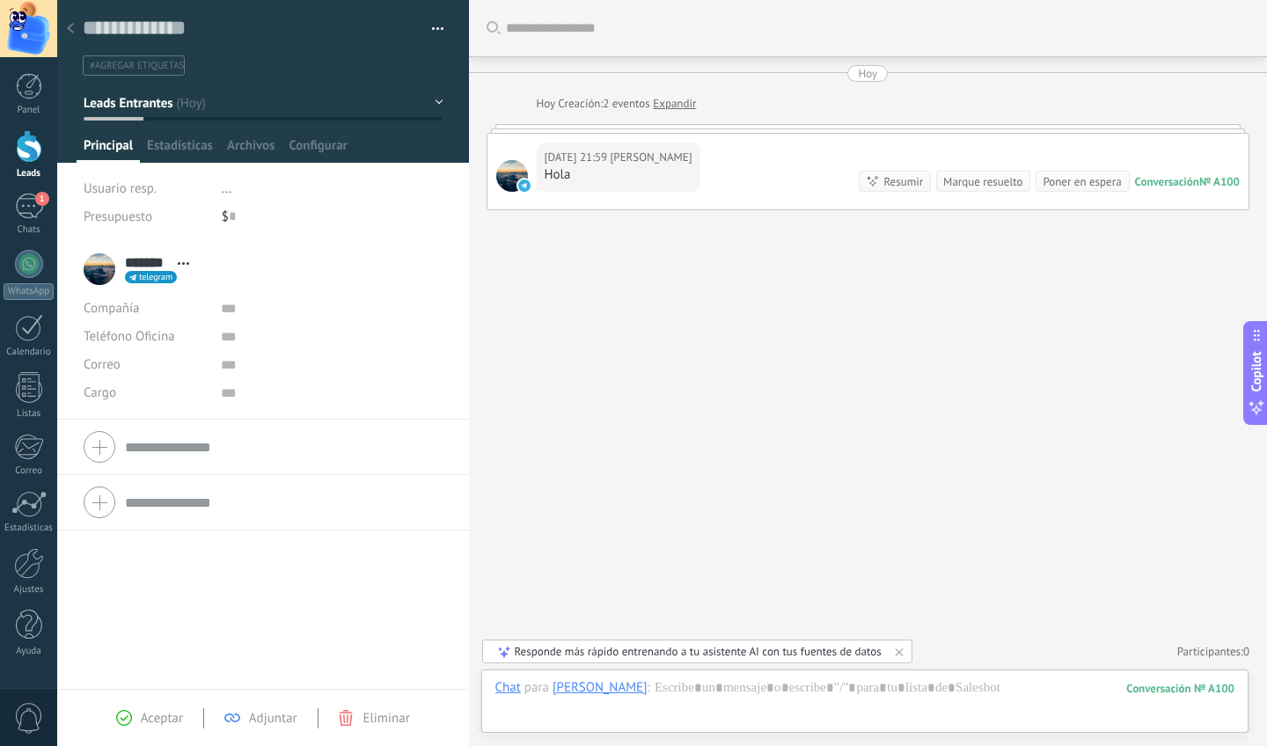
click at [71, 23] on div at bounding box center [70, 29] width 25 height 34
